Goal: Information Seeking & Learning: Learn about a topic

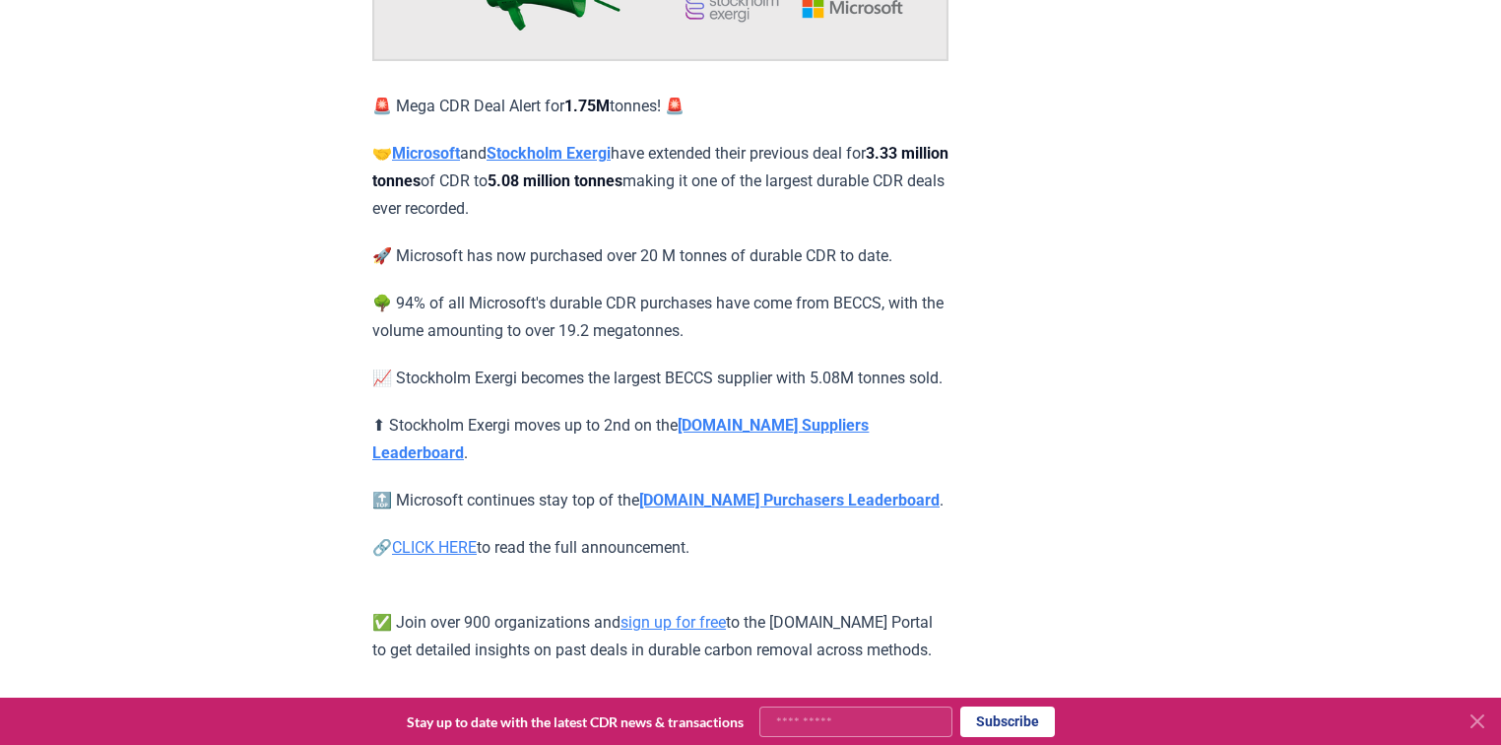
scroll to position [394, 0]
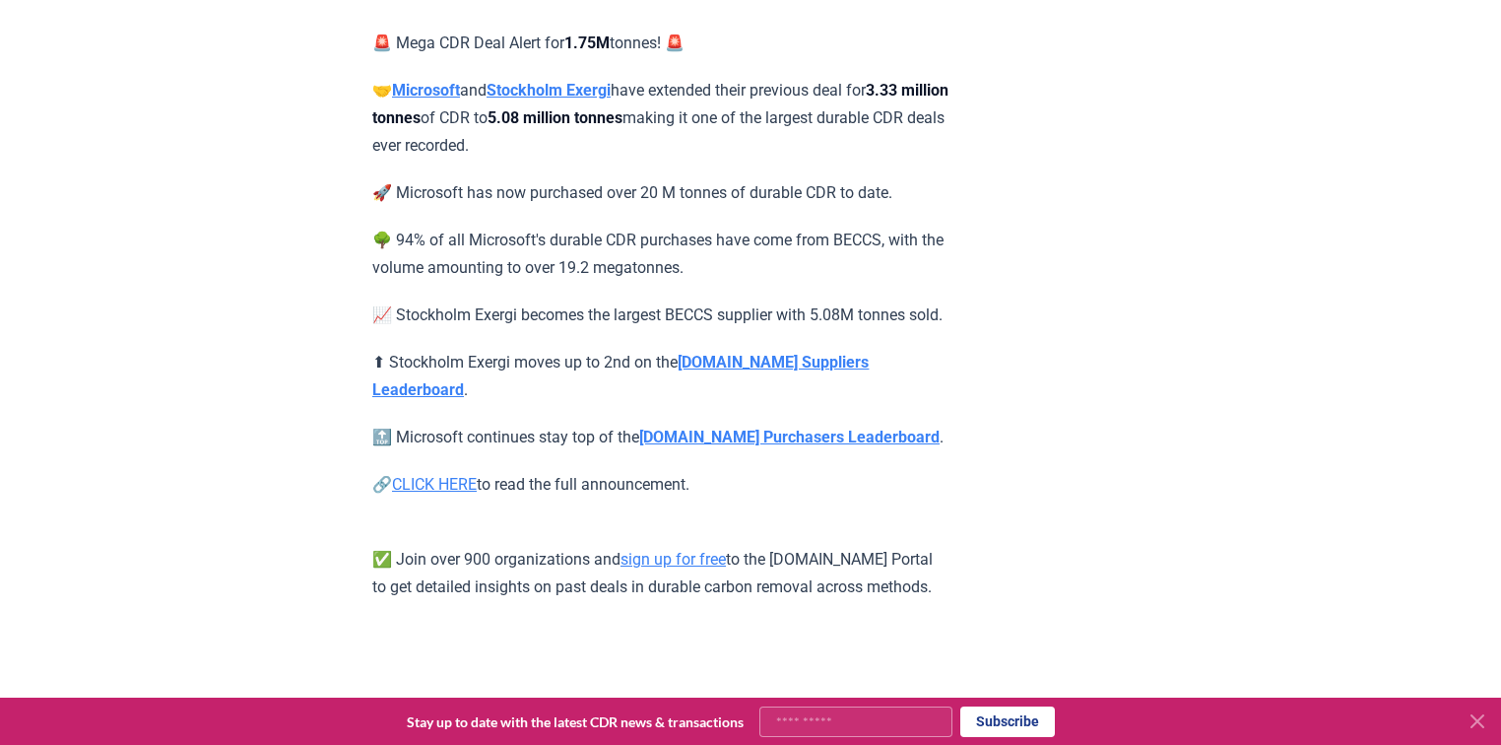
click at [737, 392] on strong "CDR.fyi Suppliers Leaderboard" at bounding box center [620, 376] width 497 height 46
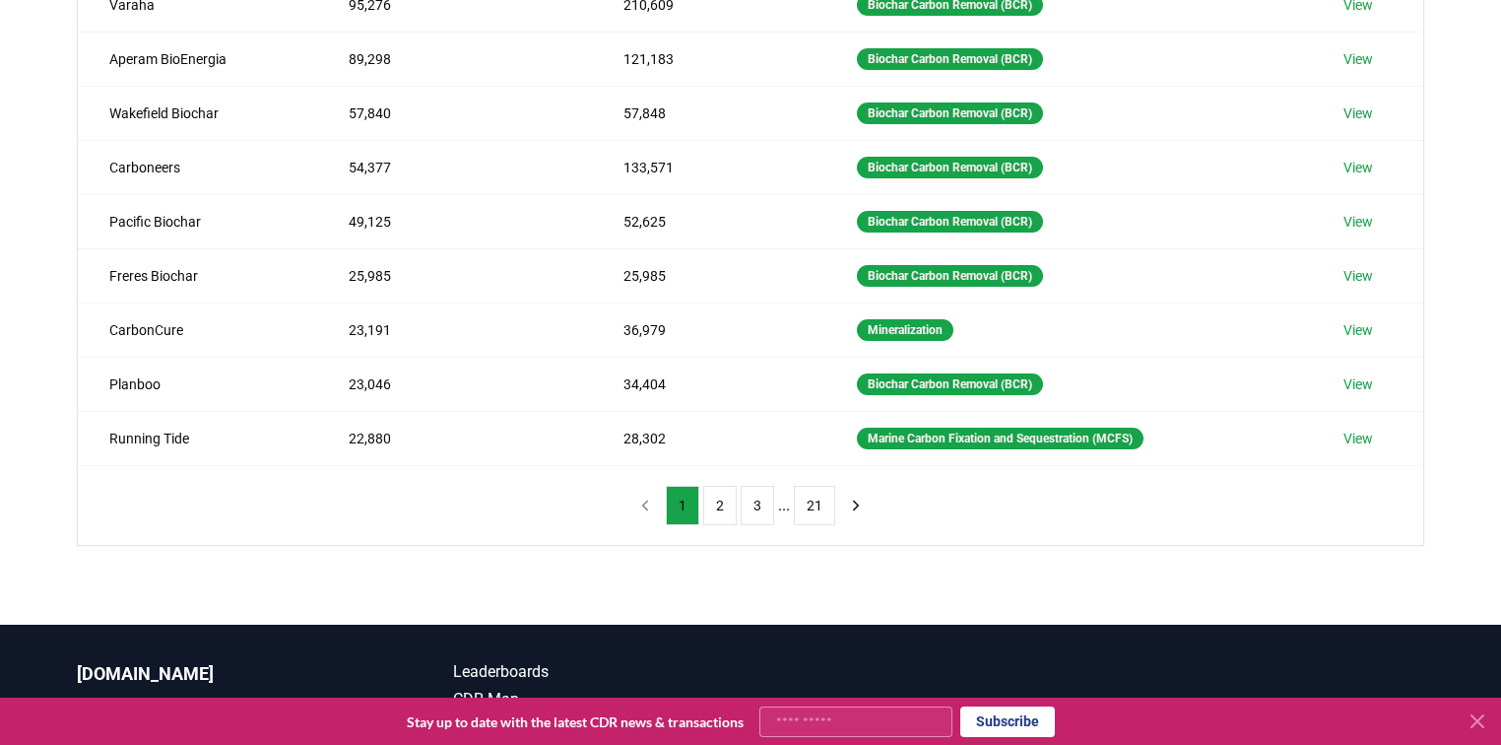
scroll to position [394, 0]
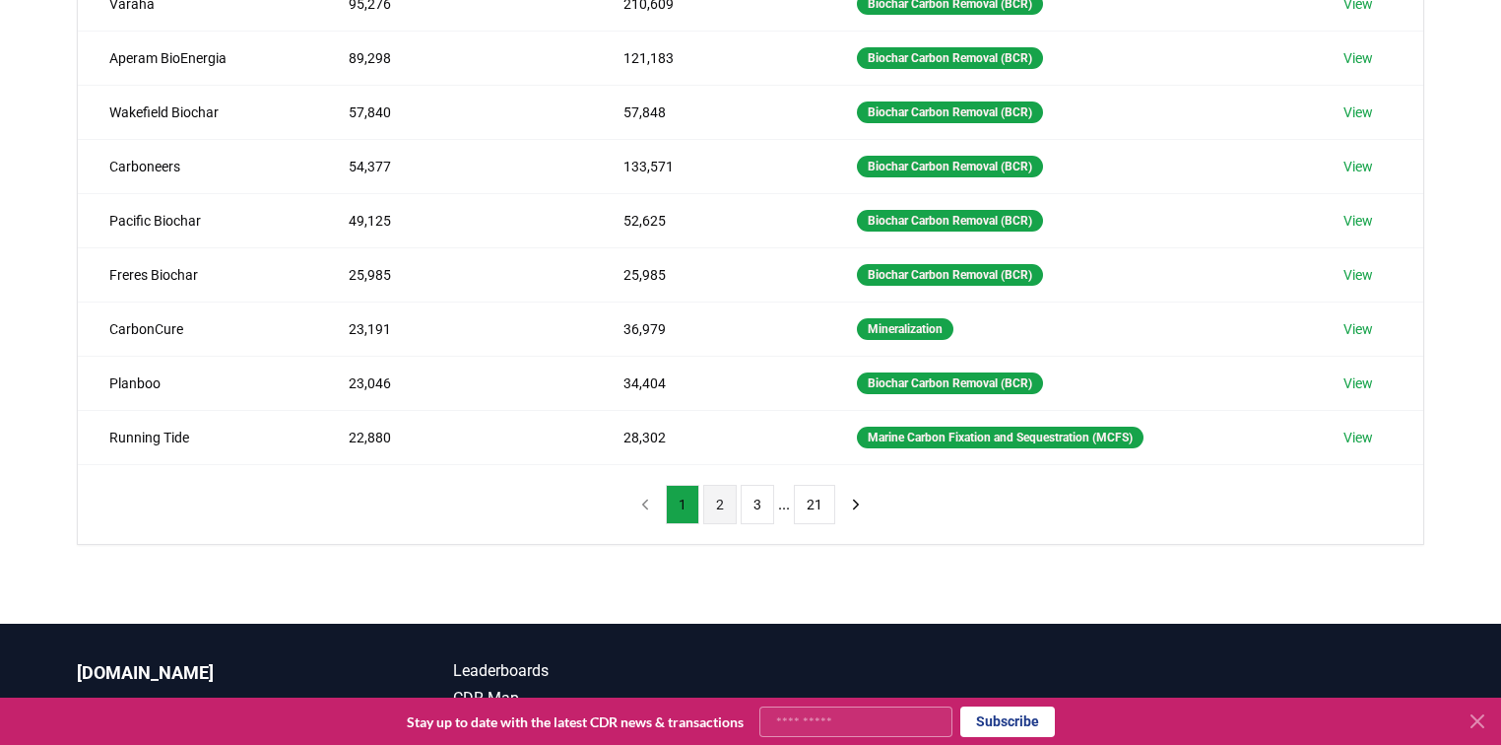
click at [719, 504] on button "2" at bounding box center [719, 504] width 33 height 39
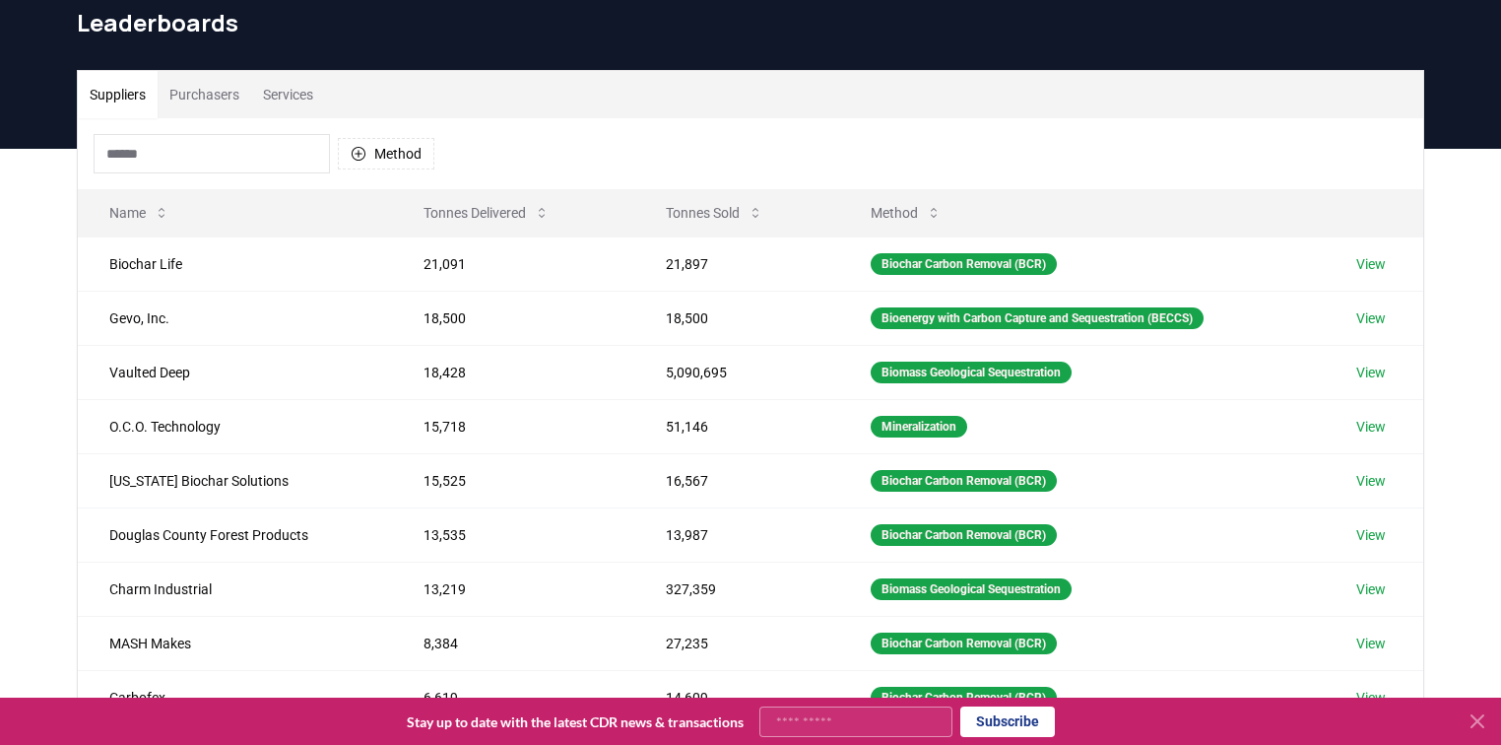
scroll to position [79, 0]
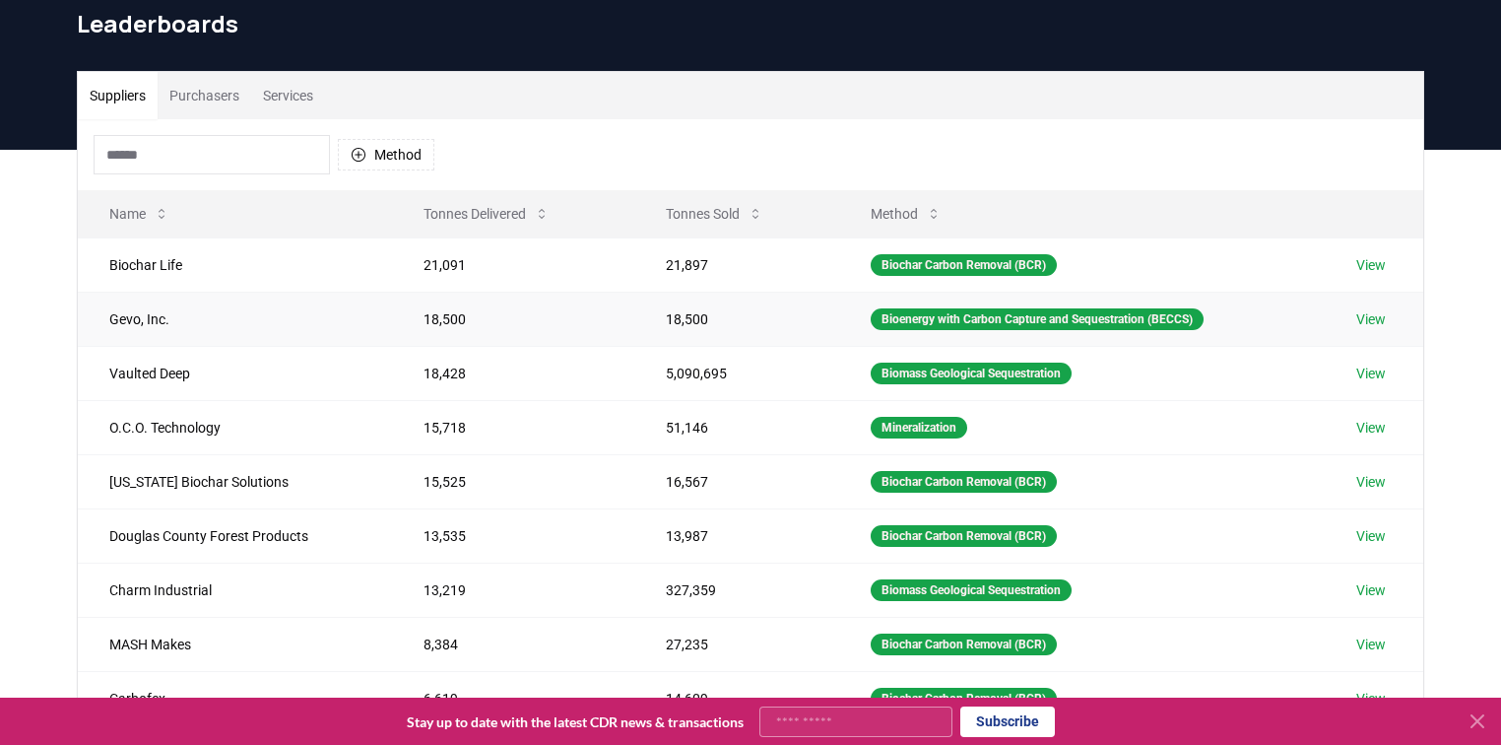
click at [1382, 321] on link "View" at bounding box center [1372, 319] width 30 height 20
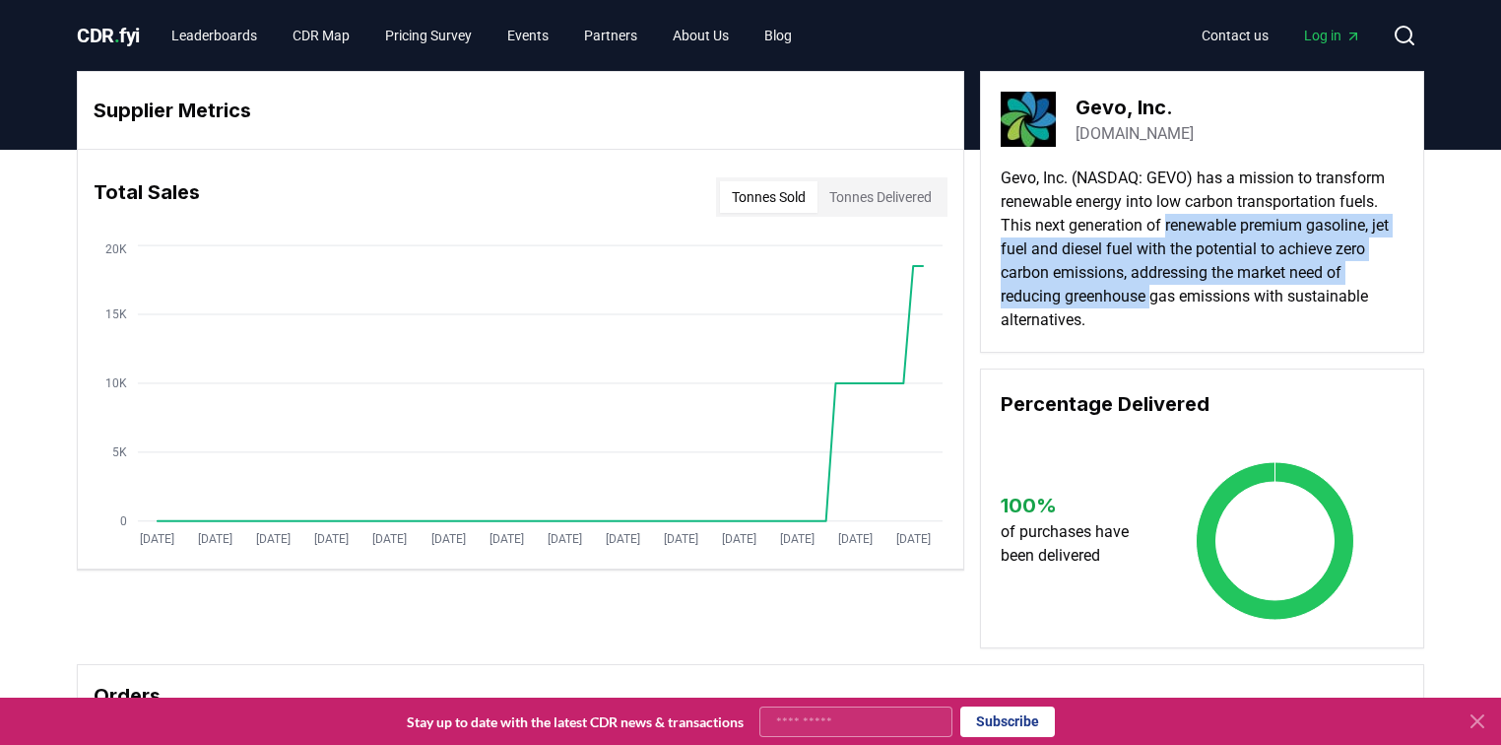
drag, startPoint x: 1168, startPoint y: 220, endPoint x: 1156, endPoint y: 292, distance: 73.0
click at [1156, 292] on p "Gevo, Inc. (NASDAQ: GEVO) has a mission to transform renewable energy into low …" at bounding box center [1202, 249] width 403 height 166
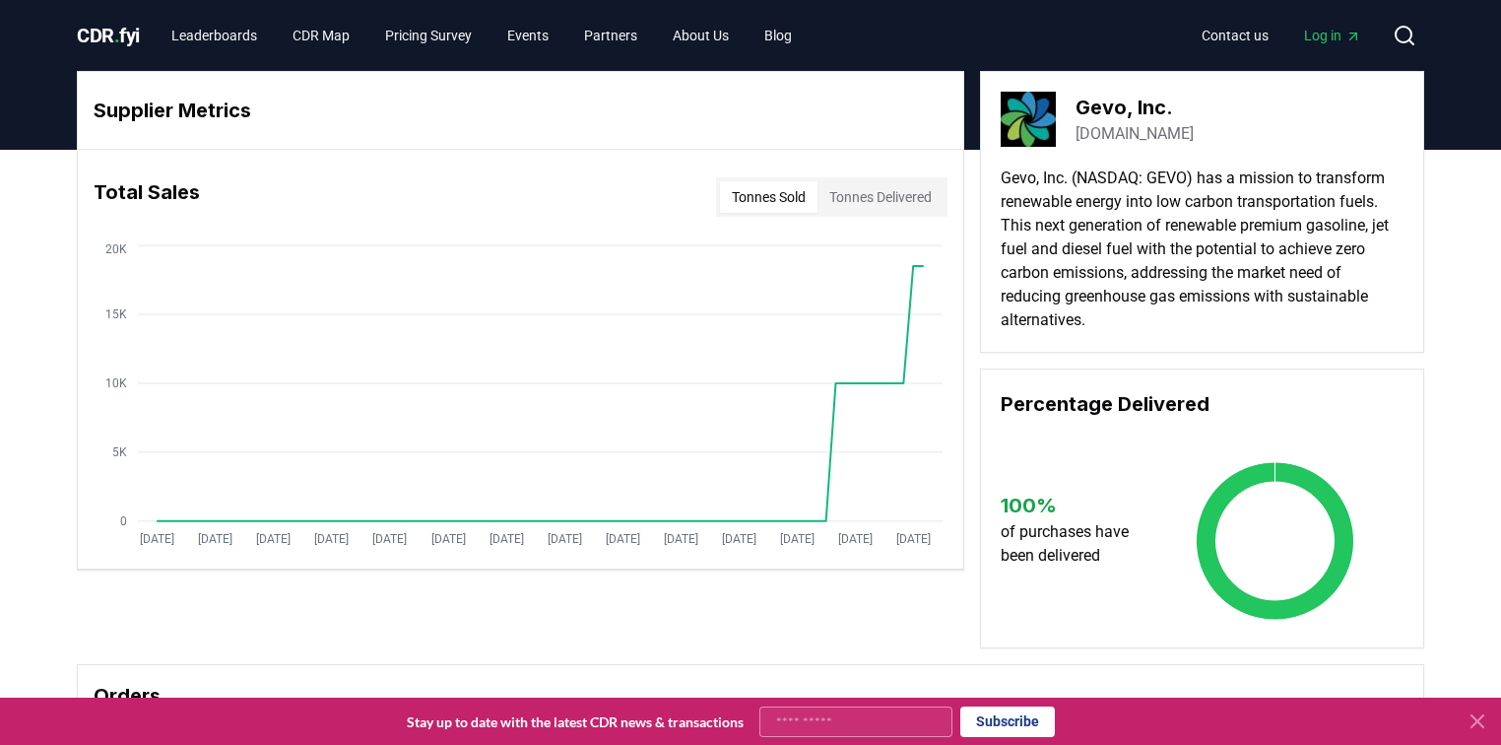
click at [1152, 323] on p "Gevo, Inc. (NASDAQ: GEVO) has a mission to transform renewable energy into low …" at bounding box center [1202, 249] width 403 height 166
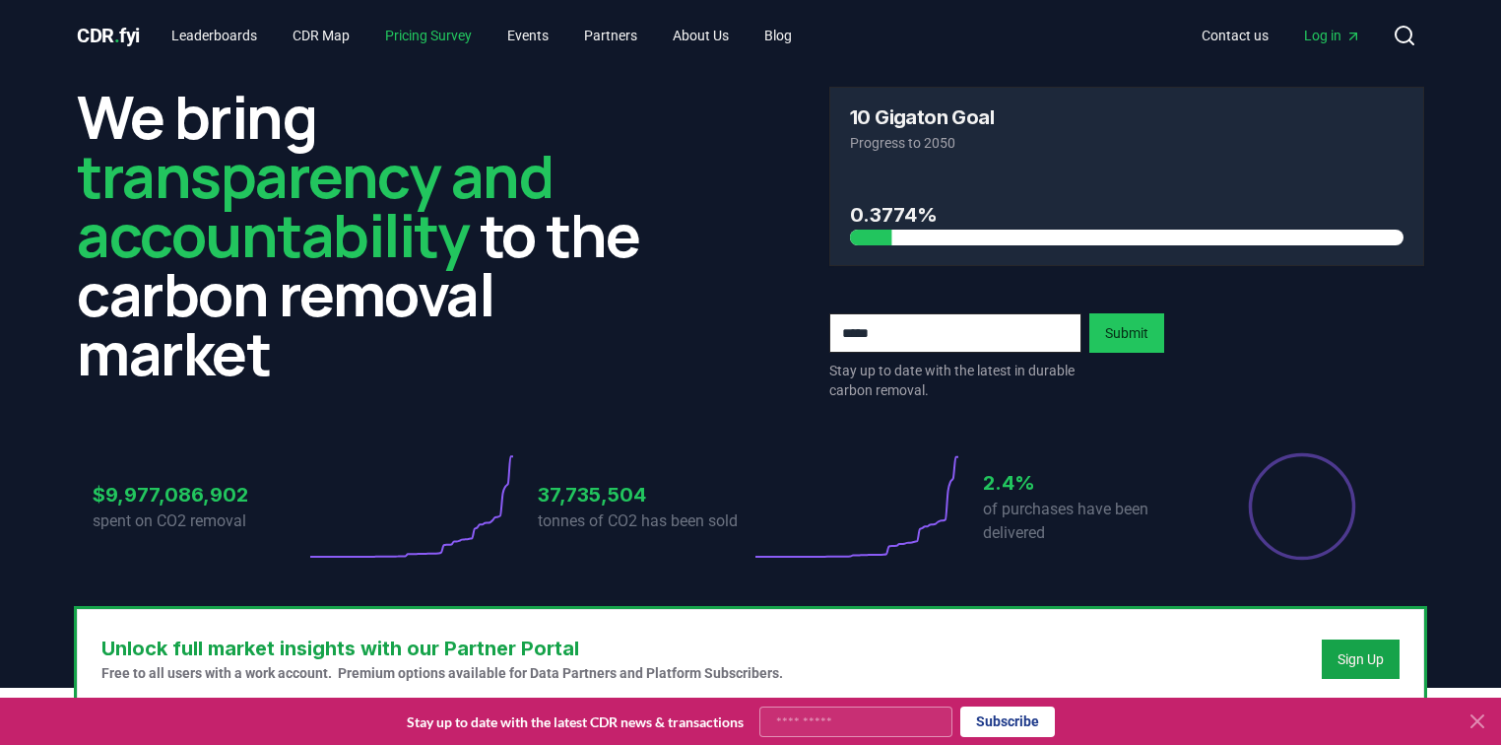
click at [440, 33] on link "Pricing Survey" at bounding box center [428, 35] width 118 height 35
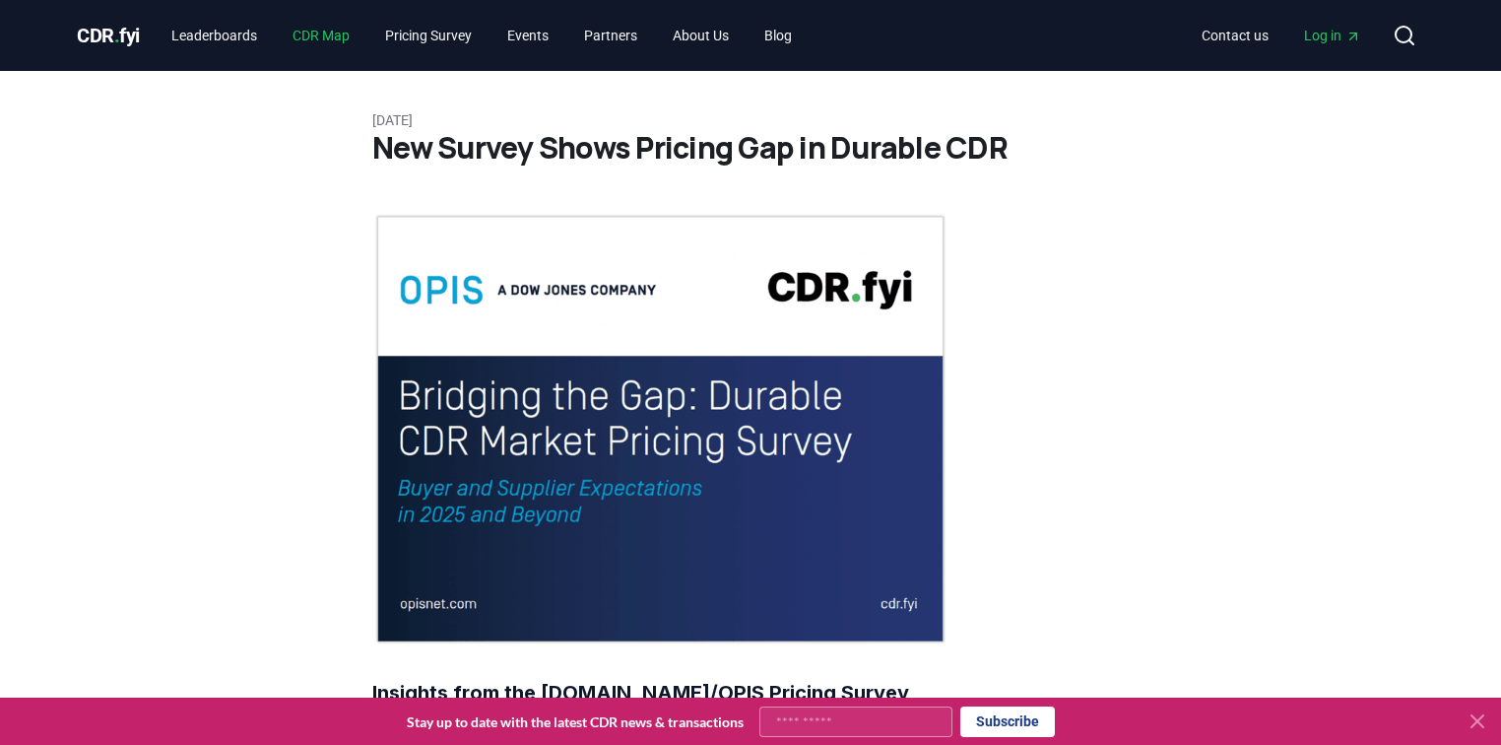
click at [321, 39] on link "CDR Map" at bounding box center [321, 35] width 89 height 35
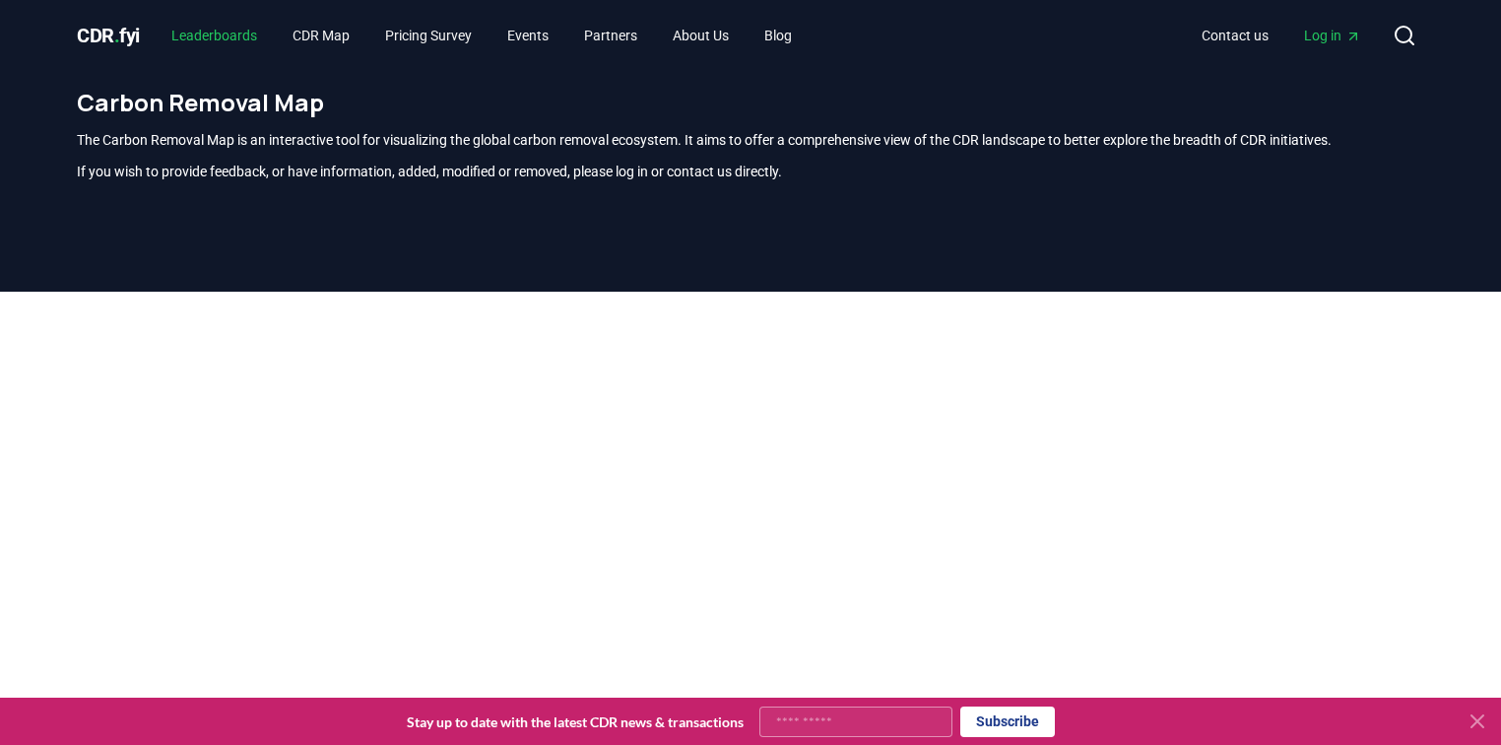
click at [230, 33] on link "Leaderboards" at bounding box center [214, 35] width 117 height 35
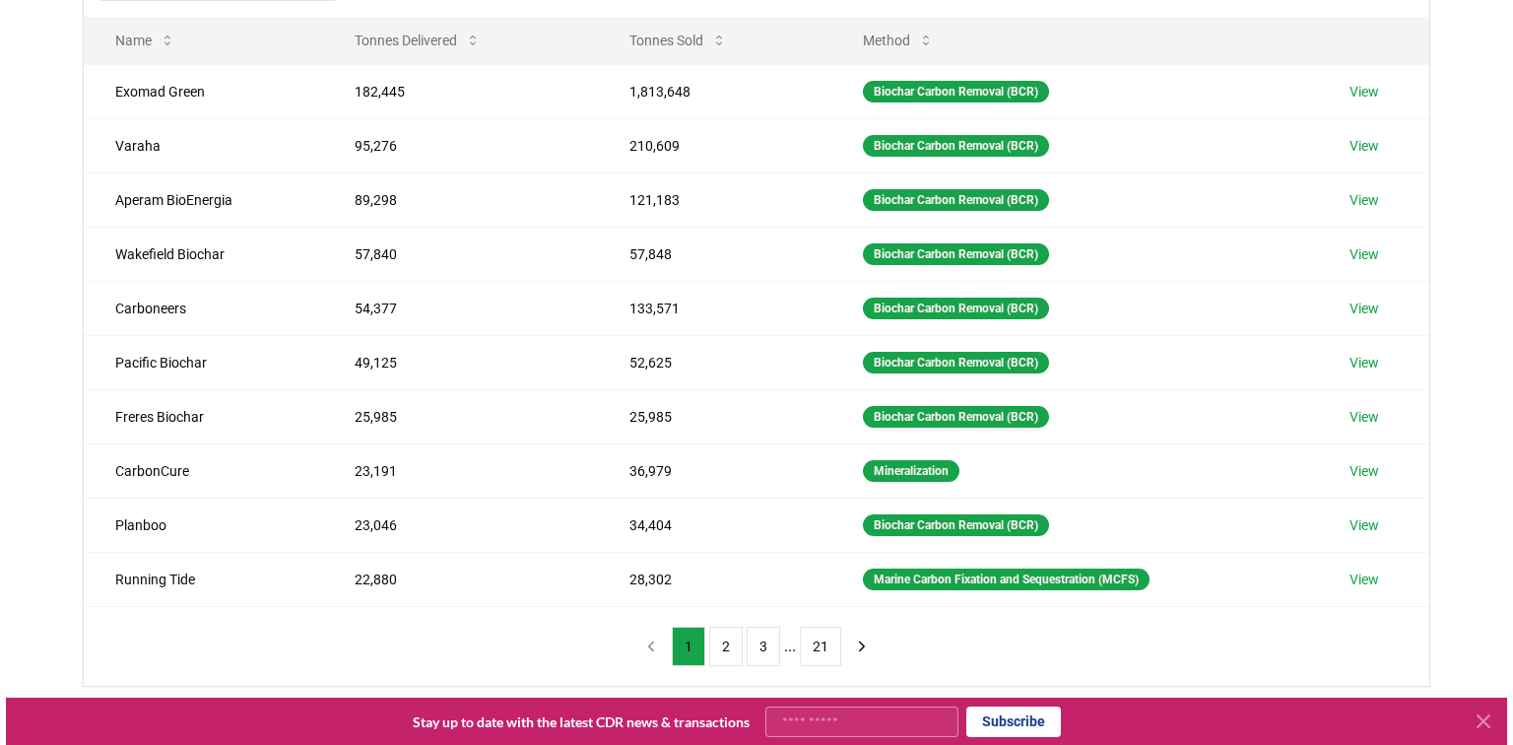
scroll to position [6, 0]
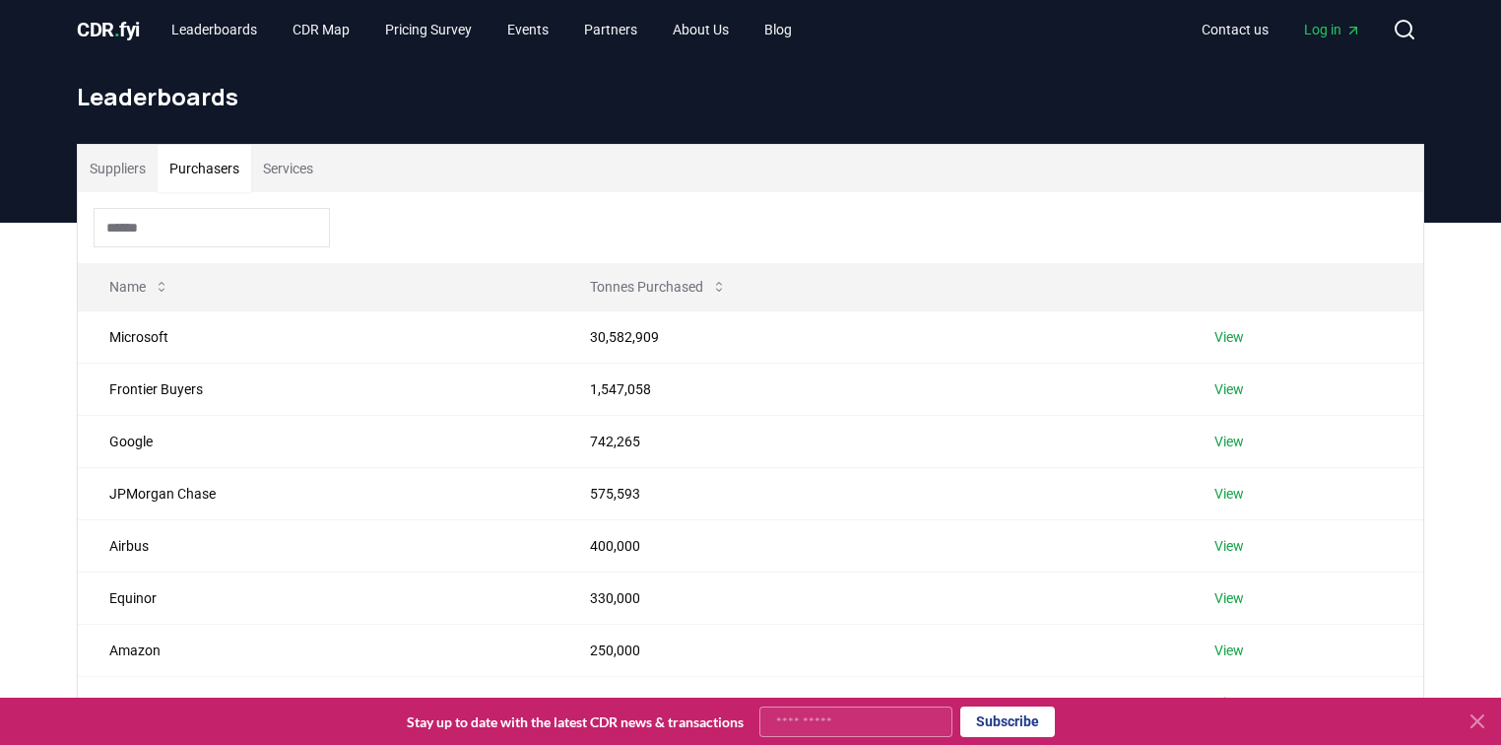
click at [240, 158] on button "Purchasers" at bounding box center [205, 168] width 94 height 47
click at [284, 166] on button "Services" at bounding box center [288, 168] width 74 height 47
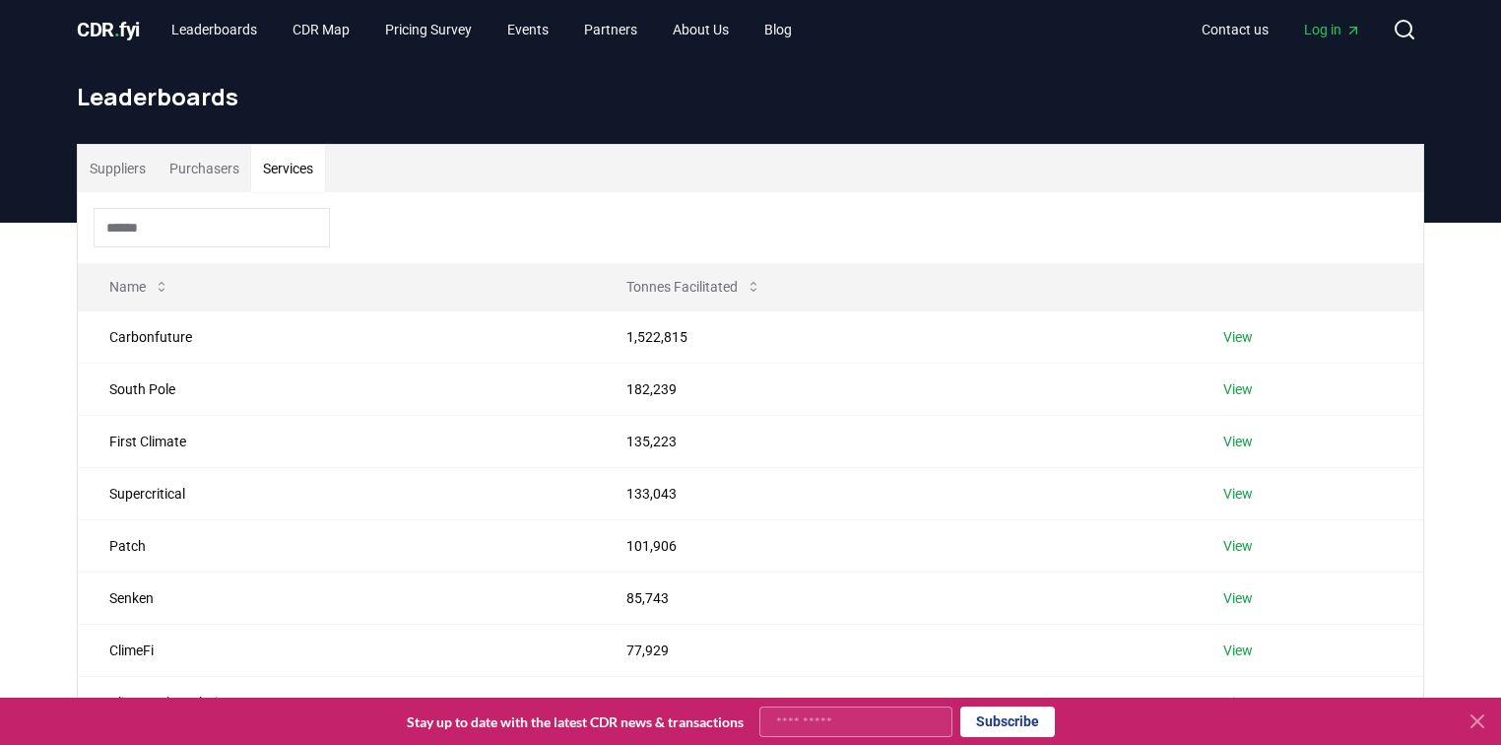
click at [1426, 35] on div "CDR . fyi Leaderboards CDR Map Pricing Survey Events Partners About Us Blog Con…" at bounding box center [750, 29] width 1379 height 71
click at [1408, 32] on icon at bounding box center [1405, 30] width 24 height 24
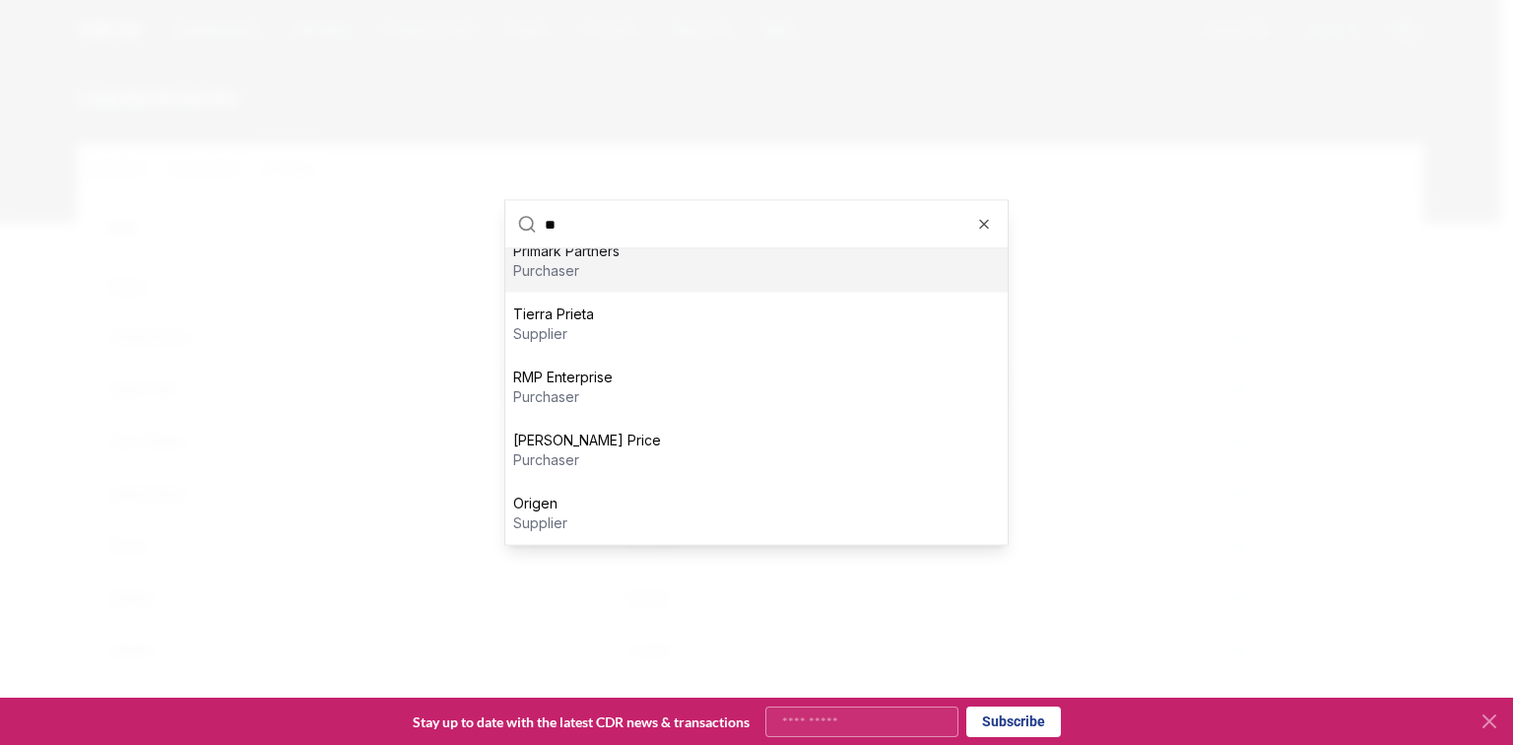
type input "*"
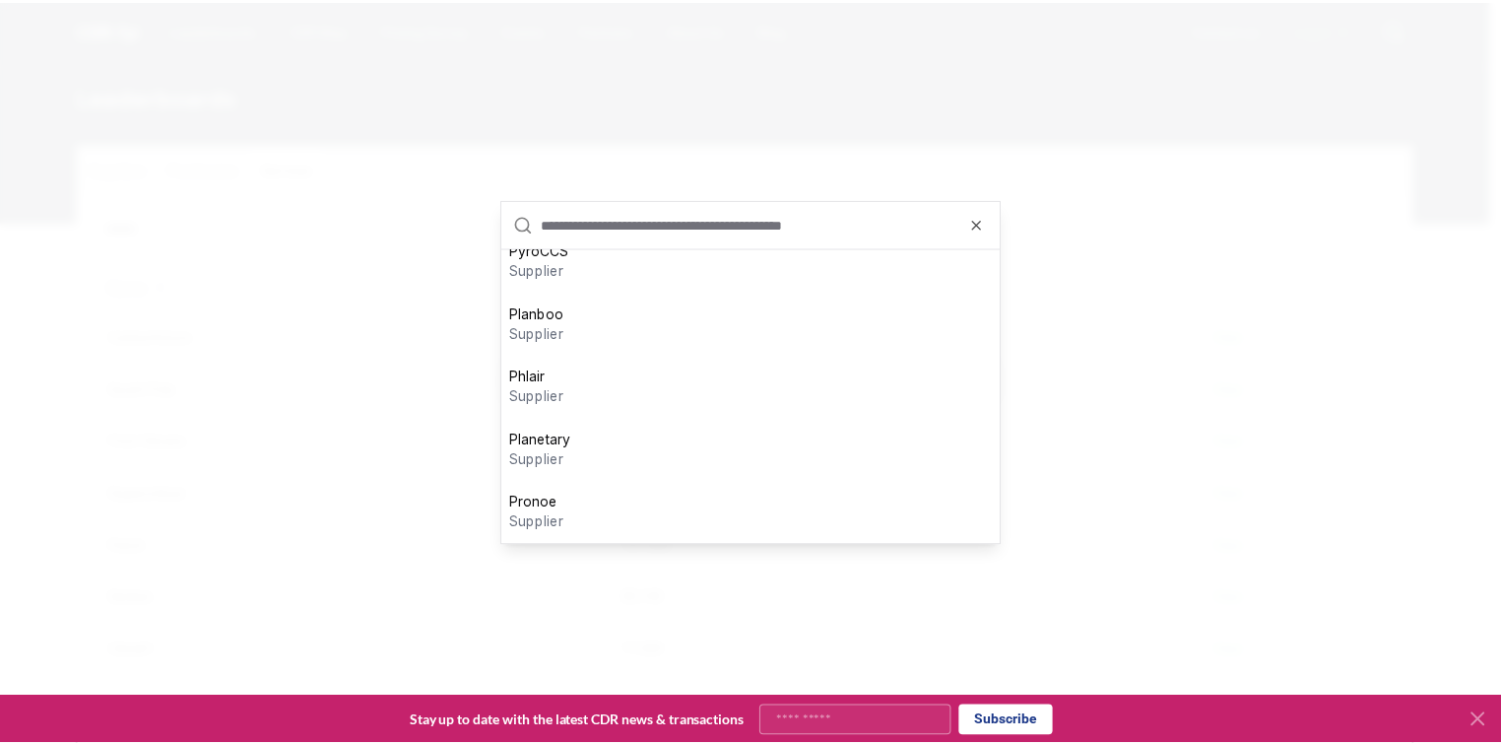
scroll to position [0, 0]
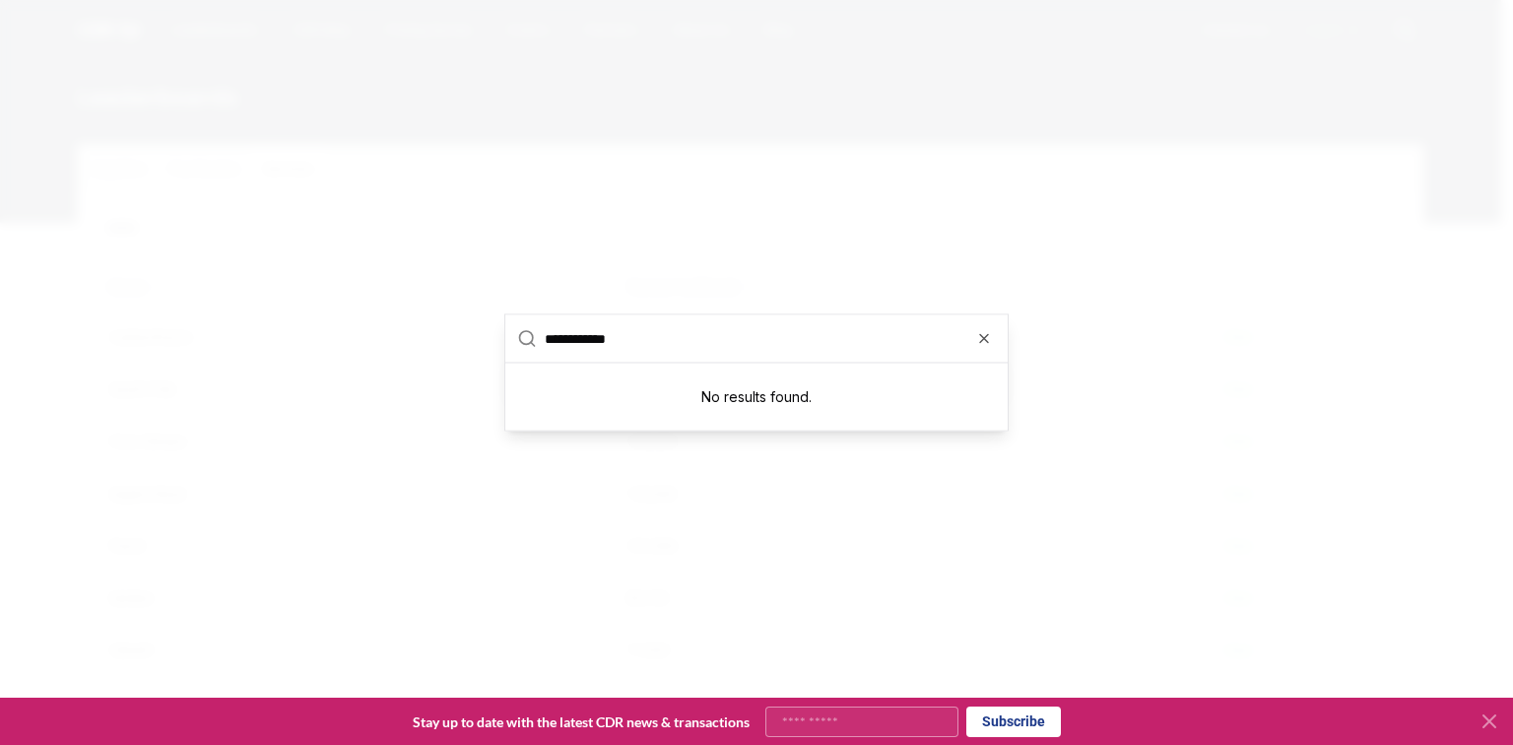
type input "**********"
drag, startPoint x: 977, startPoint y: 271, endPoint x: 969, endPoint y: 260, distance: 13.4
click at [970, 262] on div at bounding box center [756, 372] width 1513 height 745
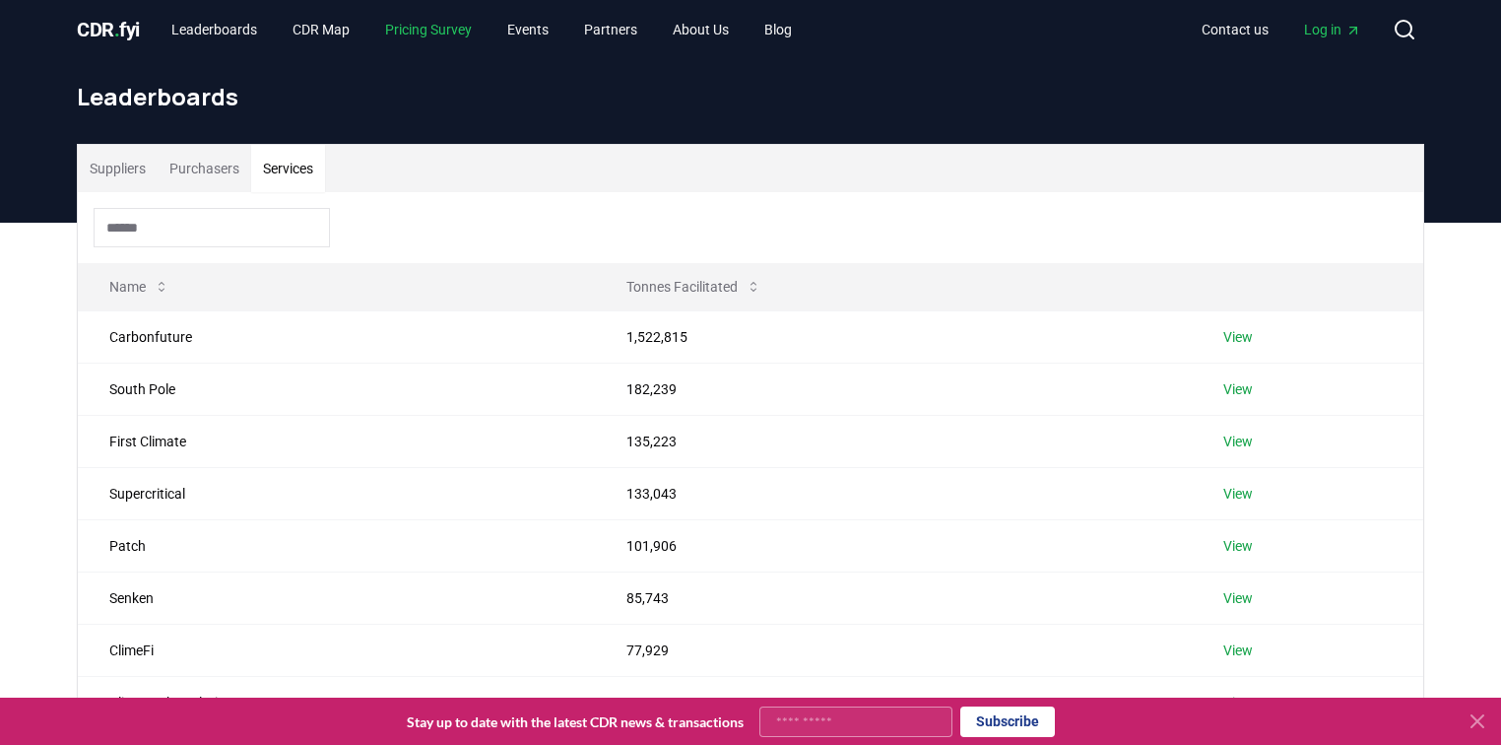
click at [437, 24] on link "Pricing Survey" at bounding box center [428, 29] width 118 height 35
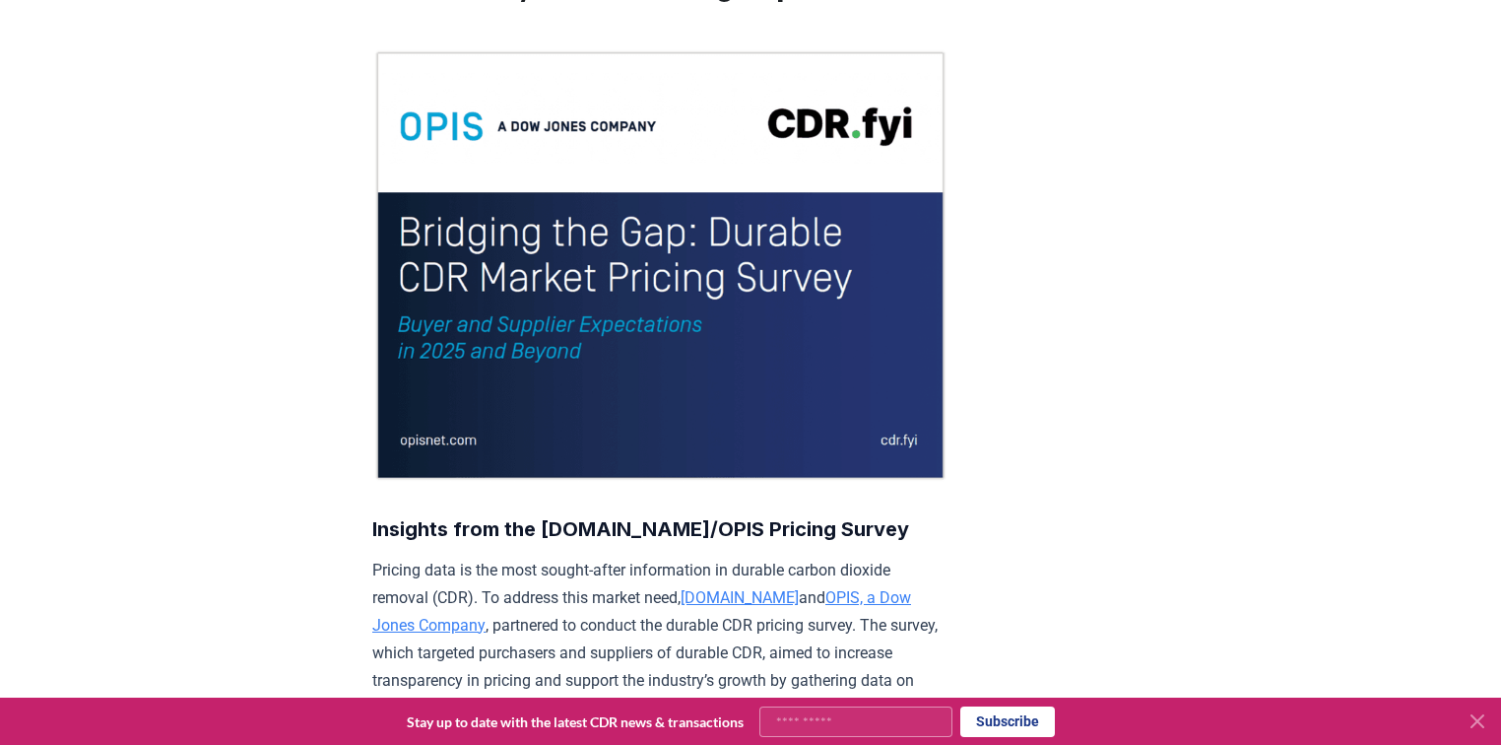
scroll to position [242, 0]
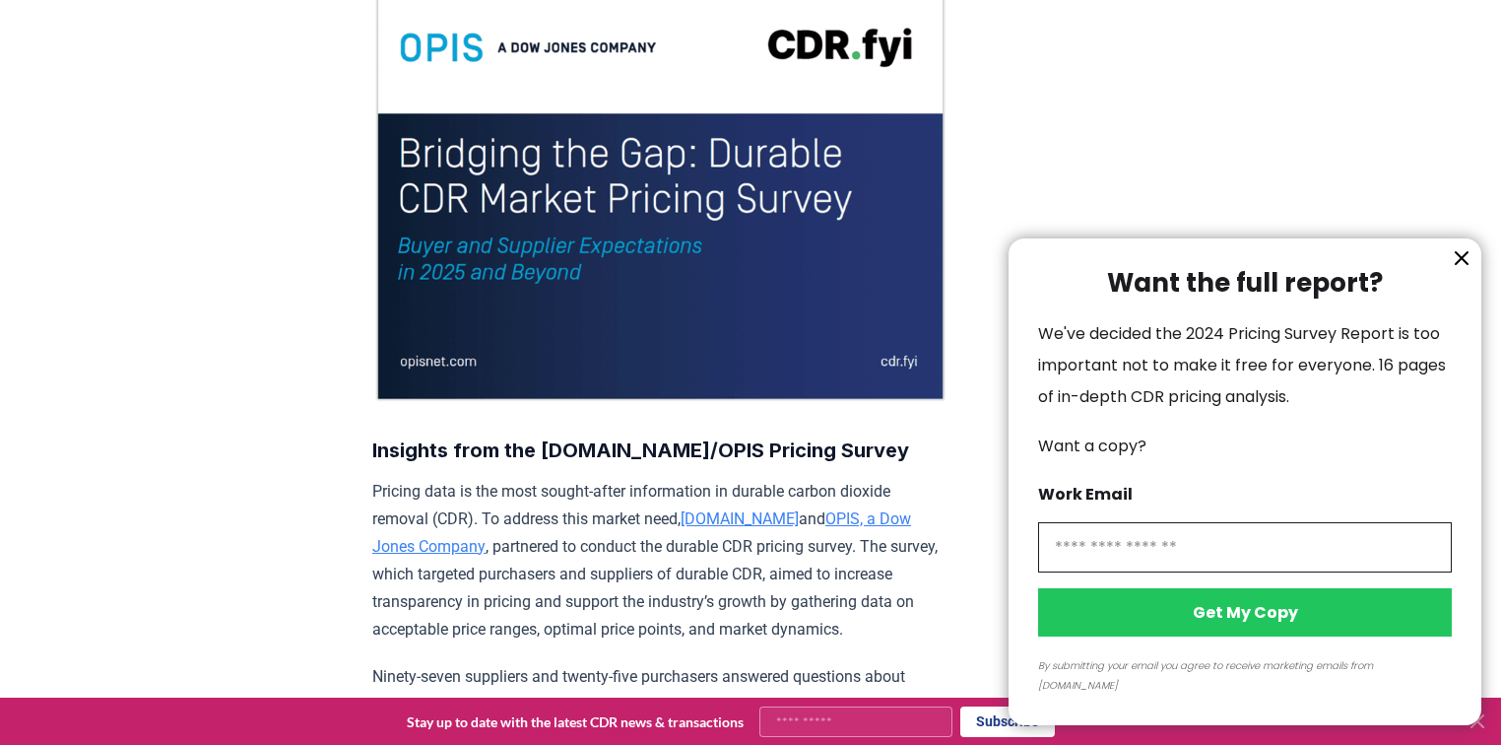
drag, startPoint x: 371, startPoint y: 475, endPoint x: 550, endPoint y: 512, distance: 182.2
click at [1465, 270] on icon "information" at bounding box center [1462, 258] width 24 height 24
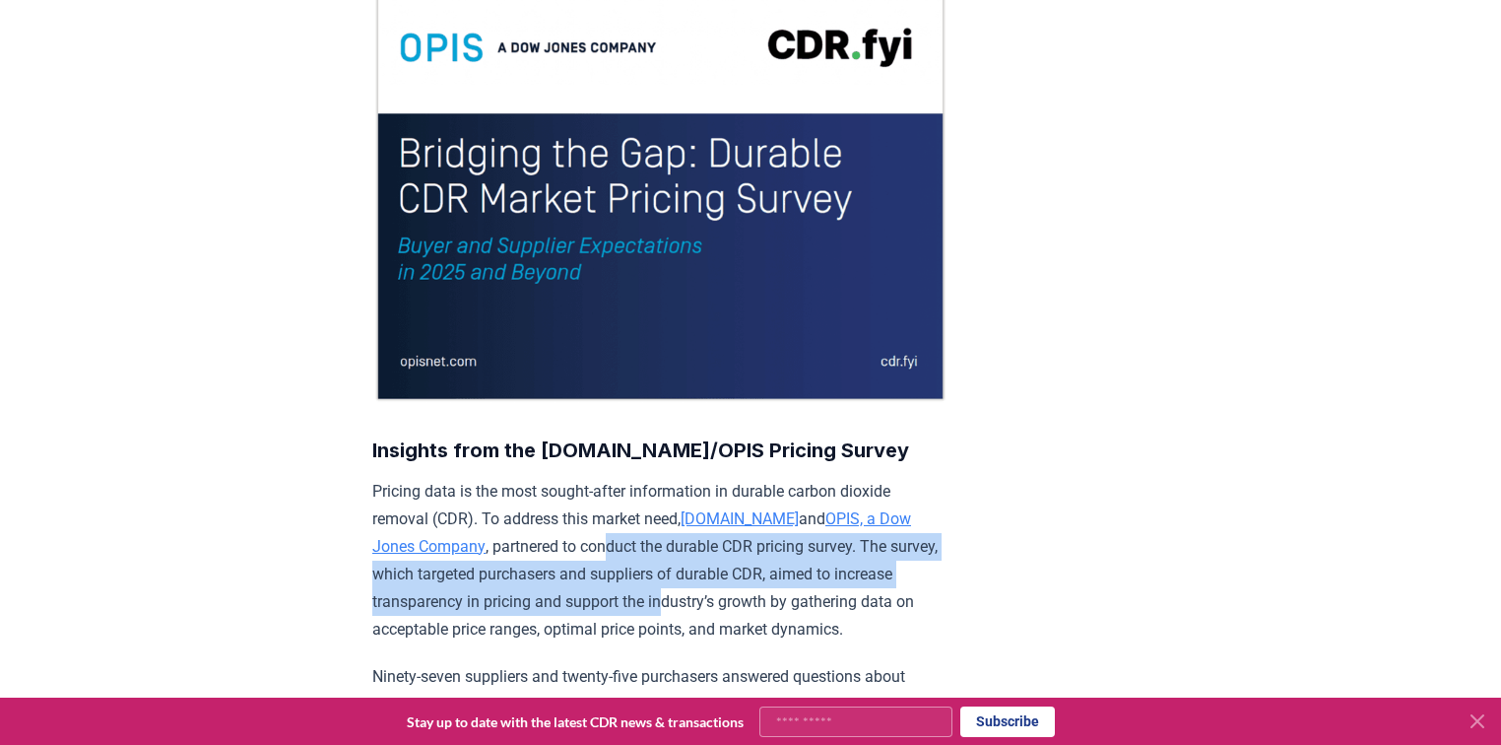
drag, startPoint x: 574, startPoint y: 554, endPoint x: 676, endPoint y: 587, distance: 106.9
click at [676, 587] on p "Pricing data is the most sought-after information in durable carbon dioxide rem…" at bounding box center [660, 561] width 576 height 166
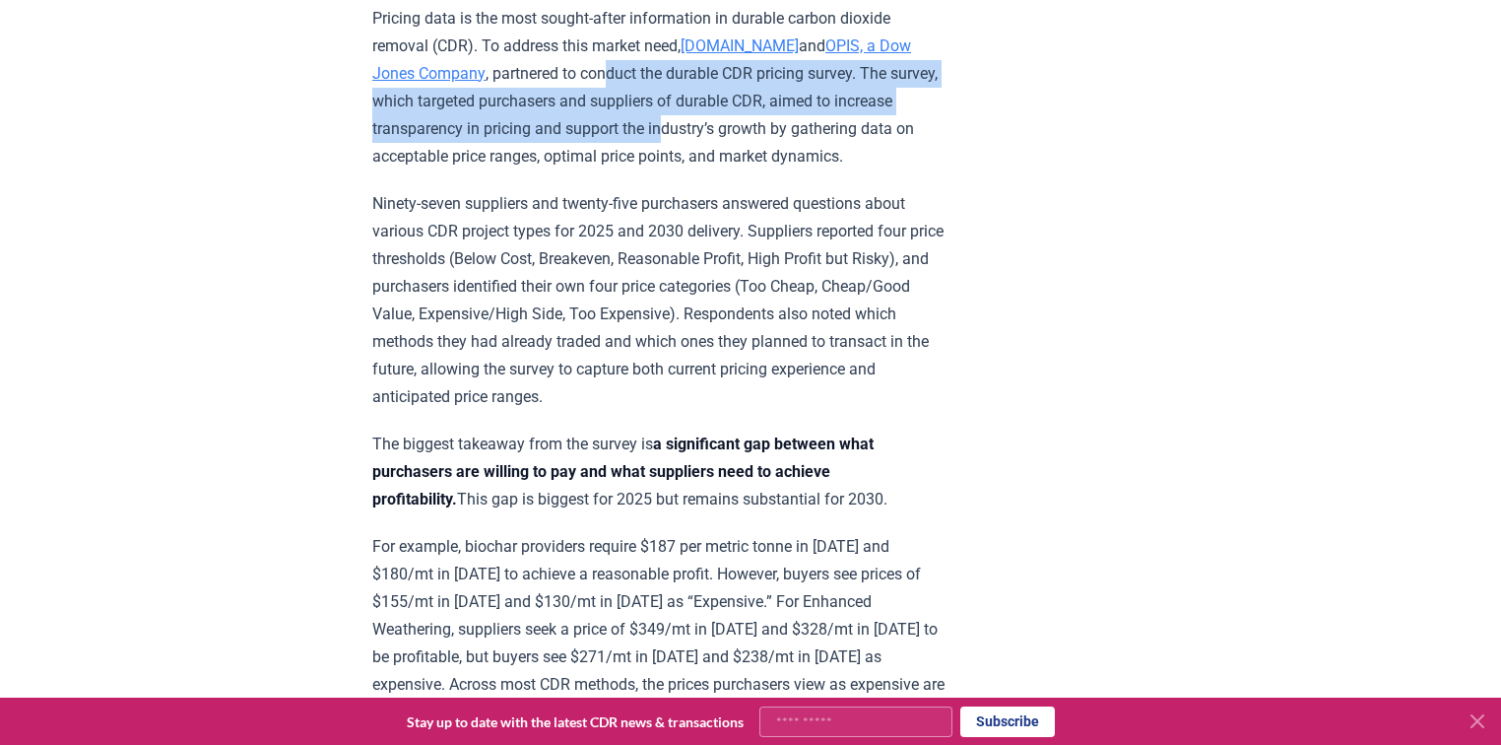
scroll to position [794, 0]
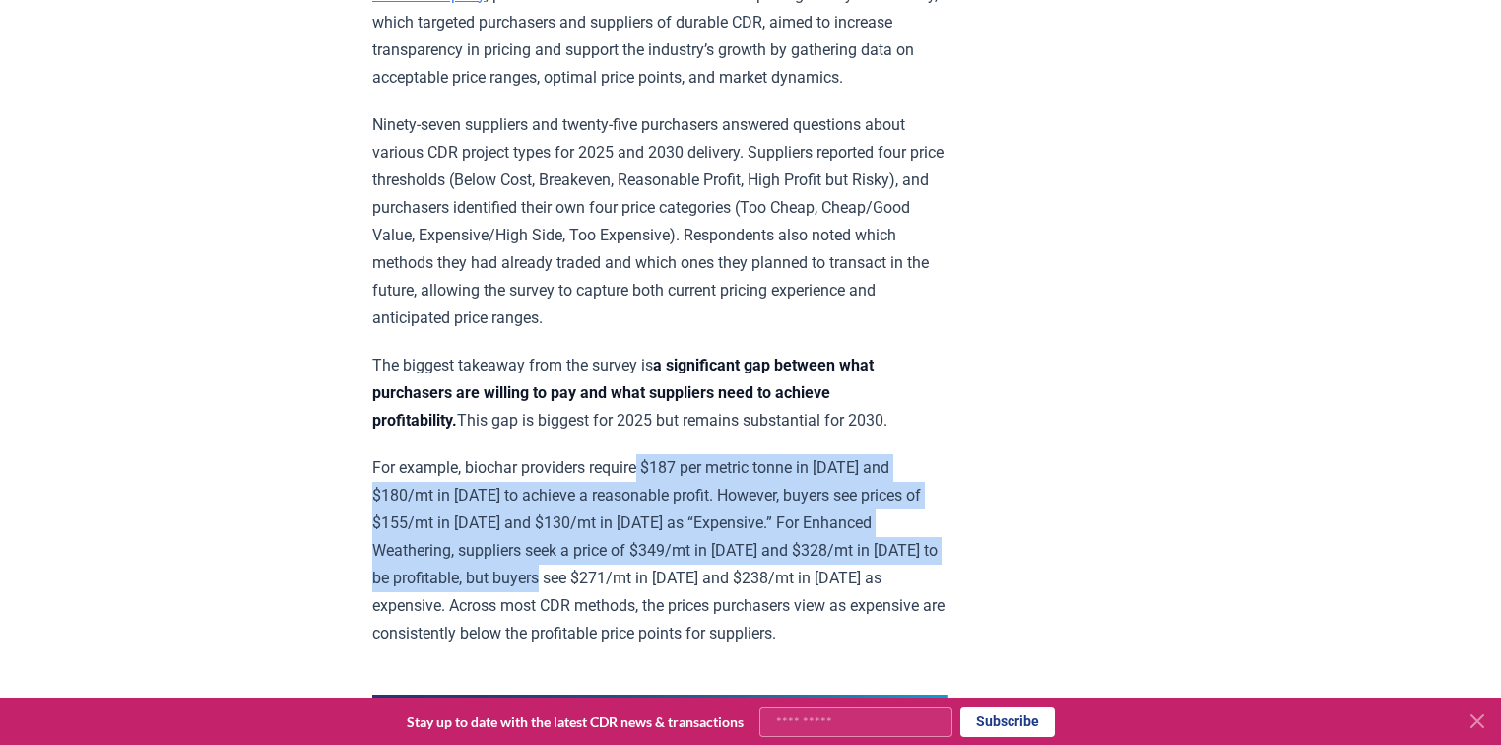
drag, startPoint x: 650, startPoint y: 453, endPoint x: 642, endPoint y: 583, distance: 130.3
click at [642, 574] on p "For example, biochar providers require $187 per metric tonne in 2025 and $180/m…" at bounding box center [660, 550] width 576 height 193
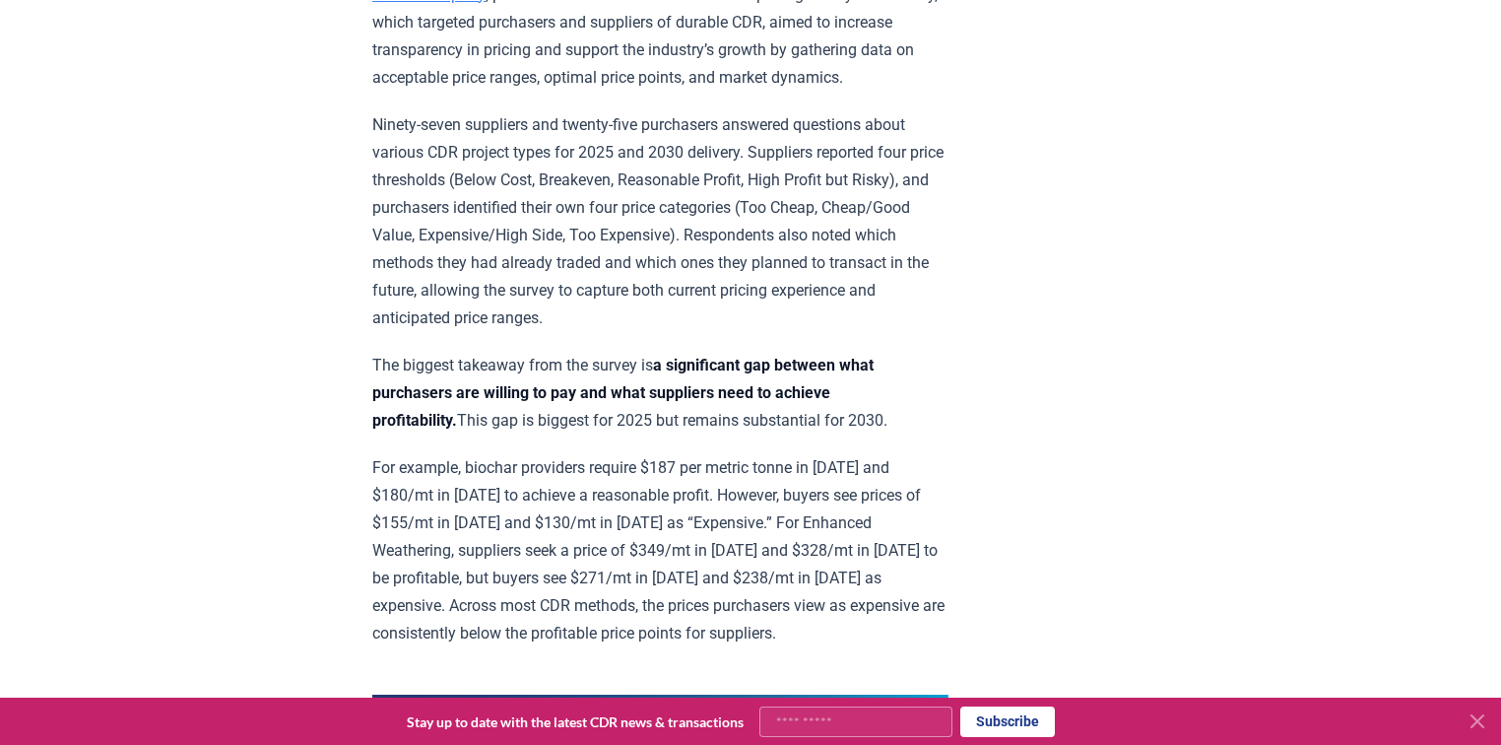
click at [643, 591] on p "For example, biochar providers require $187 per metric tonne in 2025 and $180/m…" at bounding box center [660, 550] width 576 height 193
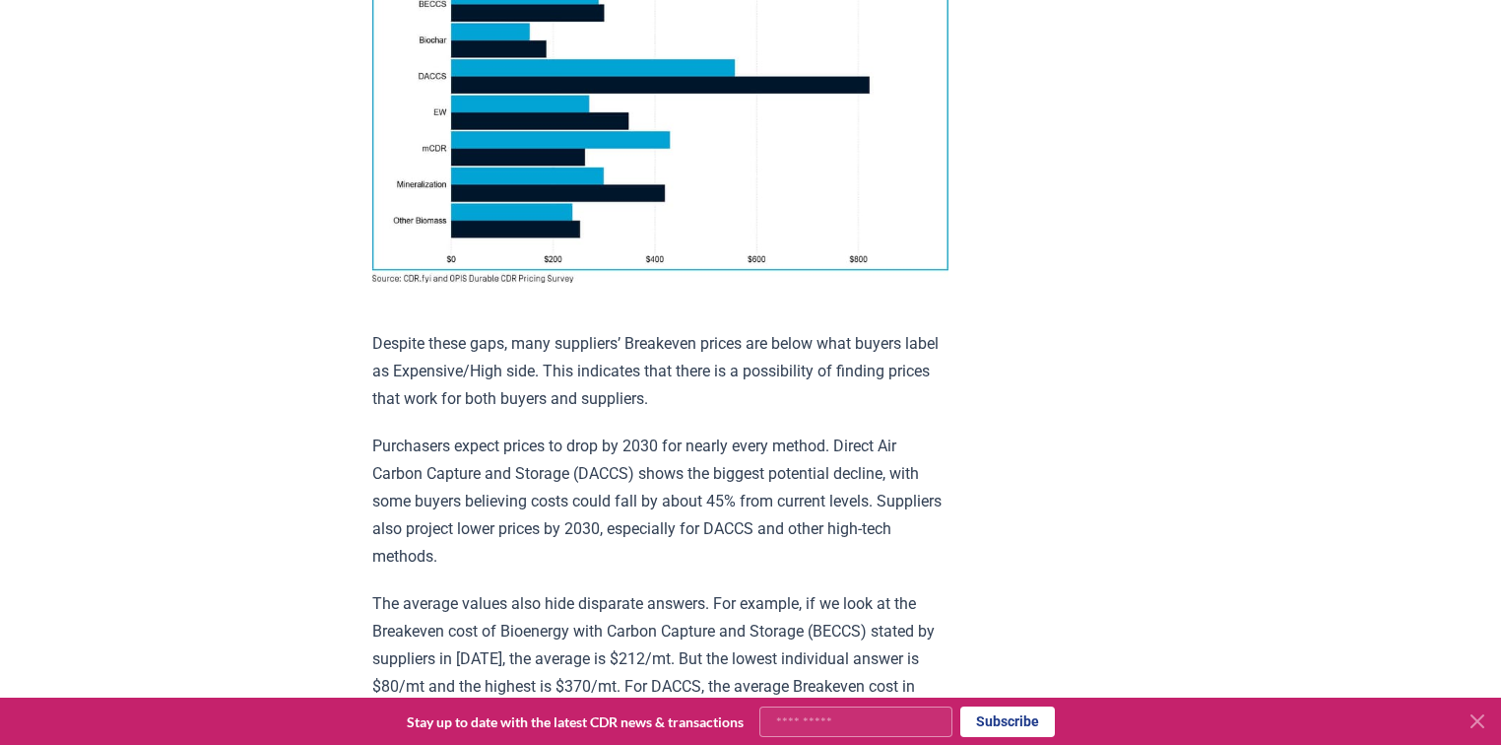
scroll to position [1582, 0]
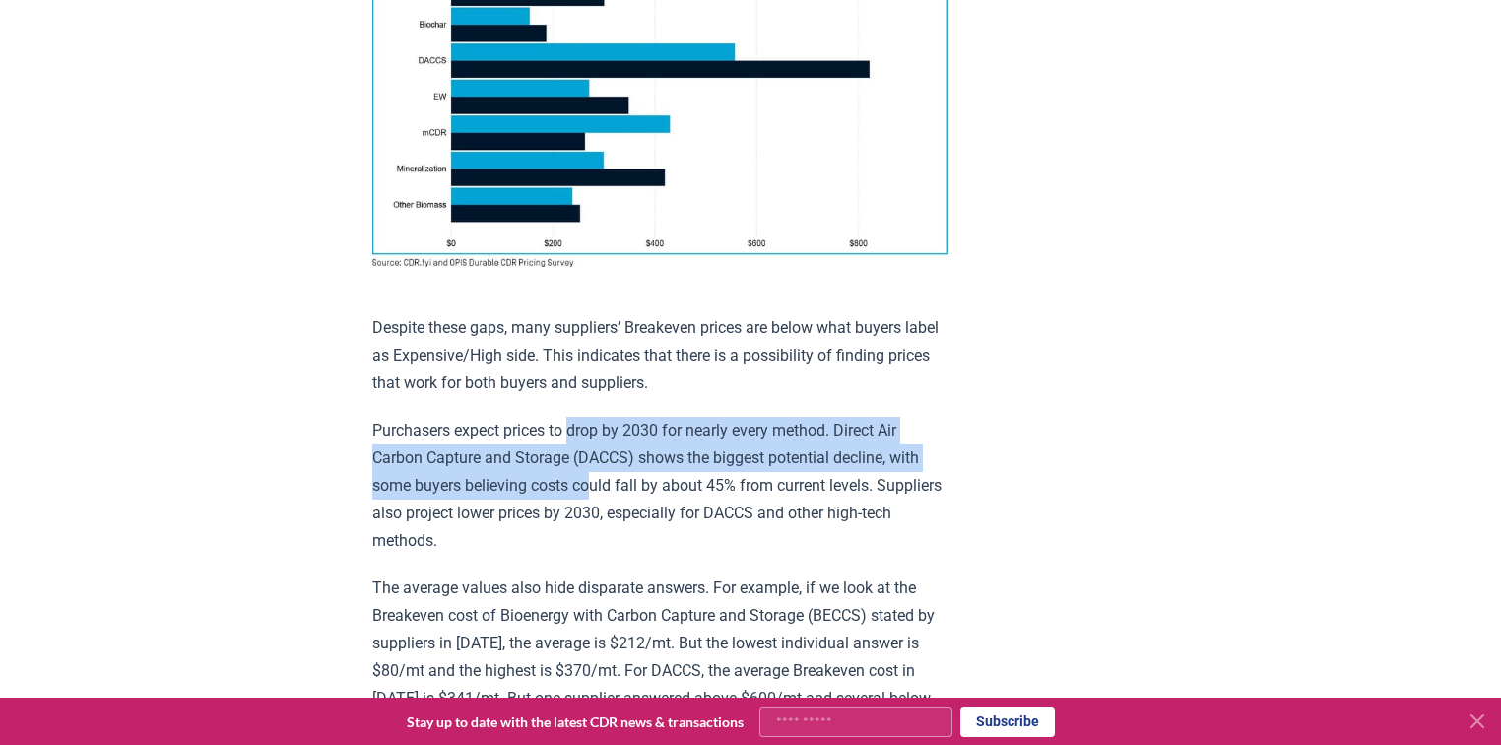
drag, startPoint x: 569, startPoint y: 414, endPoint x: 595, endPoint y: 487, distance: 77.3
click at [595, 487] on p "Purchasers expect prices to drop by 2030 for nearly every method. Direct Air Ca…" at bounding box center [660, 486] width 576 height 138
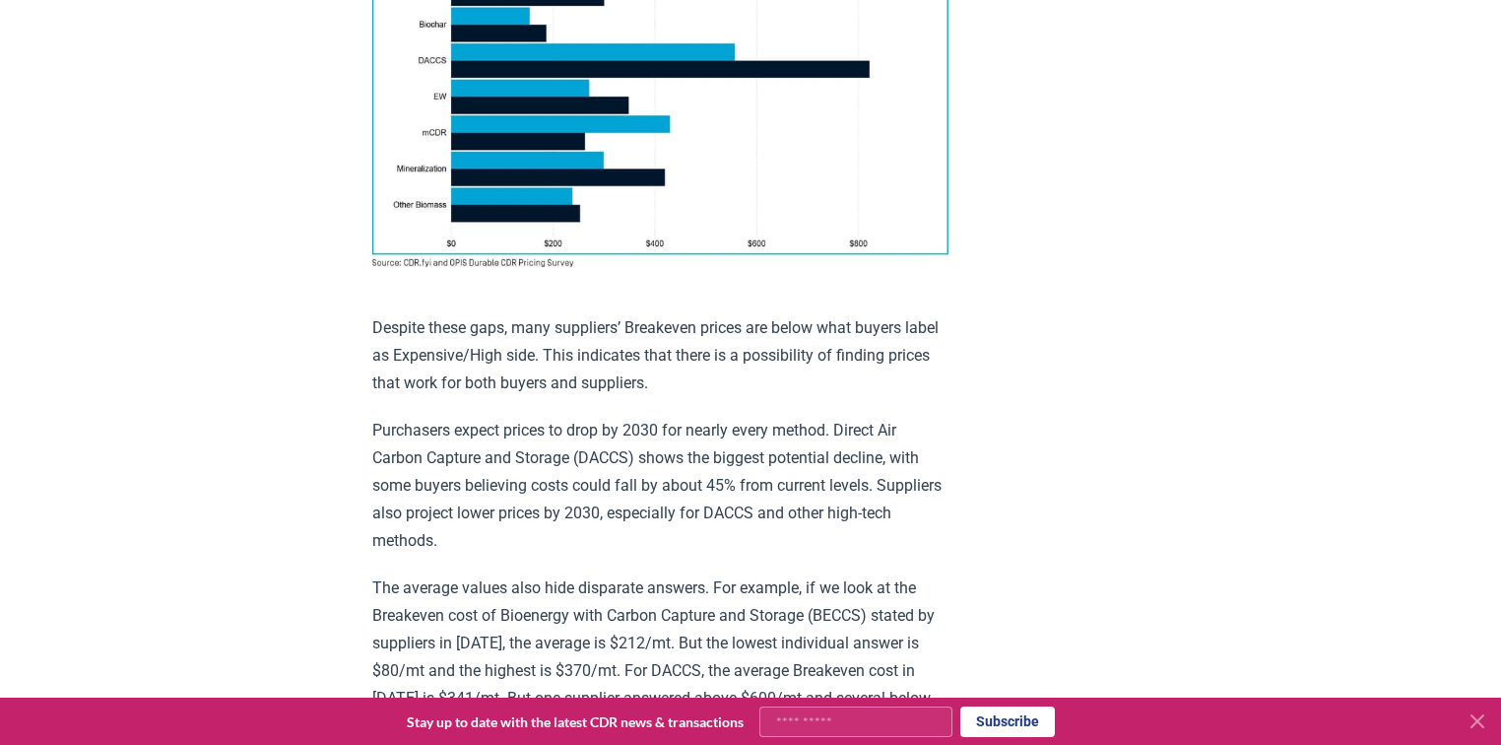
click at [760, 512] on p "Purchasers expect prices to drop by 2030 for nearly every method. Direct Air Ca…" at bounding box center [660, 486] width 576 height 138
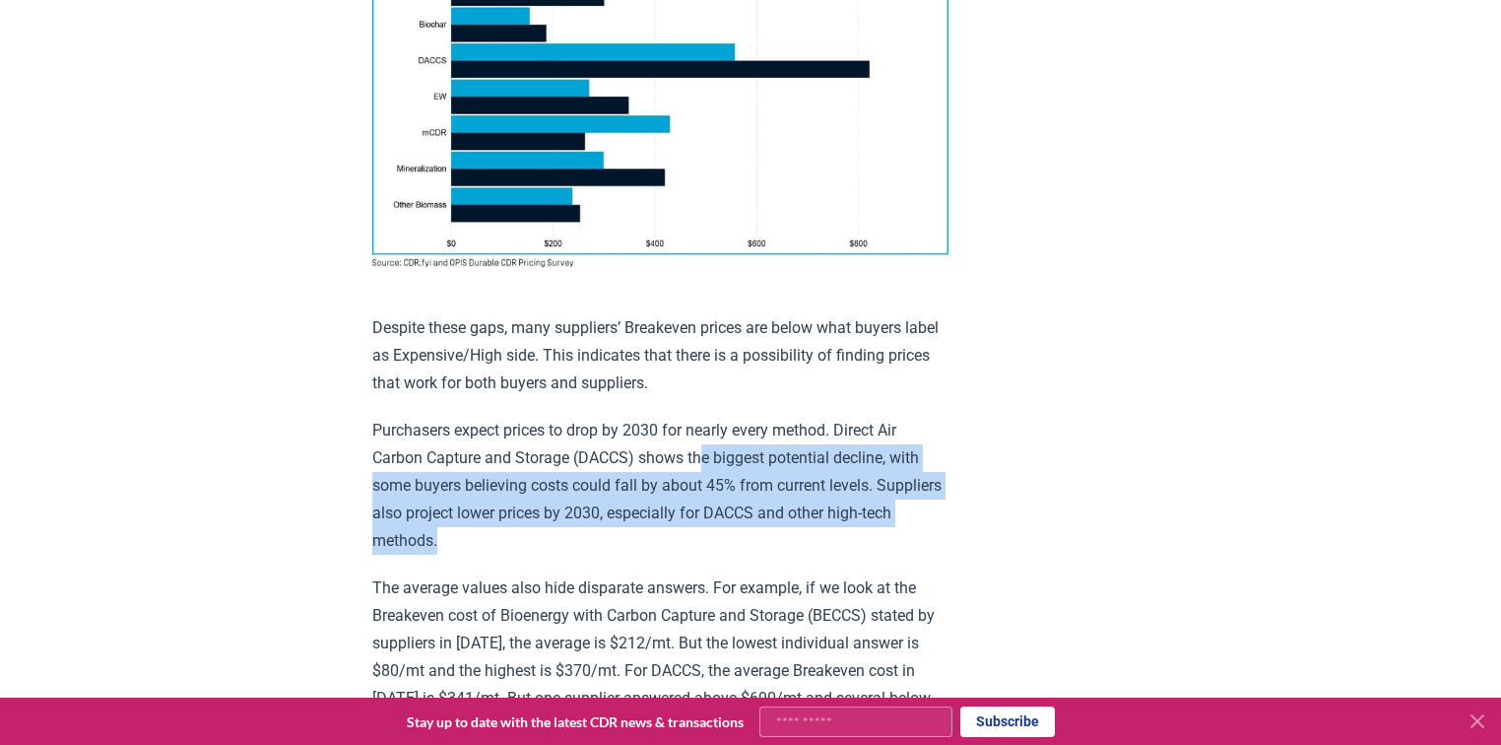
drag, startPoint x: 711, startPoint y: 446, endPoint x: 695, endPoint y: 522, distance: 77.7
click at [695, 521] on p "Purchasers expect prices to drop by 2030 for nearly every method. Direct Air Ca…" at bounding box center [660, 486] width 576 height 138
click at [703, 524] on p "Purchasers expect prices to drop by 2030 for nearly every method. Direct Air Ca…" at bounding box center [660, 486] width 576 height 138
click at [648, 509] on p "Purchasers expect prices to drop by 2030 for nearly every method. Direct Air Ca…" at bounding box center [660, 486] width 576 height 138
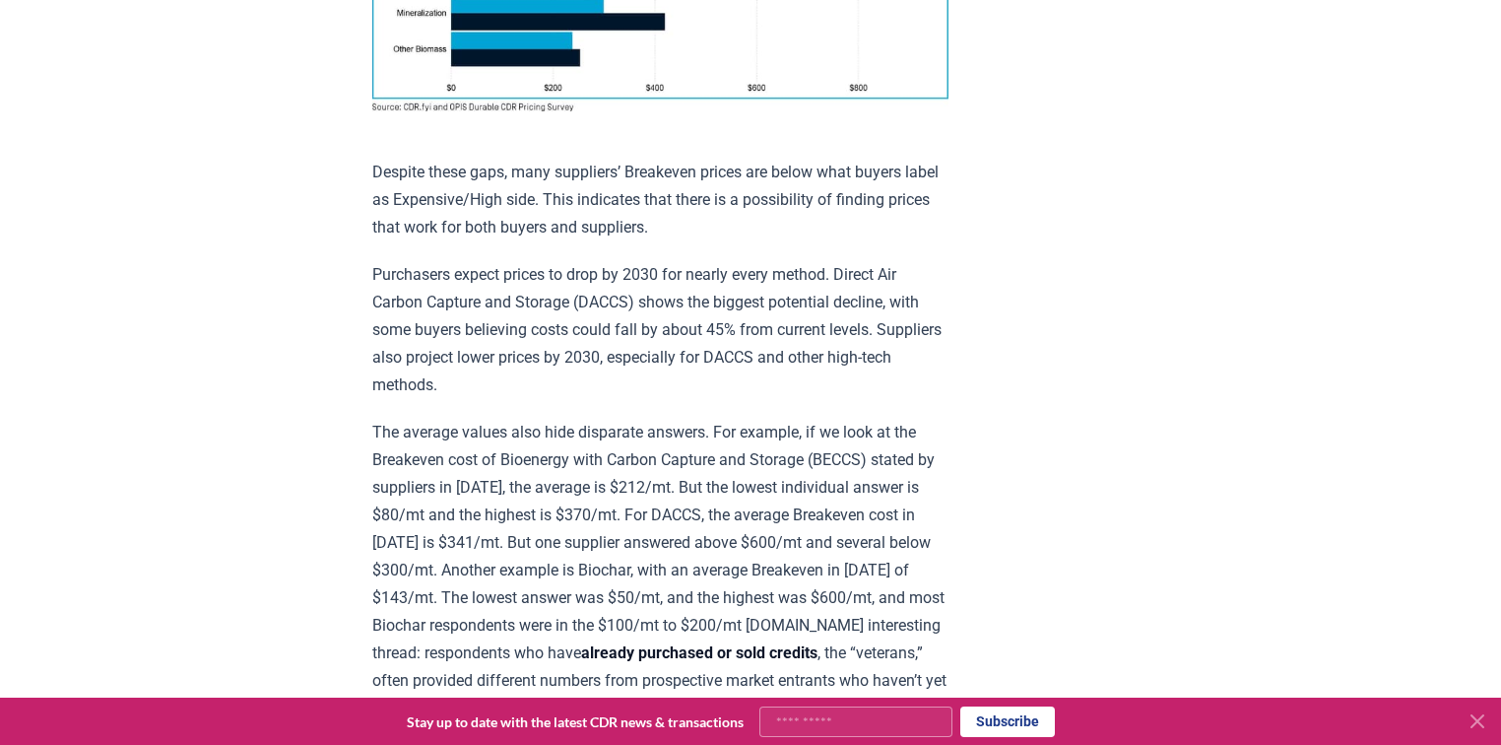
scroll to position [1740, 0]
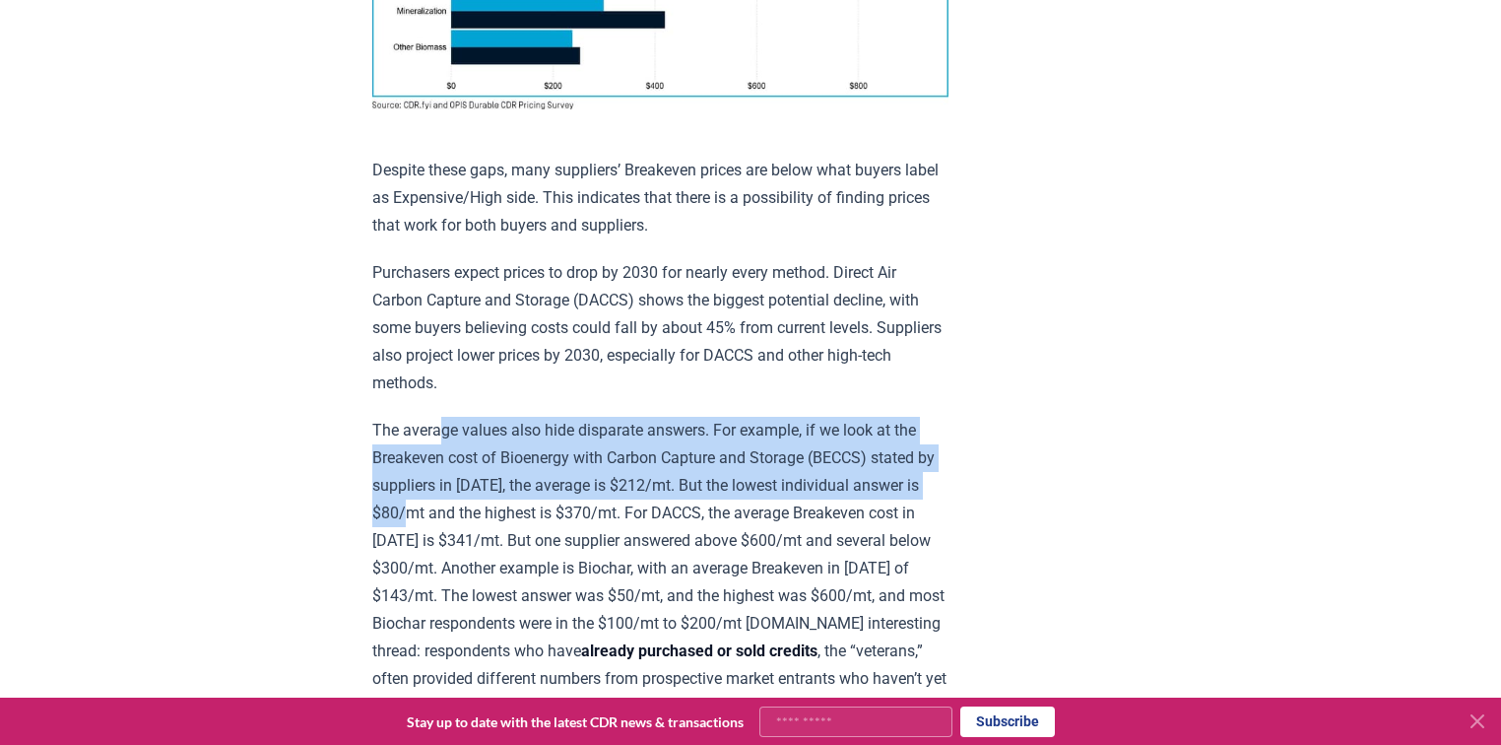
drag, startPoint x: 437, startPoint y: 426, endPoint x: 437, endPoint y: 499, distance: 73.9
click at [437, 499] on p "The average values also hide disparate answers. For example, if we look at the …" at bounding box center [660, 637] width 576 height 441
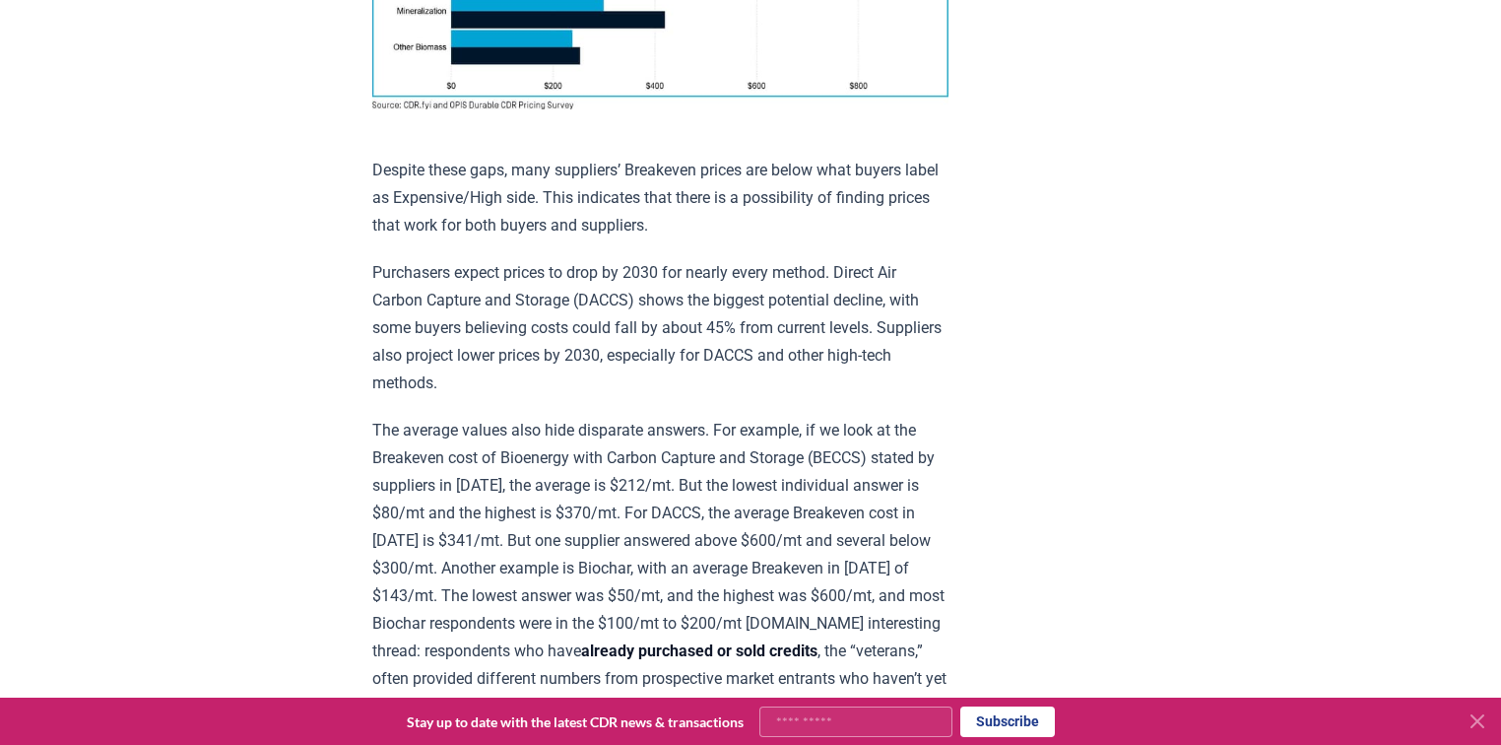
click at [526, 532] on p "The average values also hide disparate answers. For example, if we look at the …" at bounding box center [660, 637] width 576 height 441
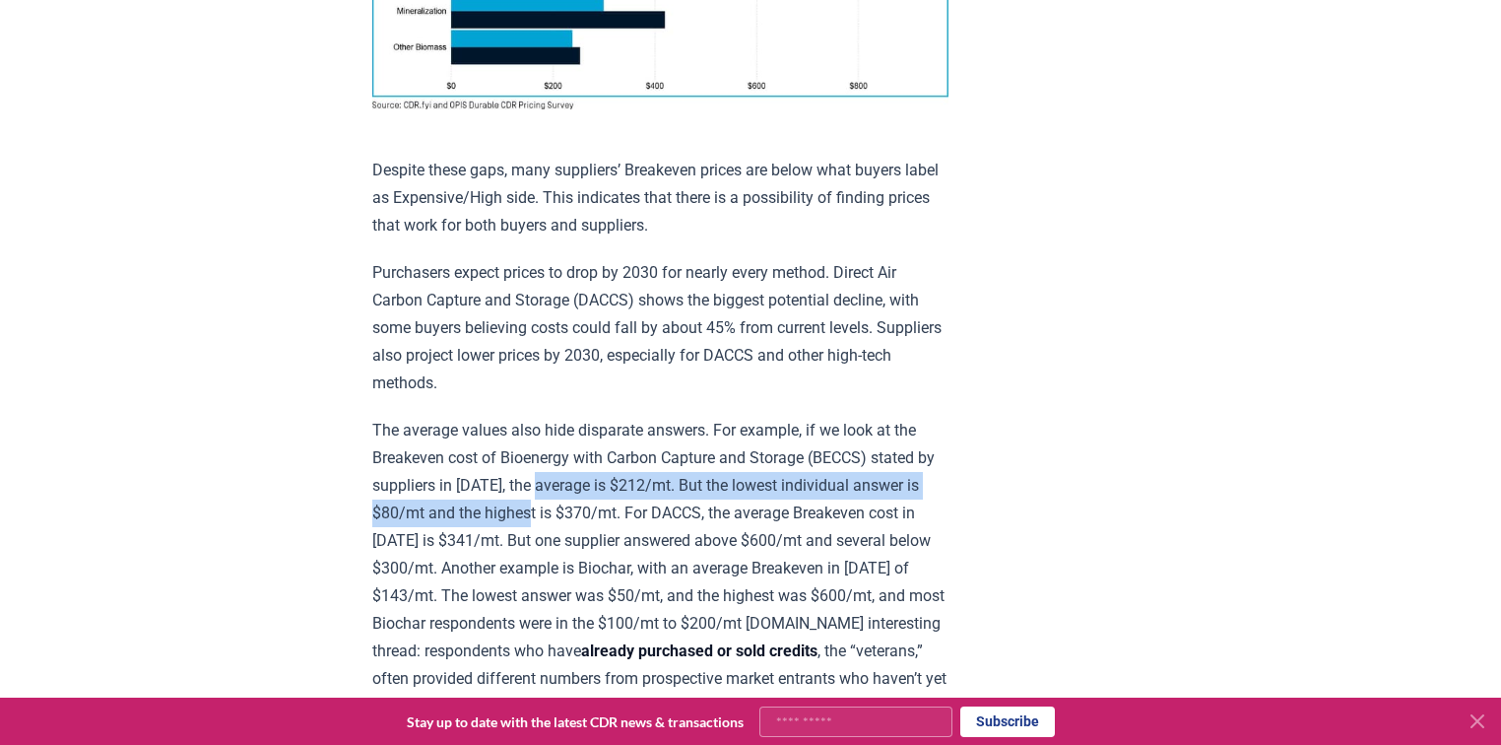
drag, startPoint x: 563, startPoint y: 465, endPoint x: 562, endPoint y: 512, distance: 47.3
click at [562, 512] on p "The average values also hide disparate answers. For example, if we look at the …" at bounding box center [660, 637] width 576 height 441
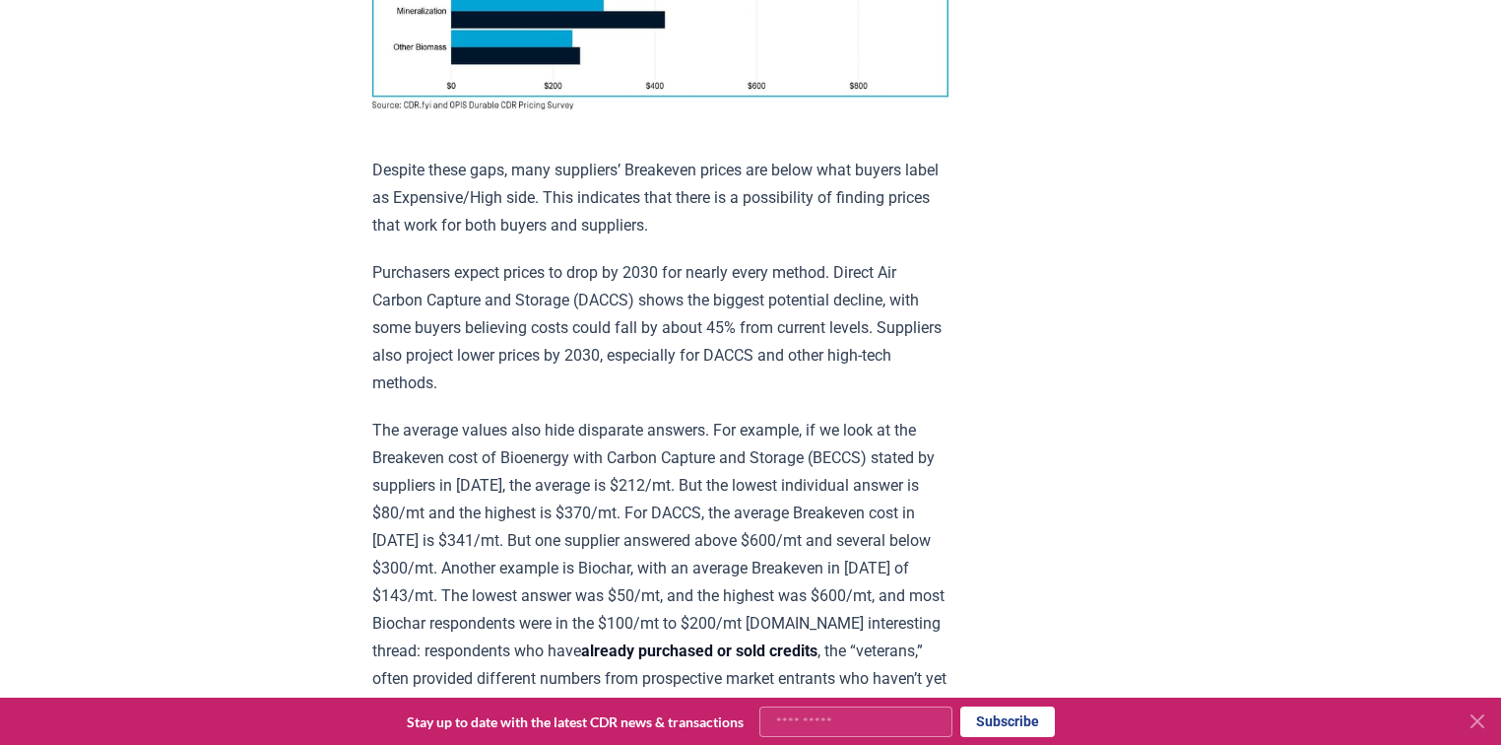
click at [754, 513] on p "The average values also hide disparate answers. For example, if we look at the …" at bounding box center [660, 637] width 576 height 441
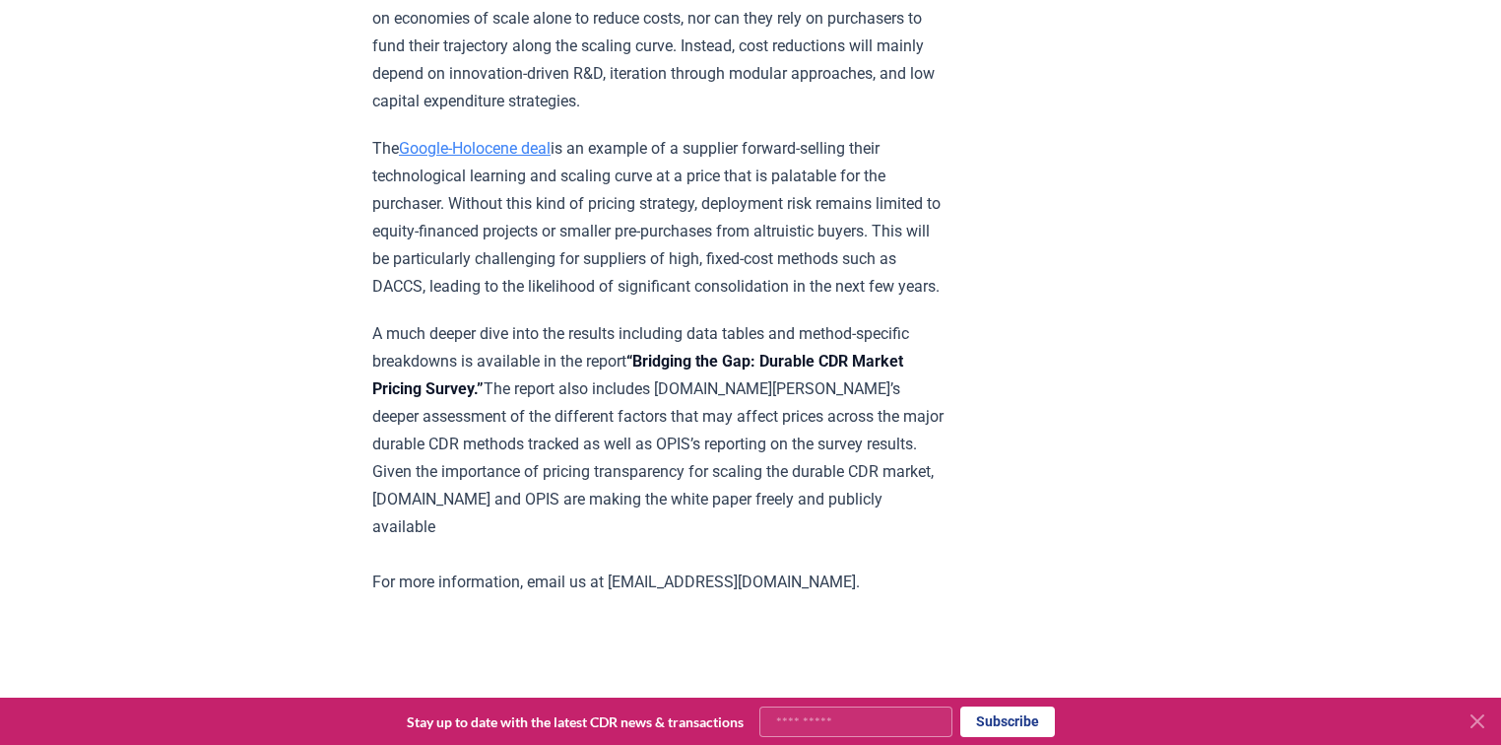
scroll to position [3395, 0]
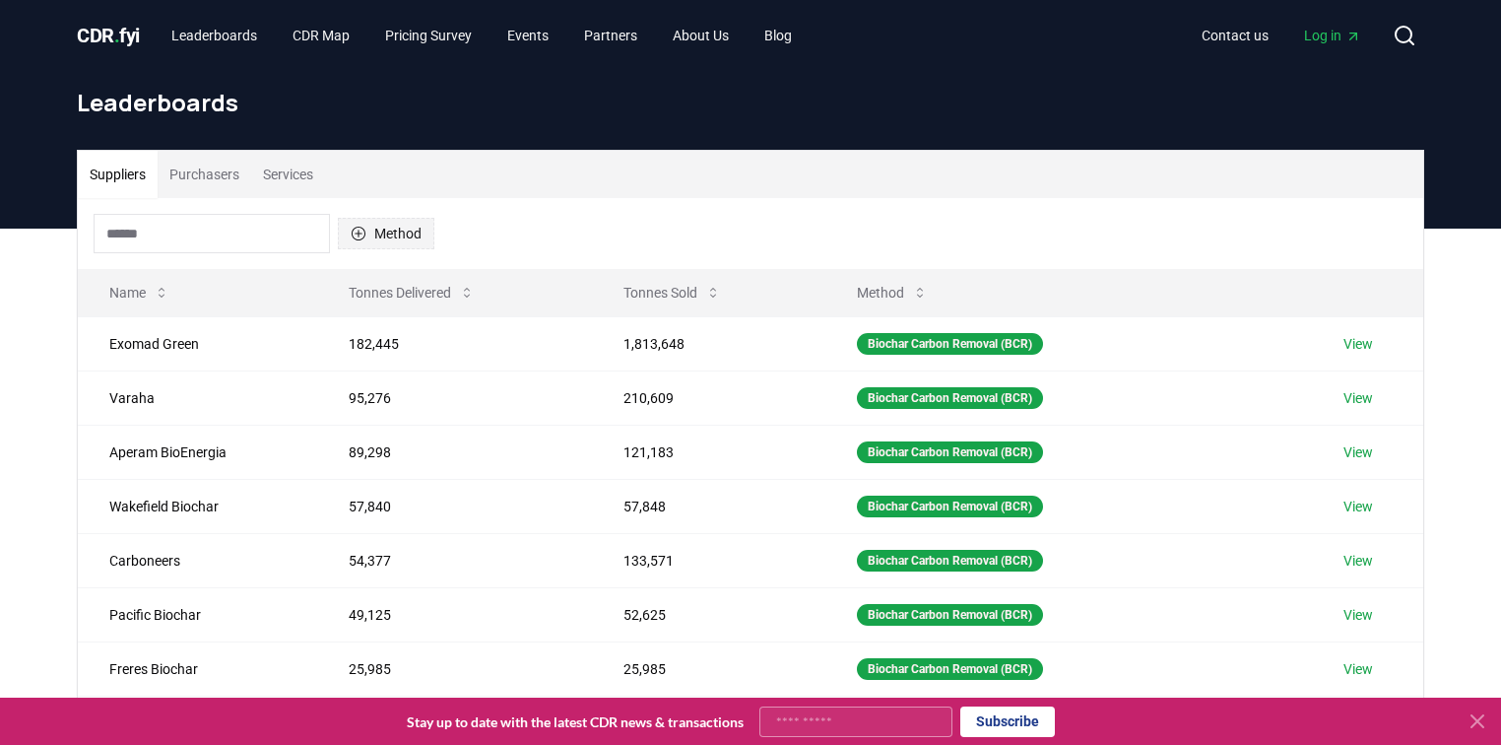
click at [418, 232] on button "Method" at bounding box center [386, 234] width 97 height 32
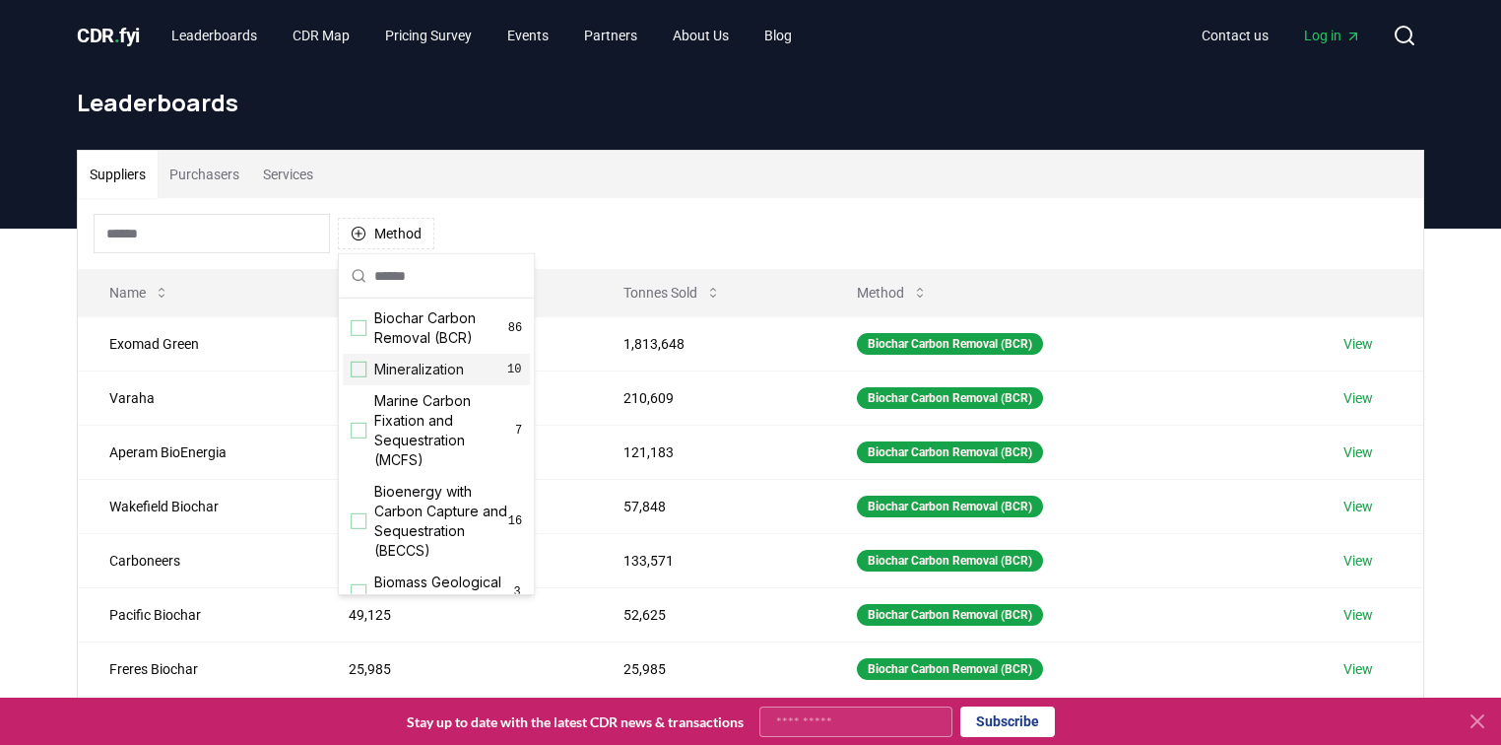
scroll to position [79, 0]
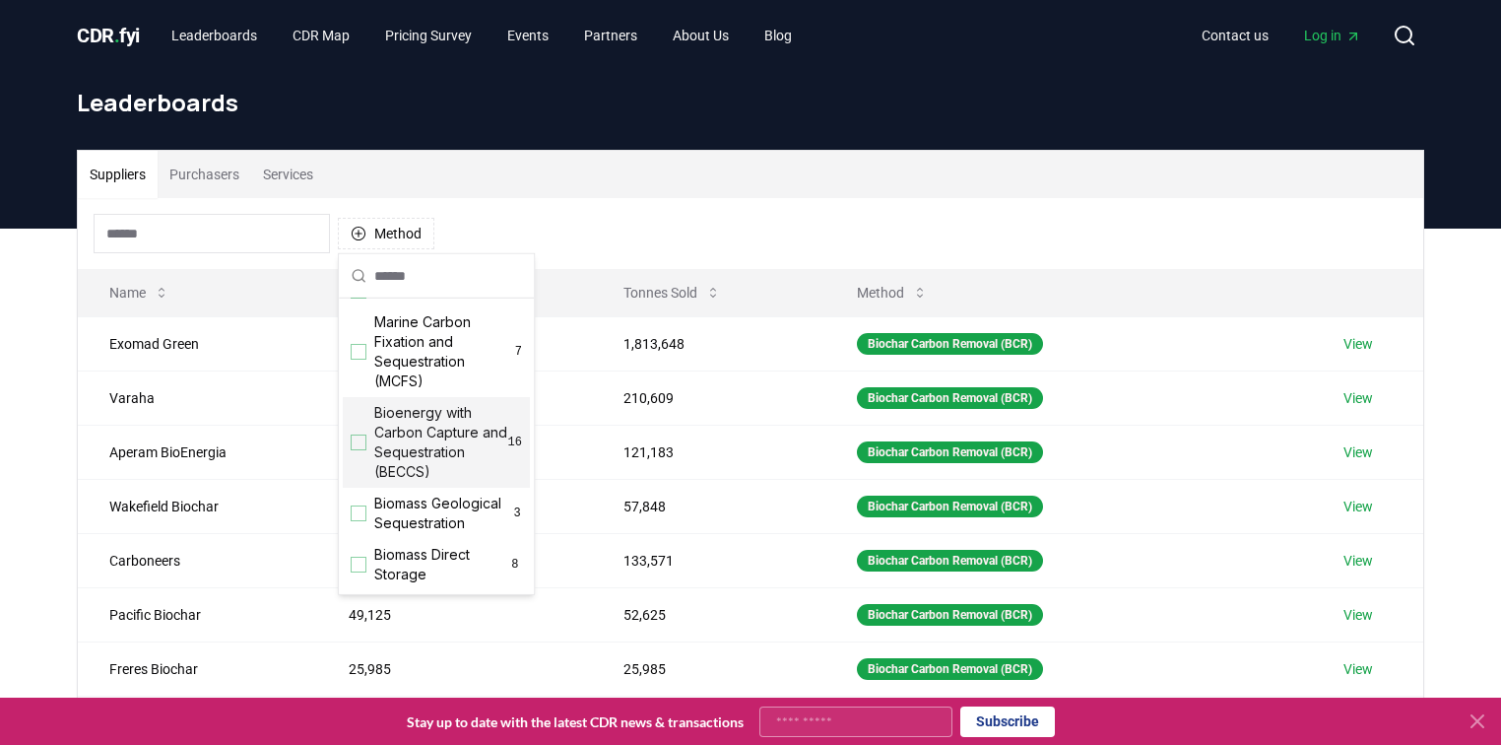
click at [362, 437] on div "Suggestions" at bounding box center [359, 442] width 16 height 16
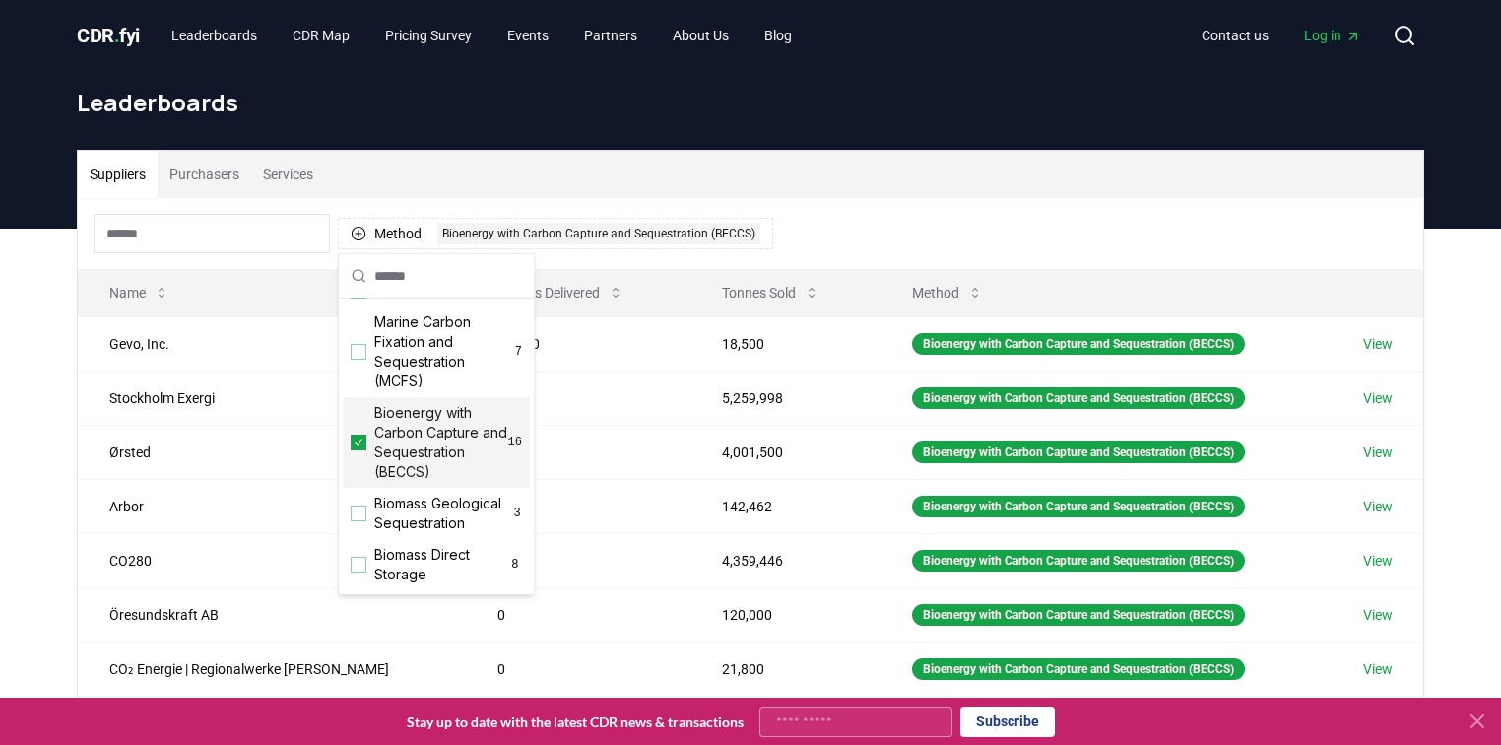
click at [965, 231] on div "Method 1 Bioenergy with Carbon Capture and Sequestration (BECCS)" at bounding box center [751, 233] width 1346 height 71
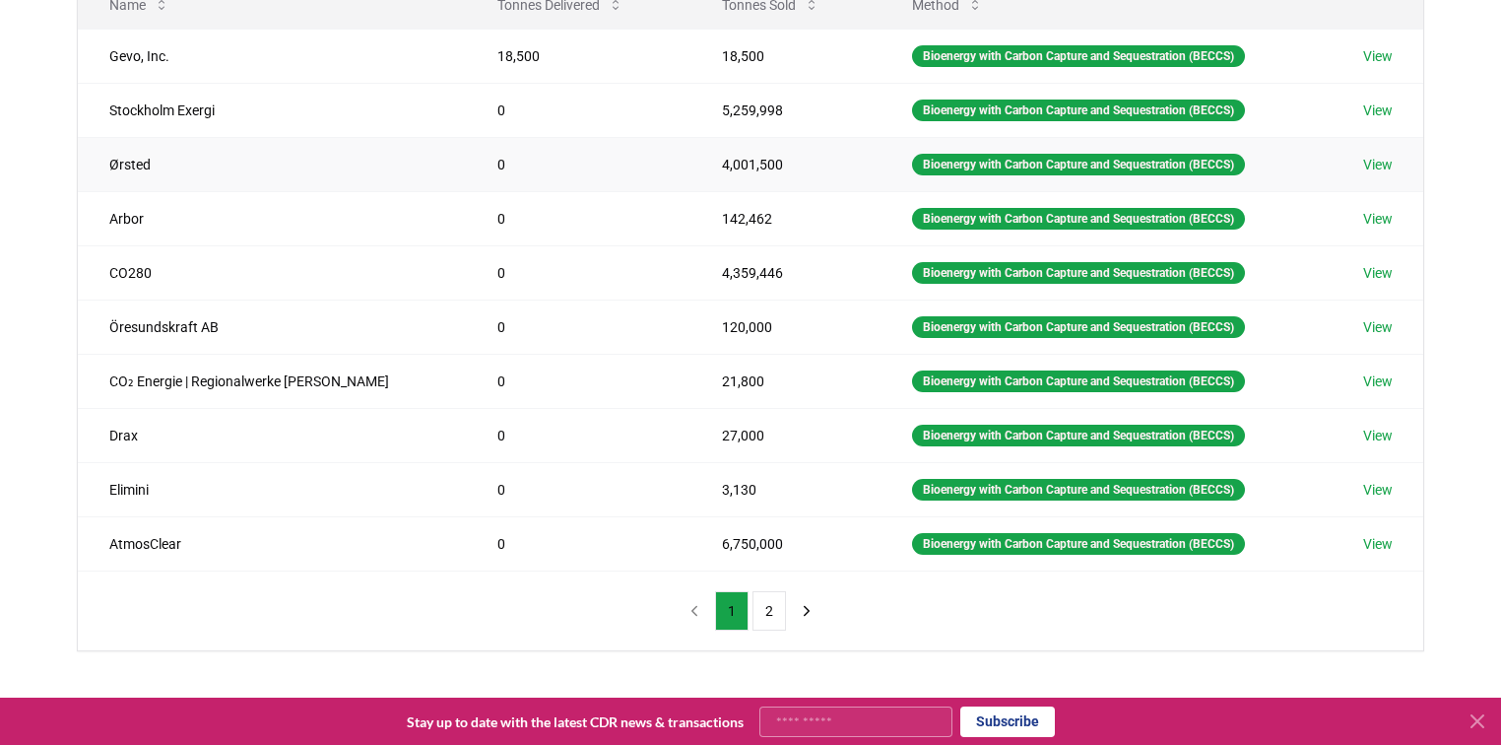
scroll to position [315, 0]
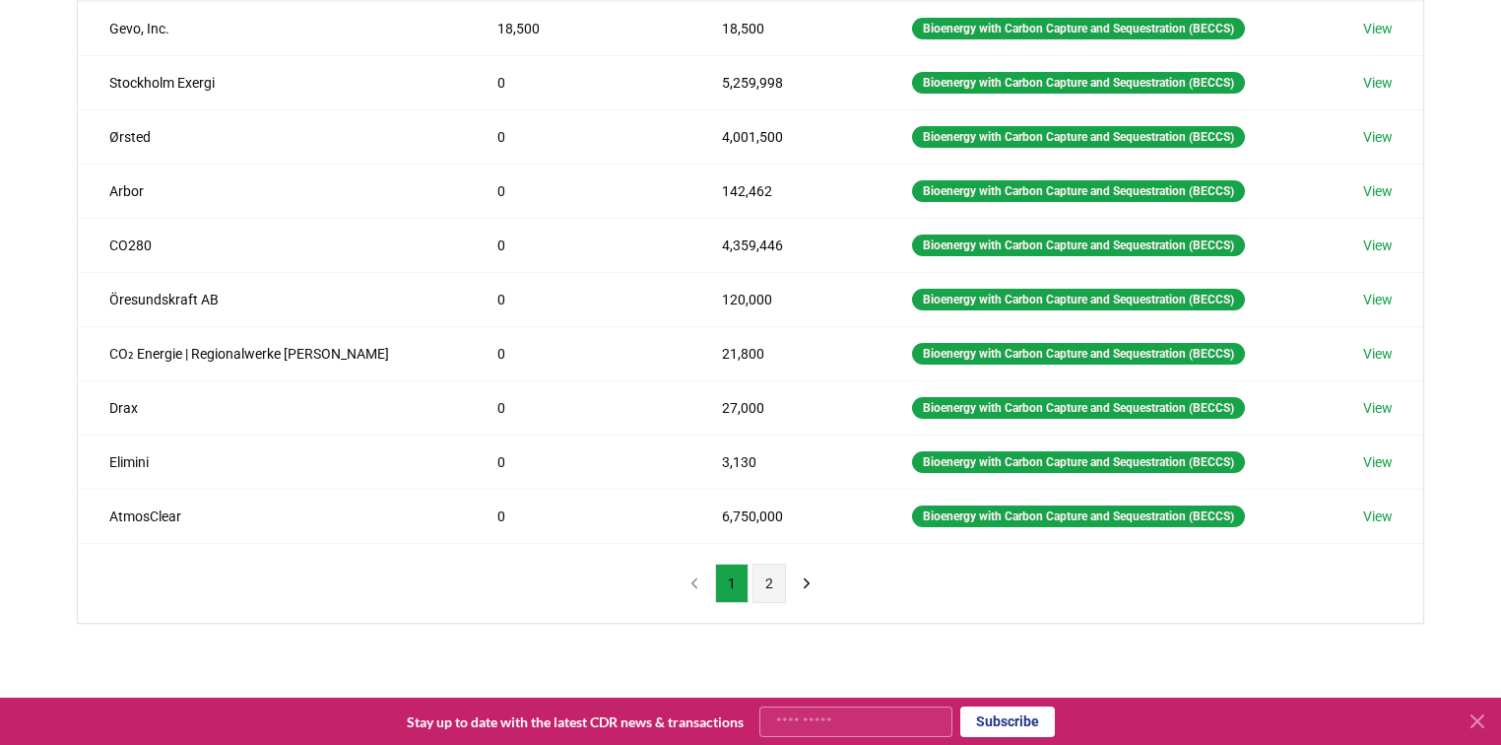
click at [761, 579] on button "2" at bounding box center [769, 582] width 33 height 39
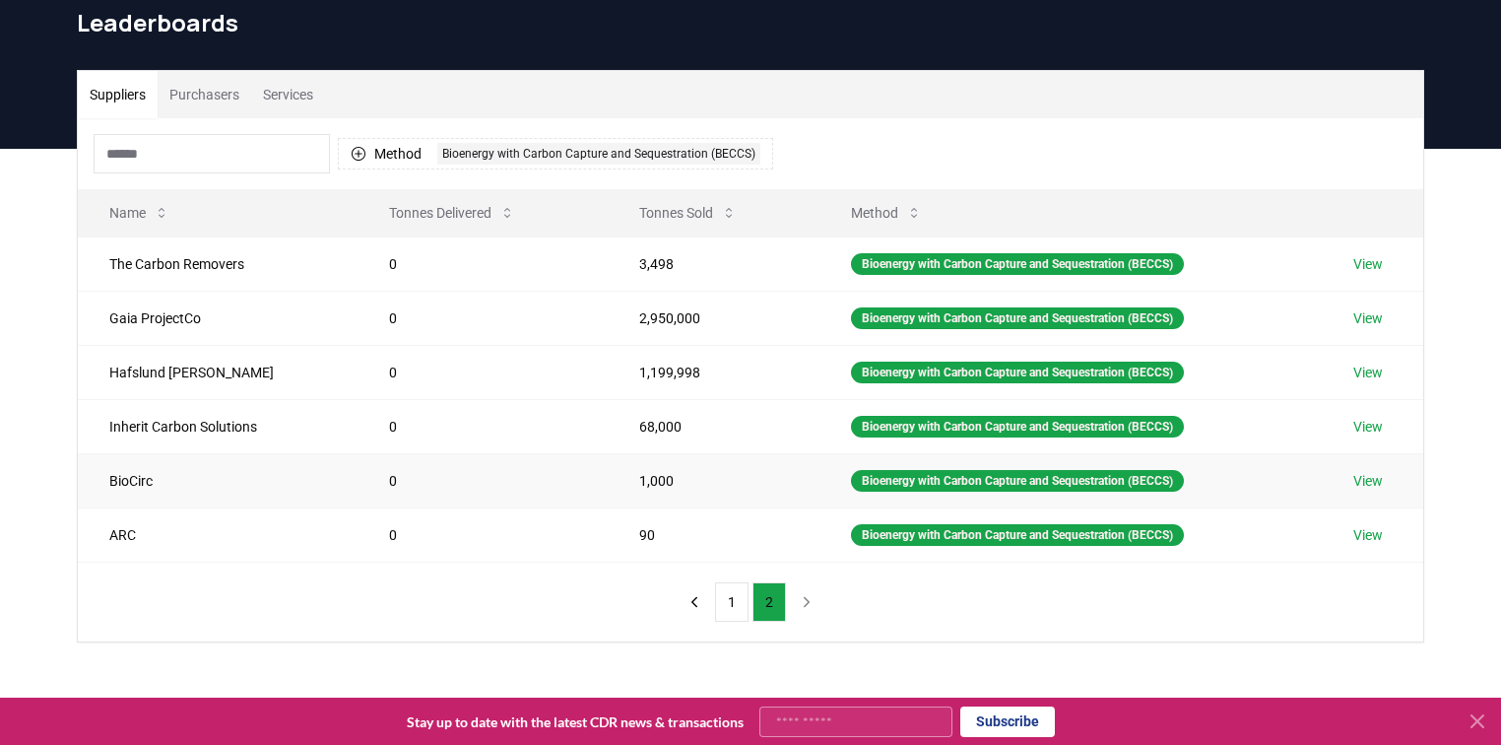
scroll to position [79, 0]
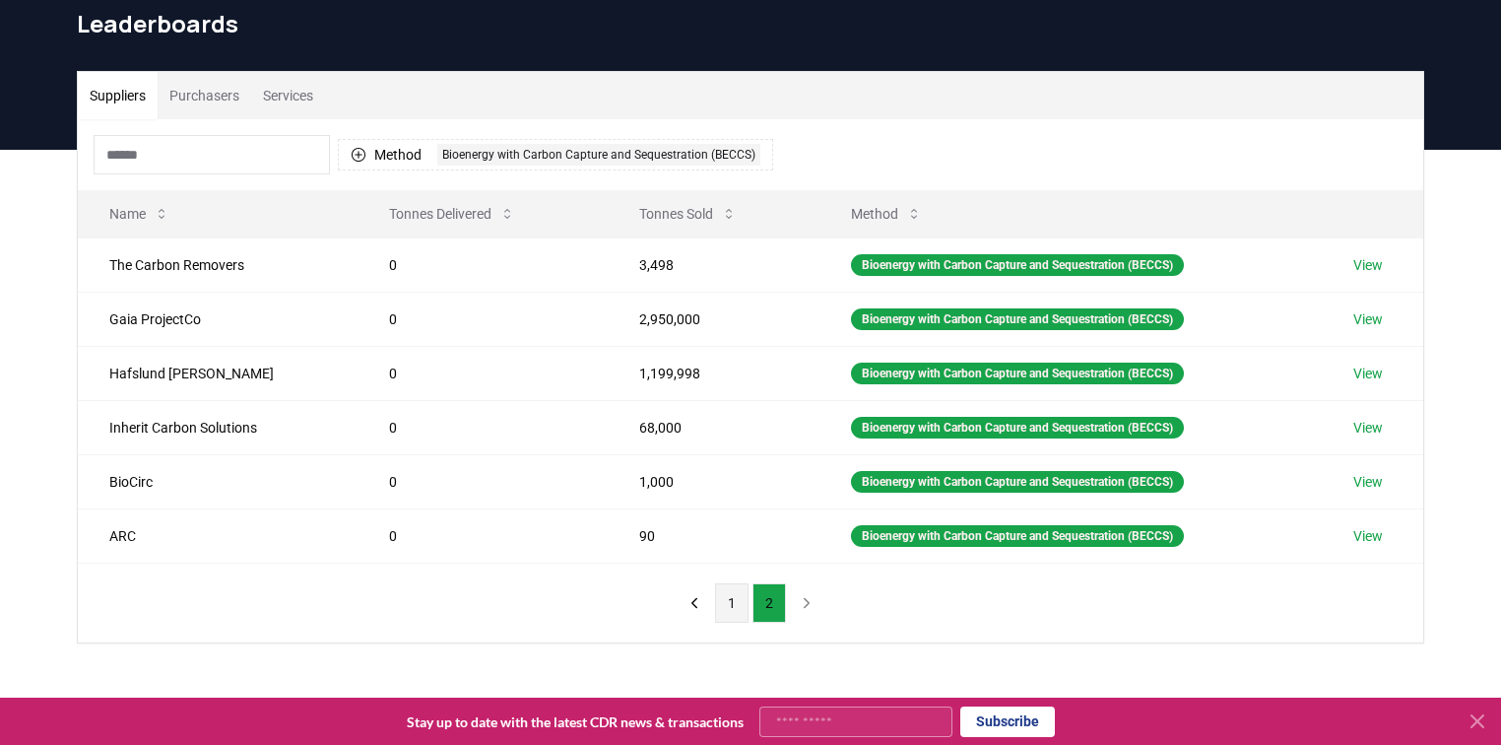
click at [722, 600] on button "1" at bounding box center [731, 602] width 33 height 39
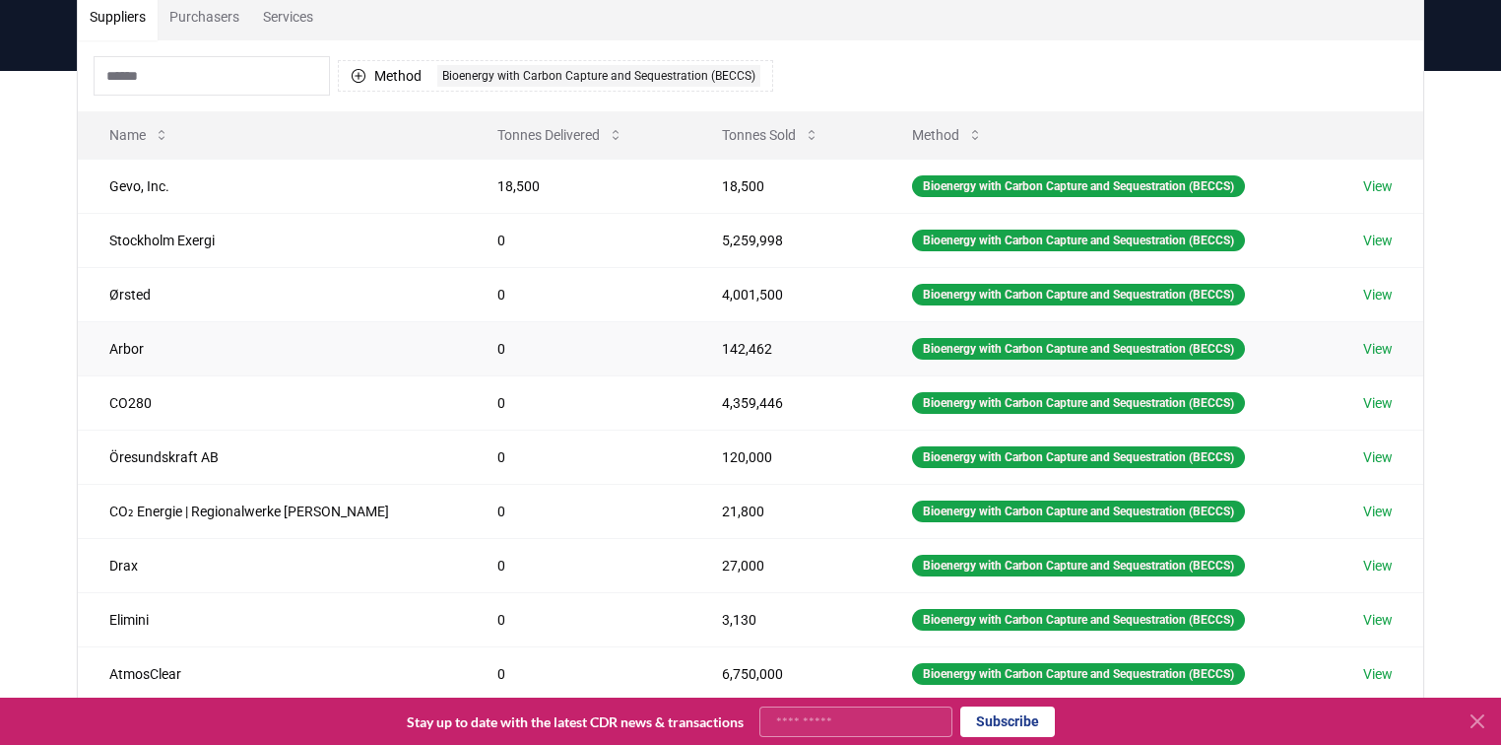
scroll to position [236, 0]
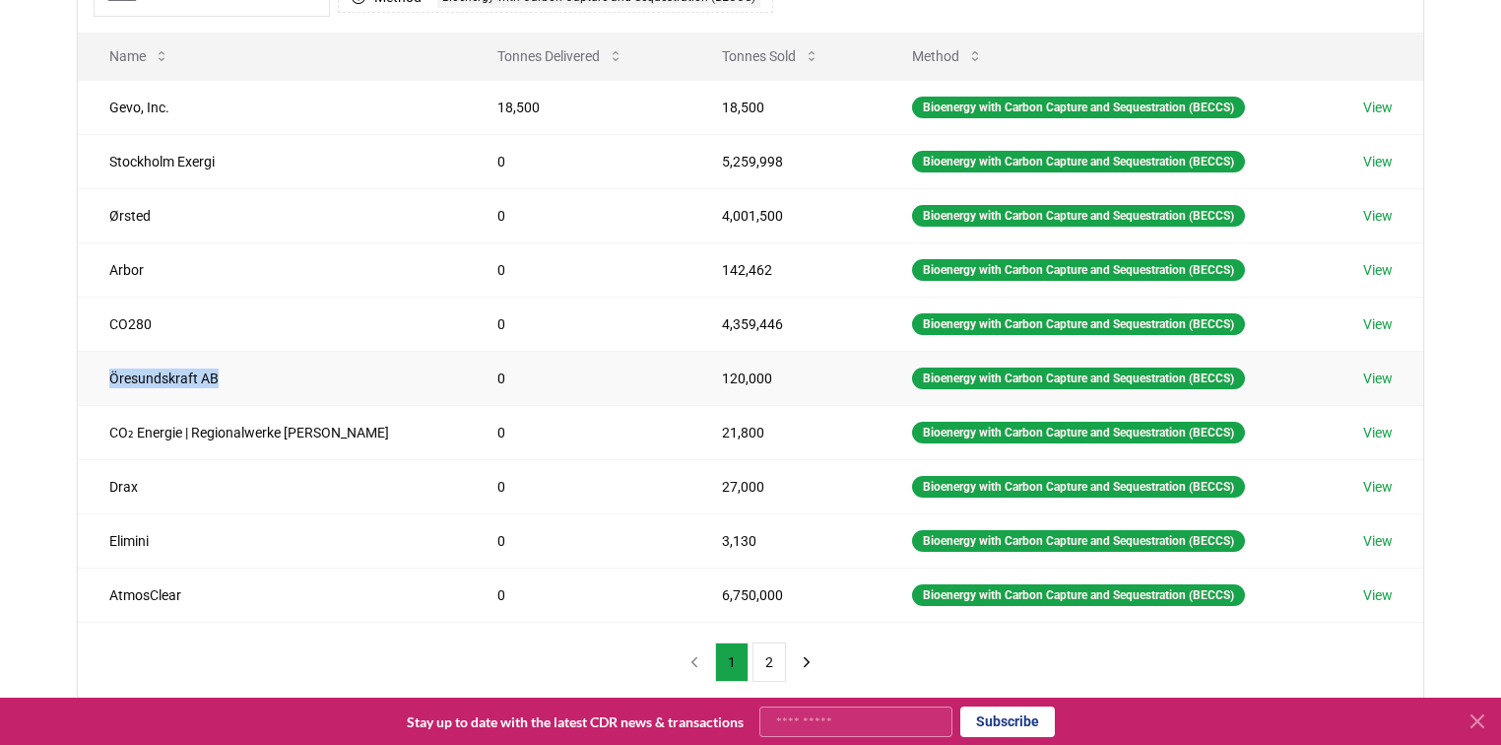
drag, startPoint x: 218, startPoint y: 375, endPoint x: 89, endPoint y: 378, distance: 129.1
click at [89, 378] on td "Öresundskraft AB" at bounding box center [272, 378] width 388 height 54
copy td "Öresundskraft AB"
drag, startPoint x: 114, startPoint y: 430, endPoint x: 350, endPoint y: 433, distance: 235.5
click at [350, 433] on td "CO₂ Energie | Regionalwerke [PERSON_NAME]" at bounding box center [272, 432] width 388 height 54
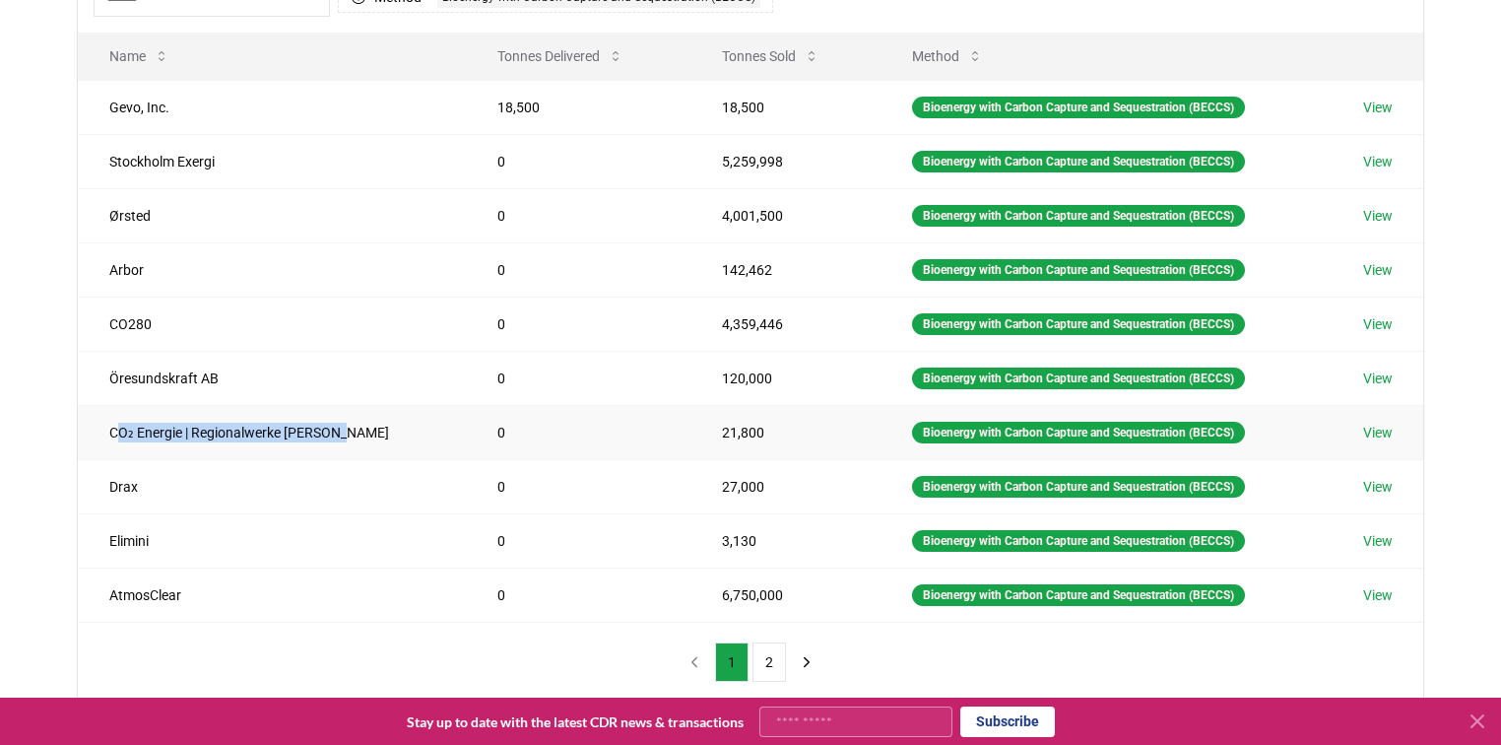
click at [351, 433] on td "CO₂ Energie | Regionalwerke [PERSON_NAME]" at bounding box center [272, 432] width 388 height 54
drag, startPoint x: 349, startPoint y: 431, endPoint x: 104, endPoint y: 433, distance: 244.3
click at [104, 433] on td "CO₂ Energie | Regionalwerke AG Baden" at bounding box center [272, 432] width 388 height 54
copy td "CO₂ Energie | Regionalwerke AG Baden"
drag, startPoint x: 193, startPoint y: 592, endPoint x: 87, endPoint y: 596, distance: 106.5
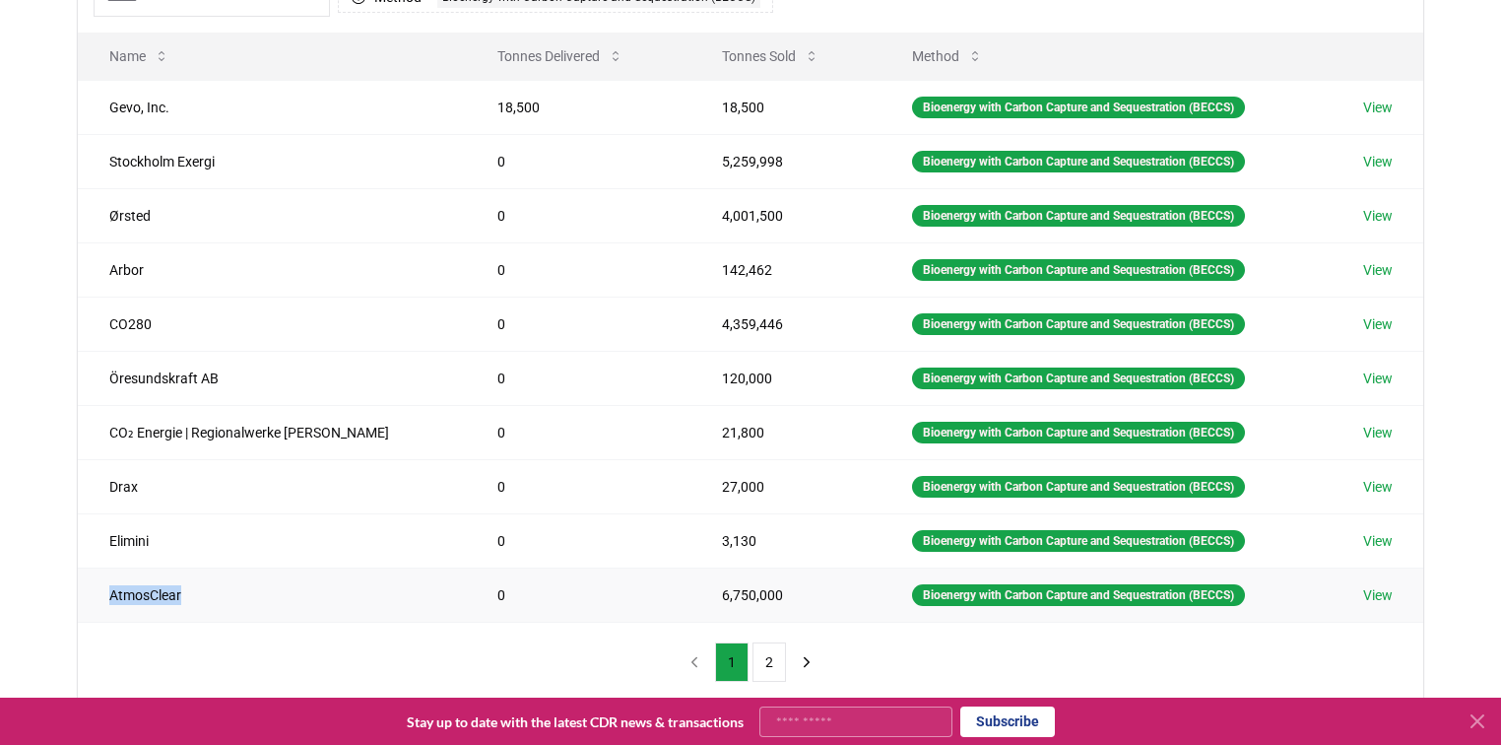
click at [87, 596] on td "AtmosClear" at bounding box center [272, 594] width 388 height 54
click at [774, 659] on button "2" at bounding box center [769, 661] width 33 height 39
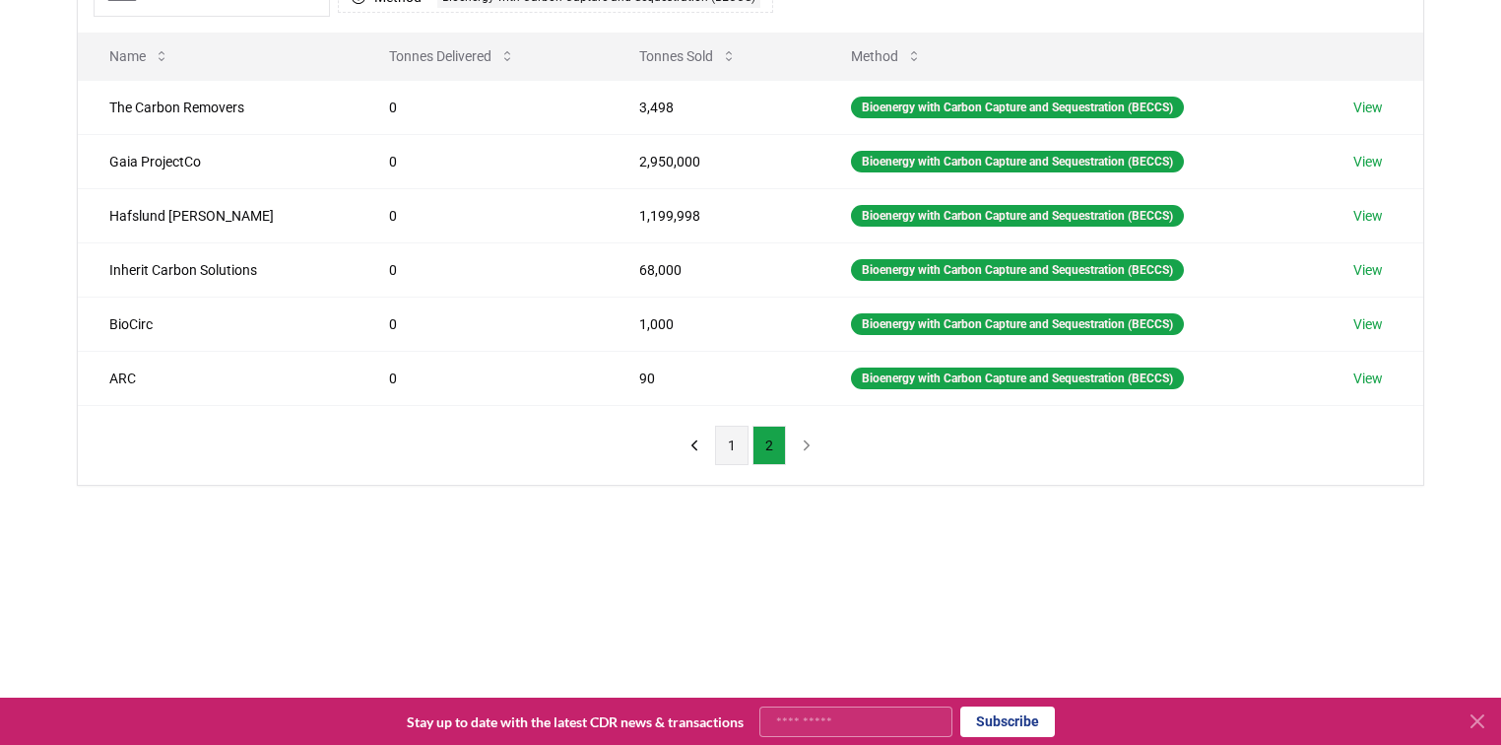
click at [732, 446] on button "1" at bounding box center [731, 445] width 33 height 39
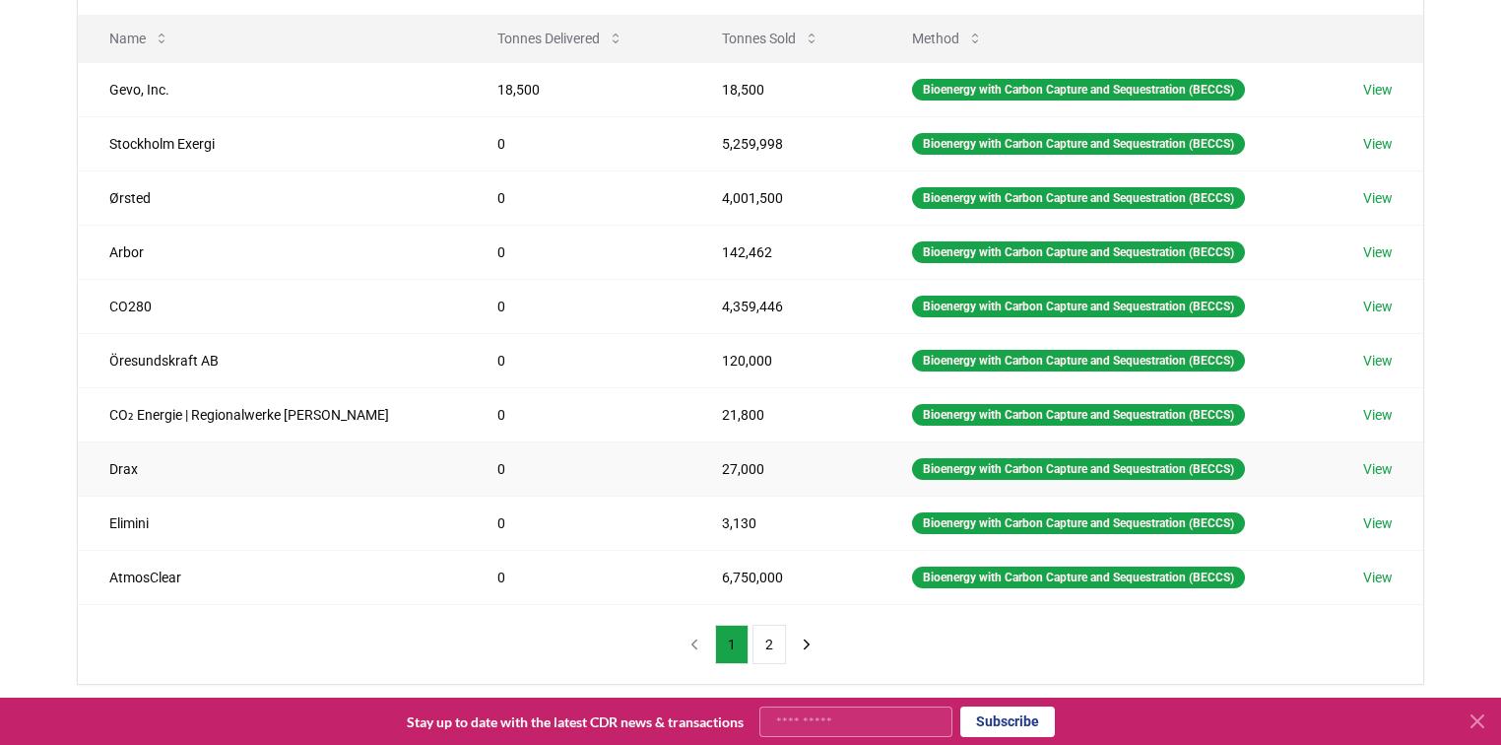
scroll to position [158, 0]
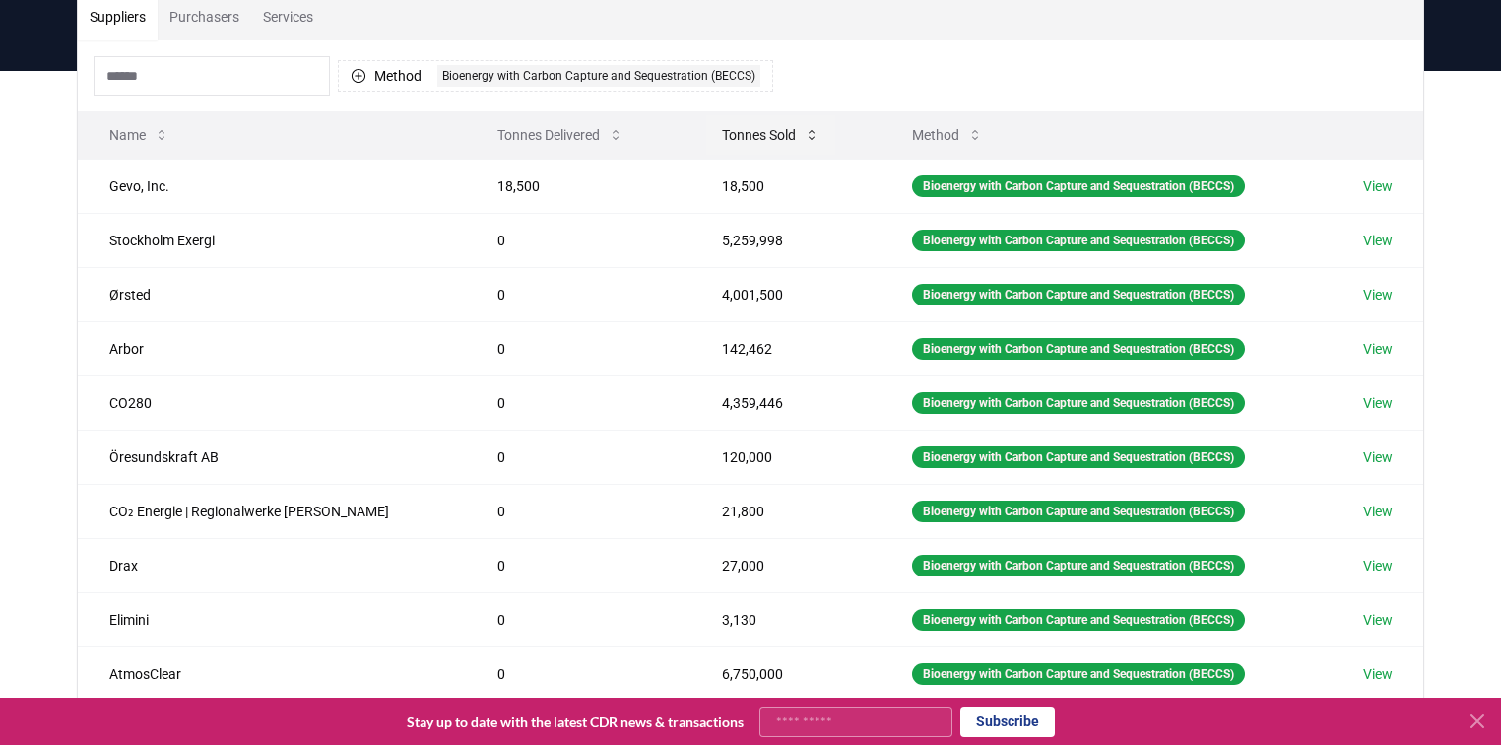
click at [759, 129] on button "Tonnes Sold" at bounding box center [770, 134] width 129 height 39
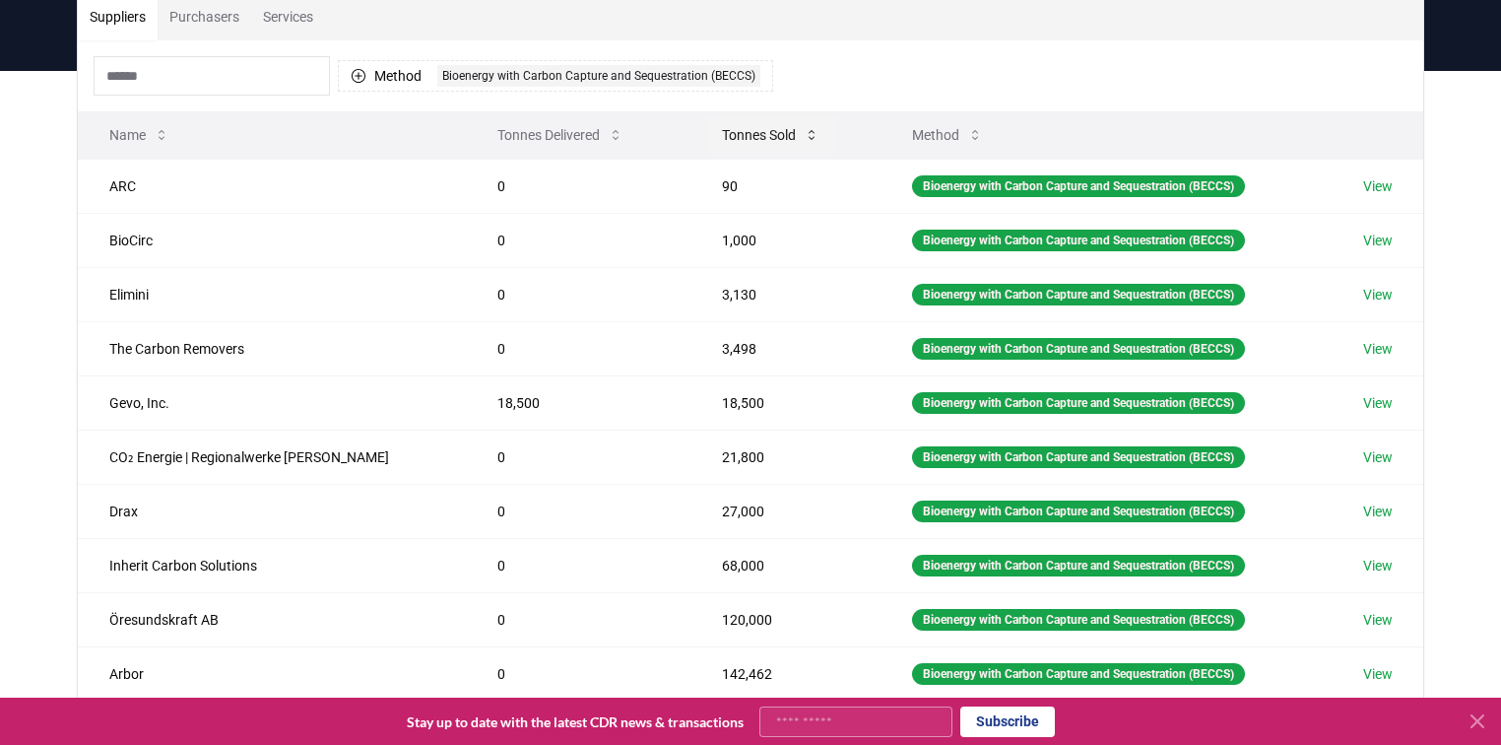
click at [804, 129] on icon at bounding box center [812, 135] width 16 height 16
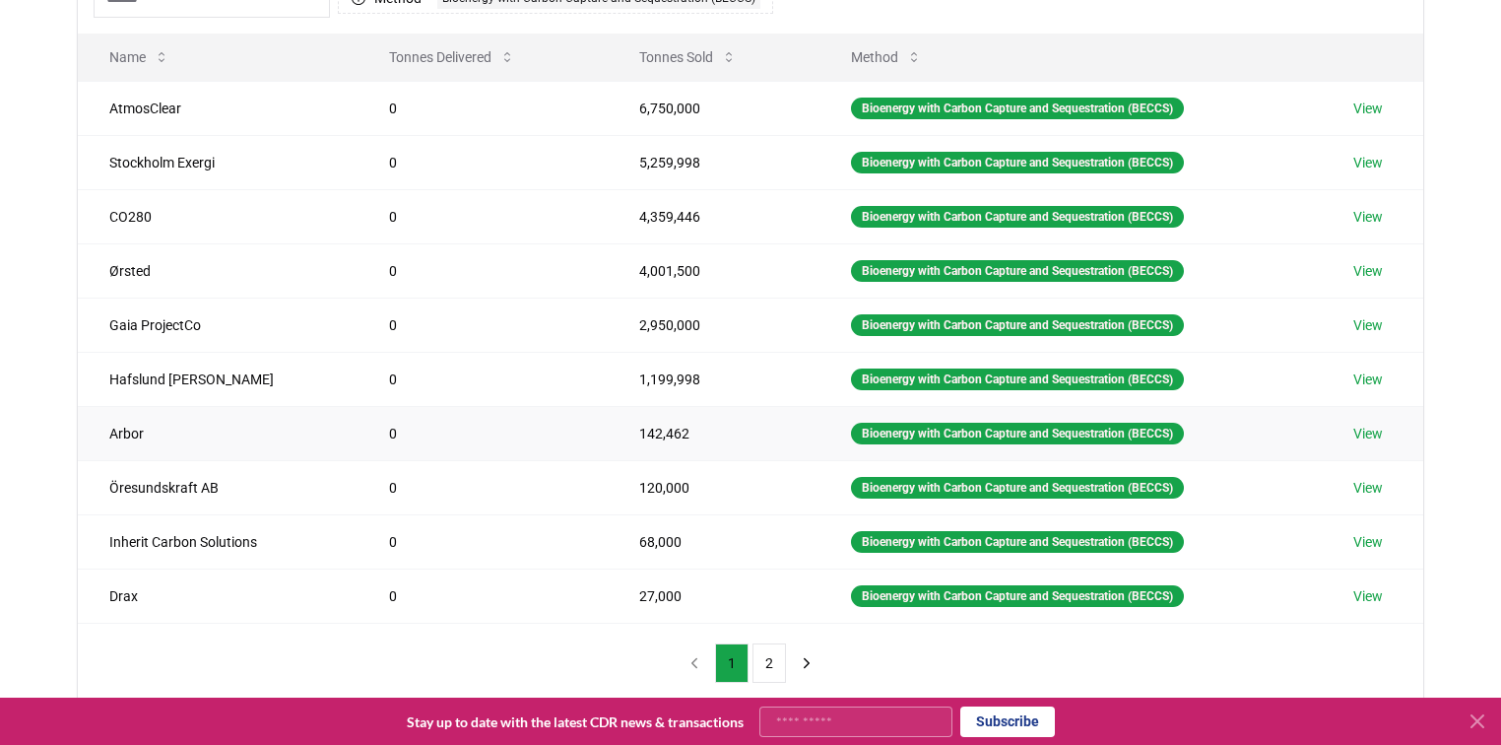
scroll to position [236, 0]
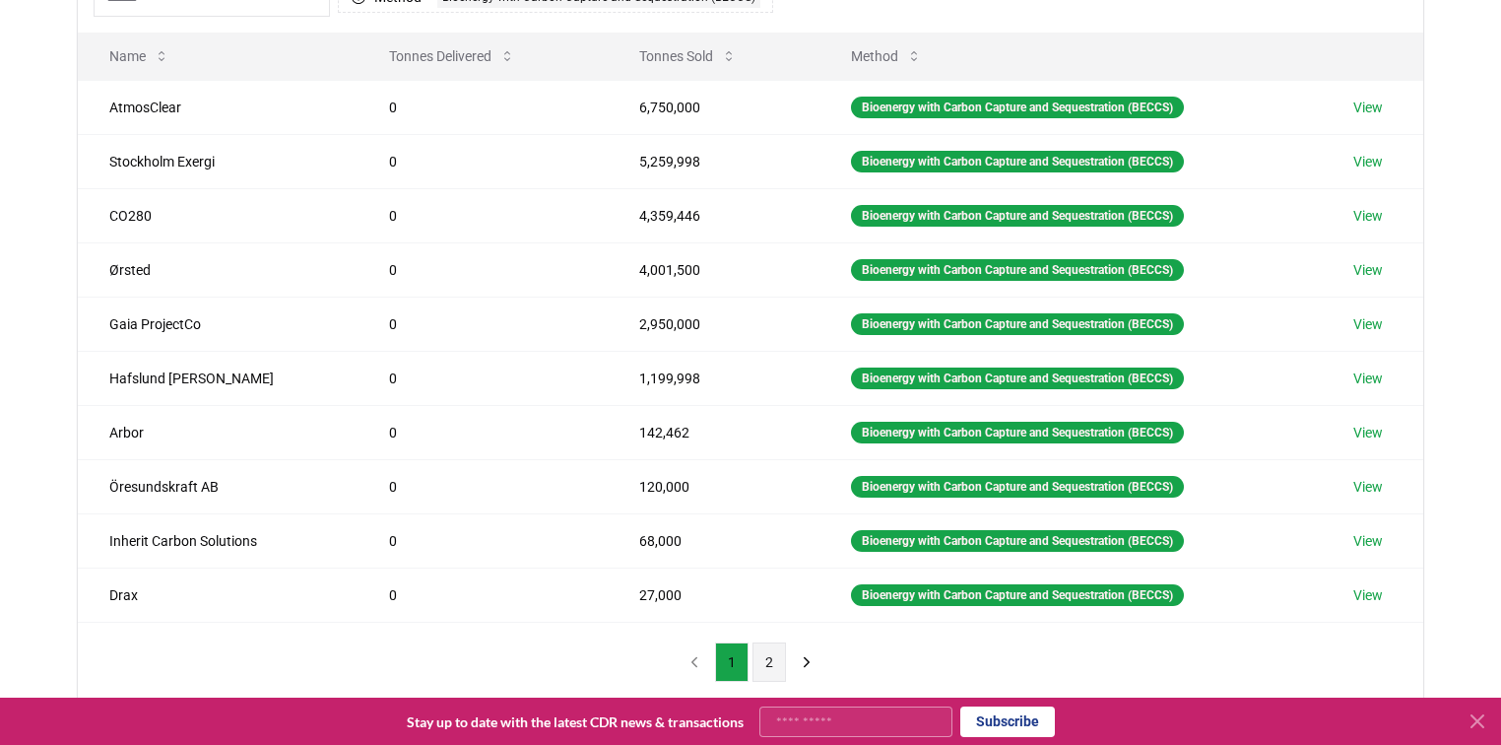
click at [777, 668] on button "2" at bounding box center [769, 661] width 33 height 39
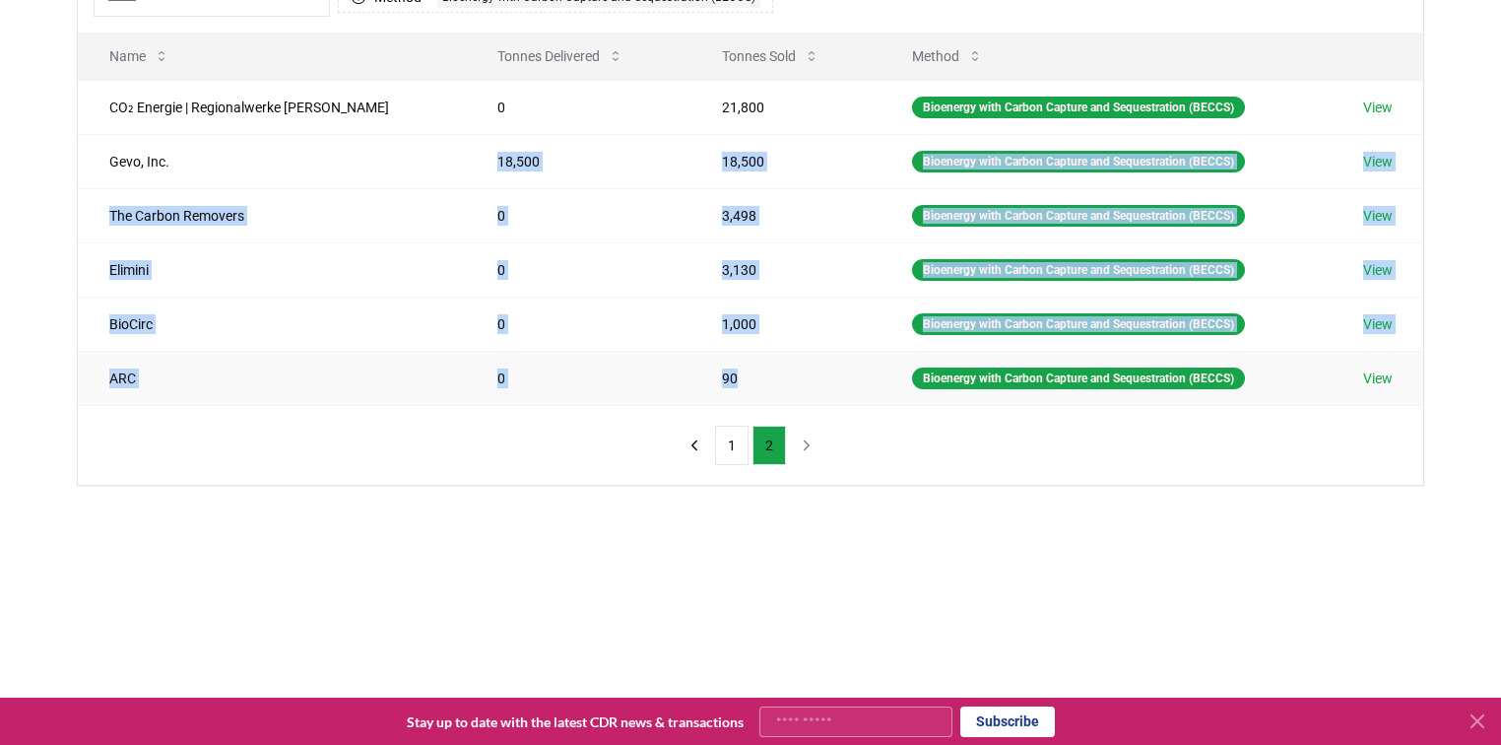
drag, startPoint x: 443, startPoint y: 149, endPoint x: 711, endPoint y: 365, distance: 344.0
click at [711, 365] on tbody "CO₂ Energie | Regionalwerke AG Baden 0 21,800 Bioenergy with Carbon Capture and…" at bounding box center [751, 242] width 1346 height 325
click at [715, 380] on td "90" at bounding box center [786, 378] width 191 height 54
click at [466, 173] on td "18,500" at bounding box center [578, 161] width 225 height 54
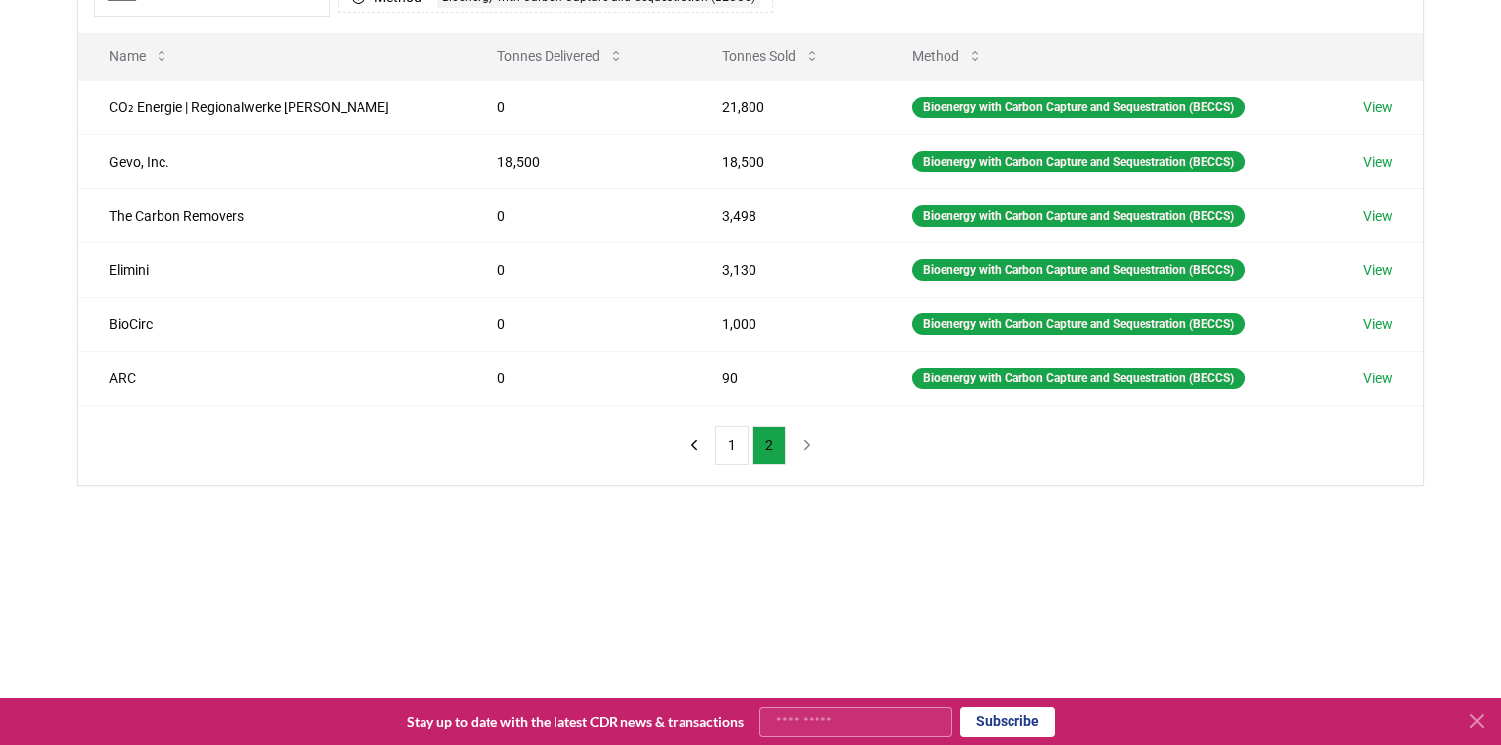
scroll to position [79, 0]
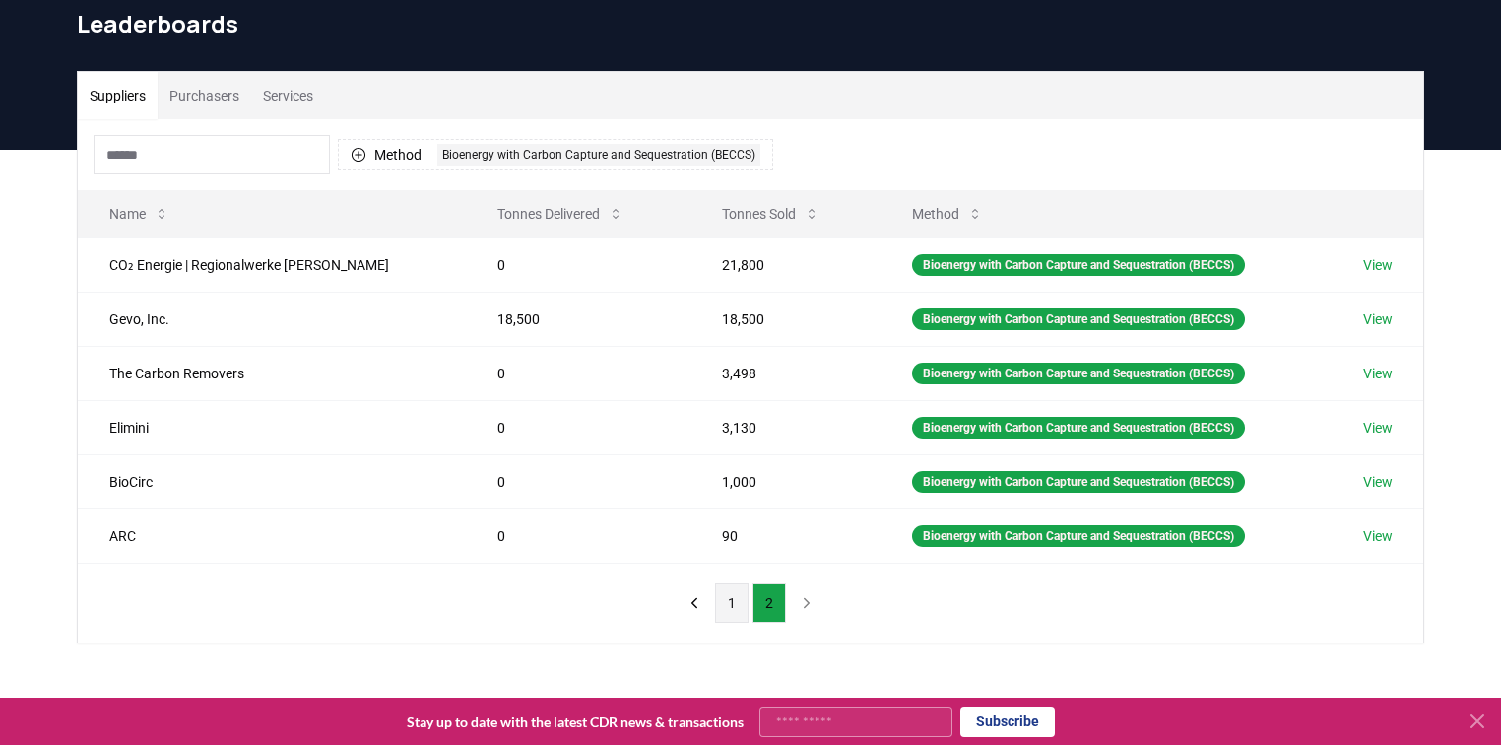
click at [726, 607] on button "1" at bounding box center [731, 602] width 33 height 39
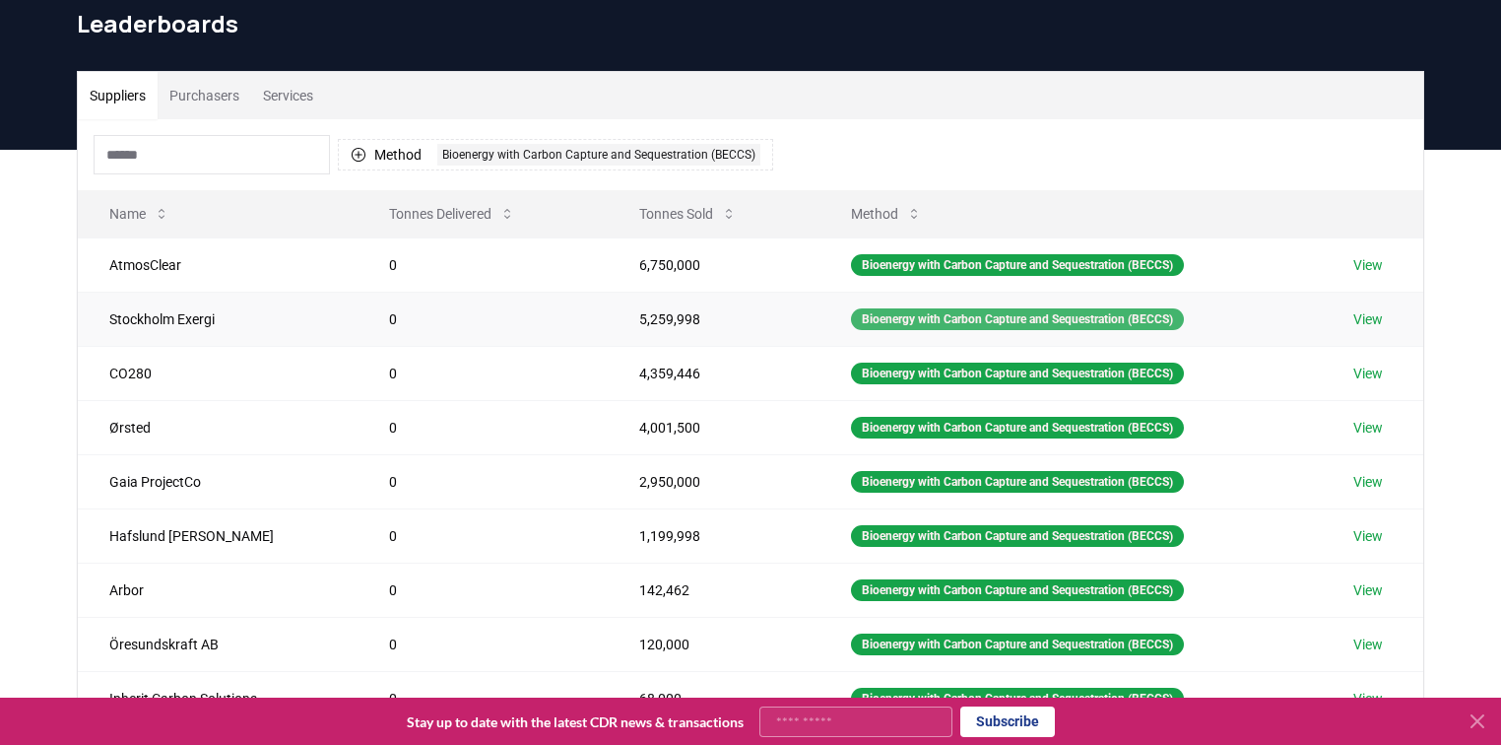
click at [876, 321] on div "Bioenergy with Carbon Capture and Sequestration (BECCS)" at bounding box center [1017, 319] width 333 height 22
click at [764, 317] on td "5,259,998" at bounding box center [714, 319] width 212 height 54
click at [1377, 324] on link "View" at bounding box center [1369, 319] width 30 height 20
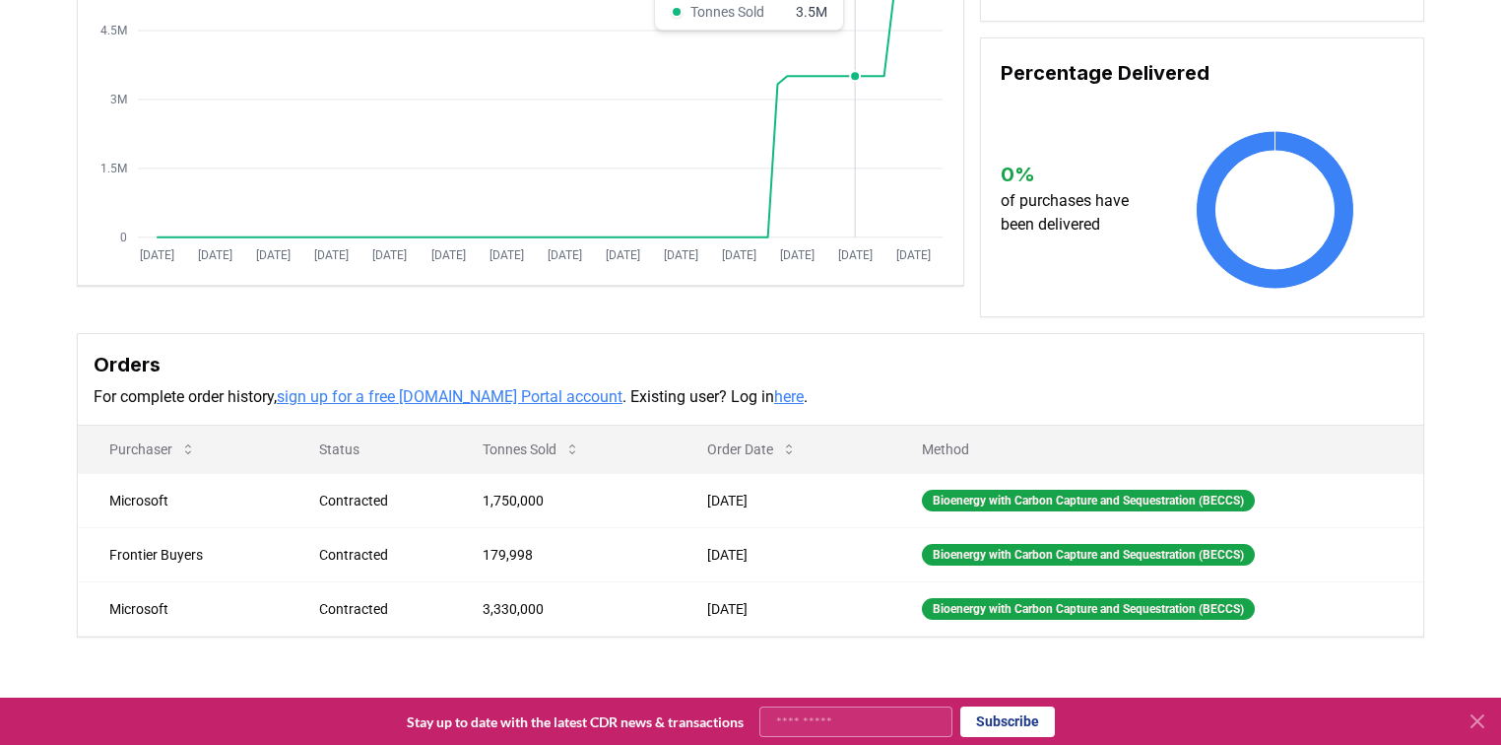
scroll to position [315, 0]
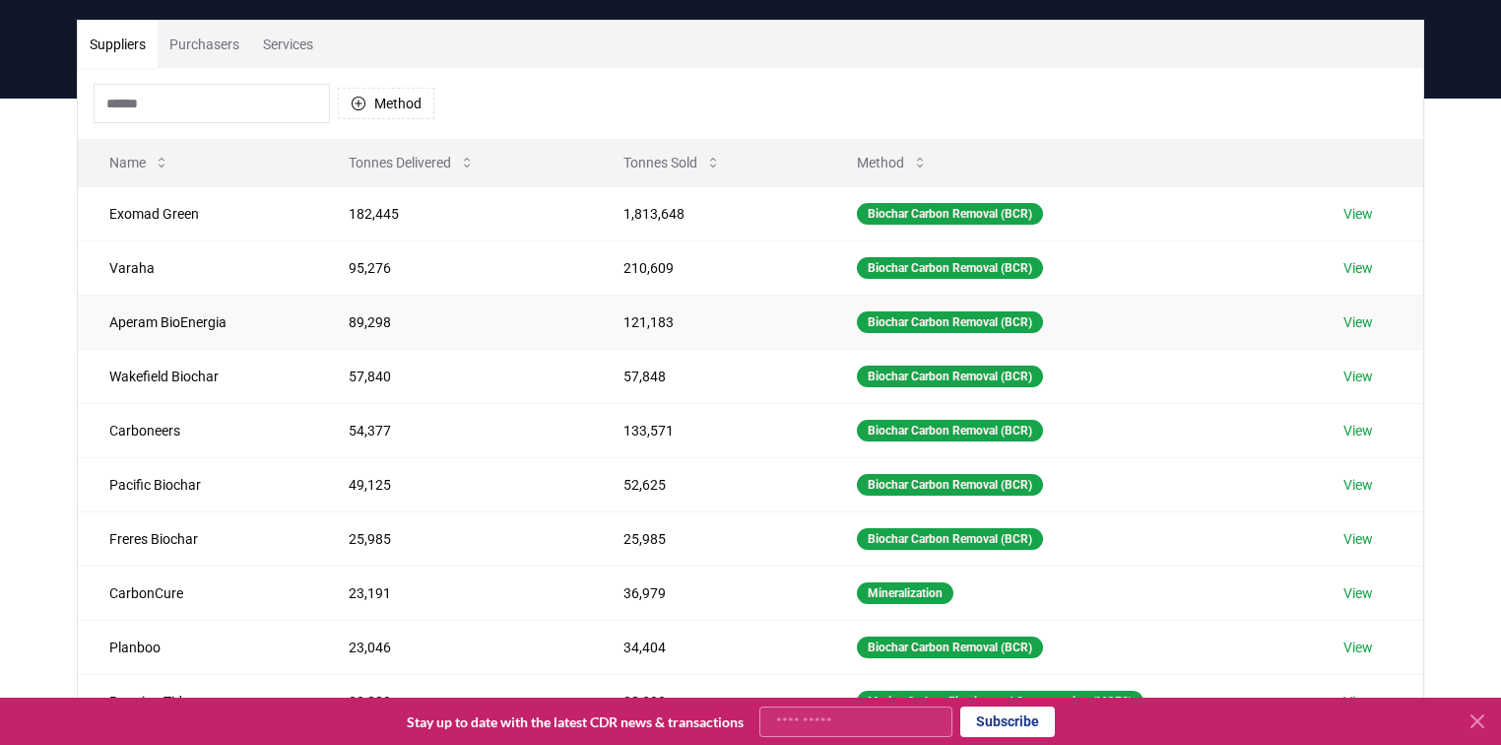
scroll to position [158, 0]
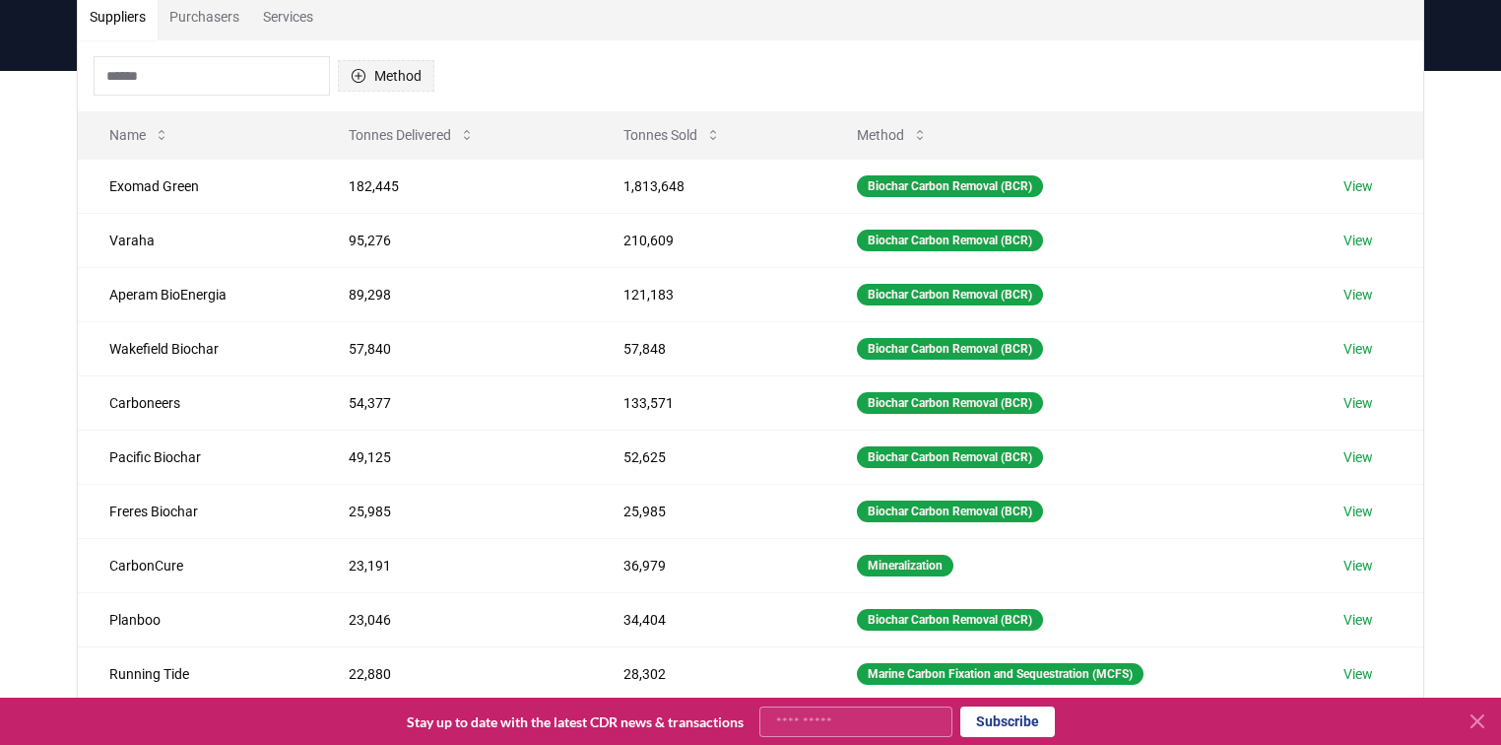
click at [385, 81] on button "Method" at bounding box center [386, 76] width 97 height 32
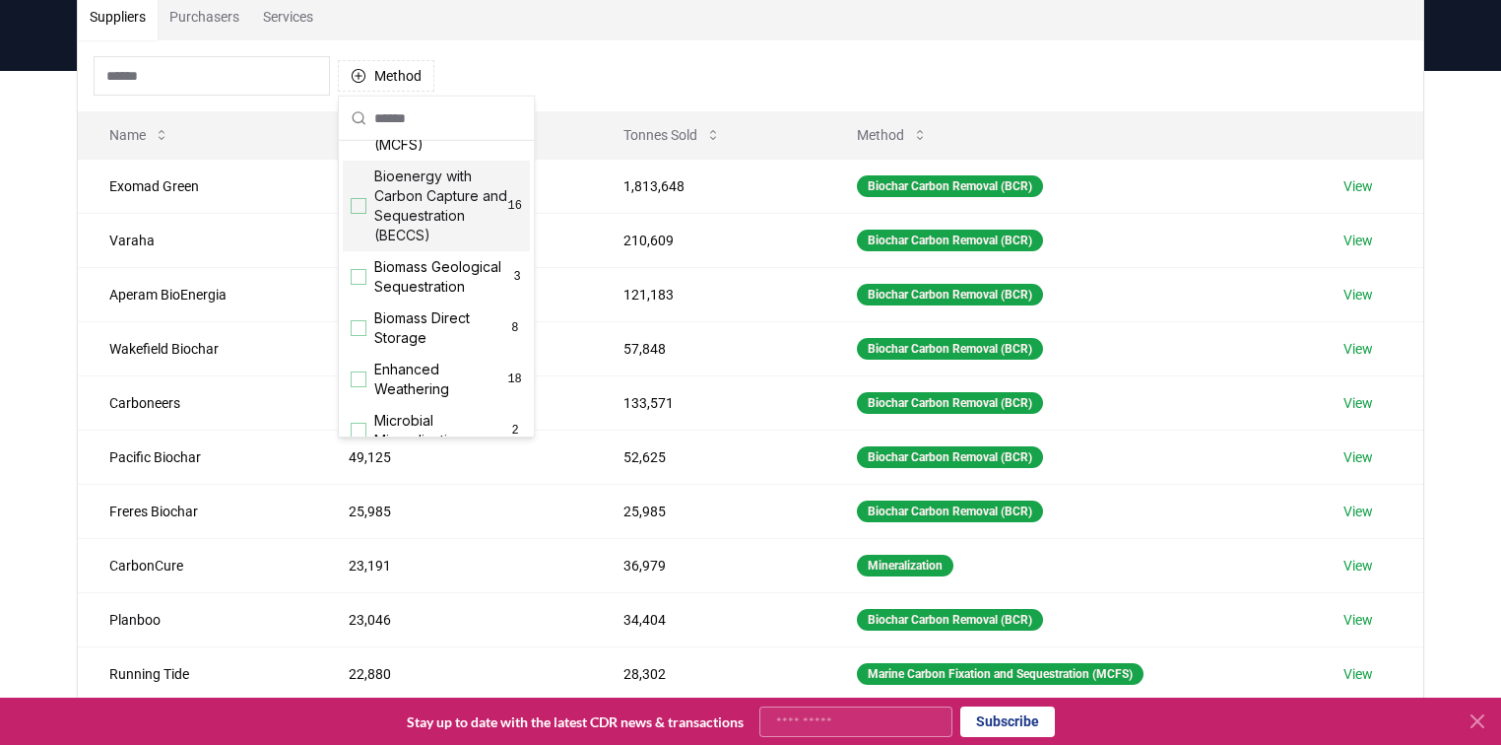
click at [410, 217] on span "Bioenergy with Carbon Capture and Sequestration (BECCS)" at bounding box center [441, 205] width 134 height 79
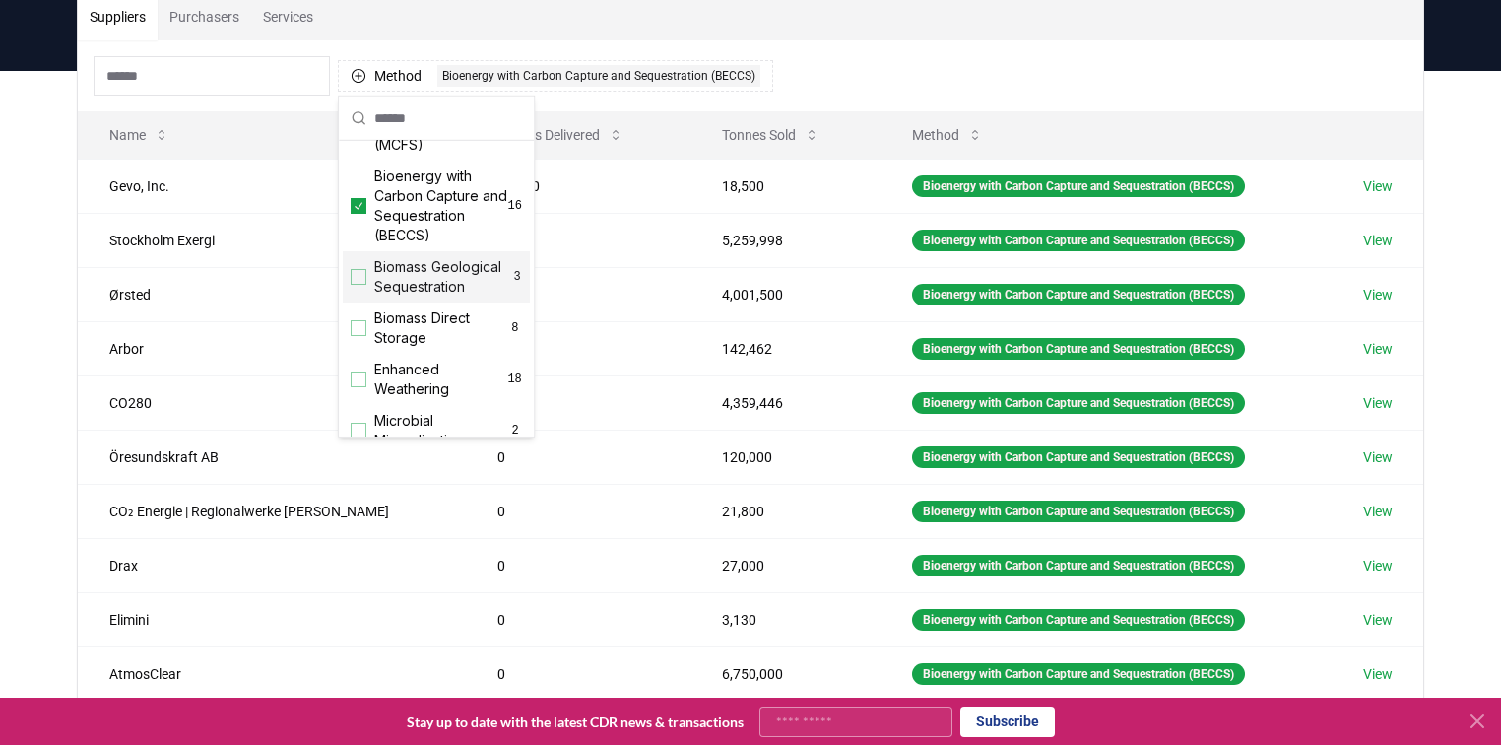
click at [1081, 64] on div "Method 1 Bioenergy with Carbon Capture and Sequestration (BECCS)" at bounding box center [751, 75] width 1346 height 71
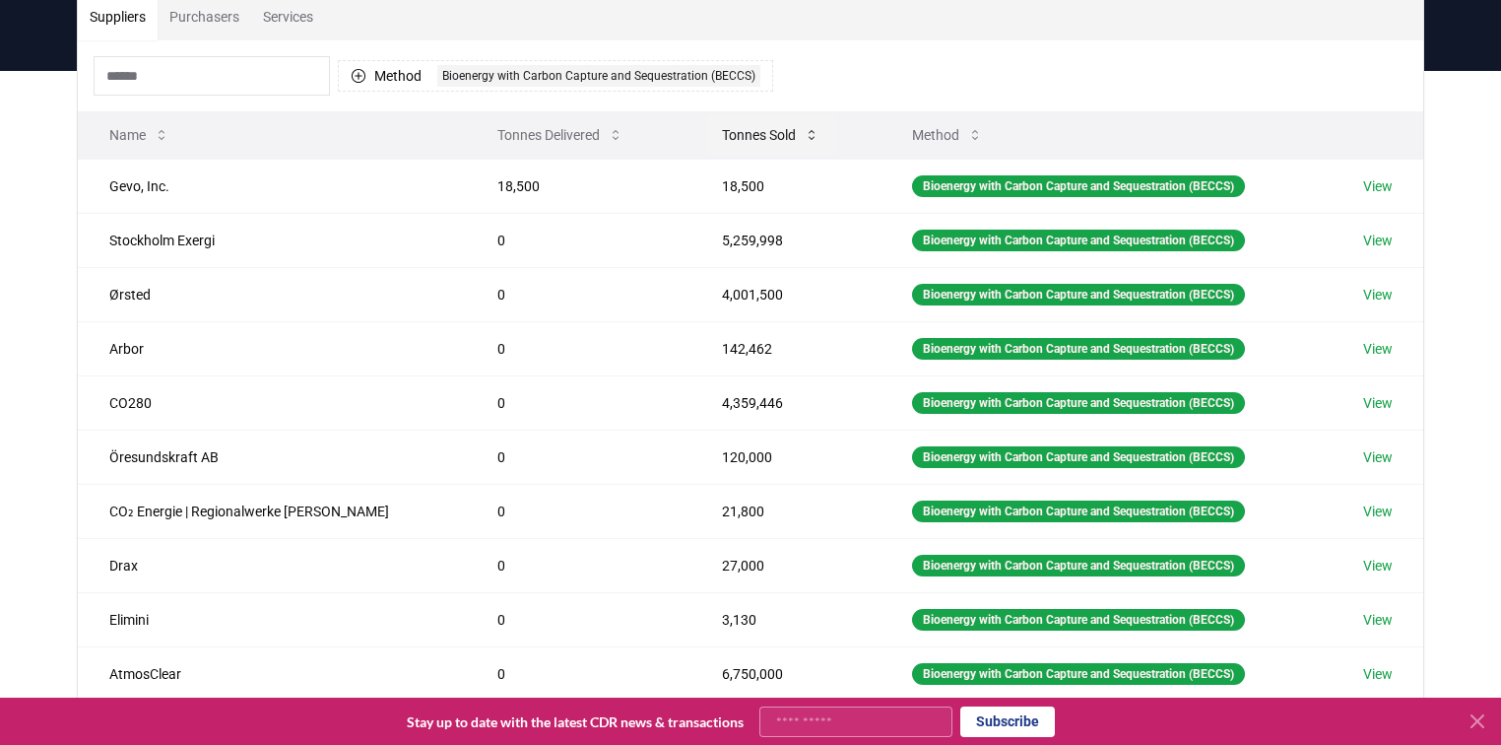
click at [762, 128] on button "Tonnes Sold" at bounding box center [770, 134] width 129 height 39
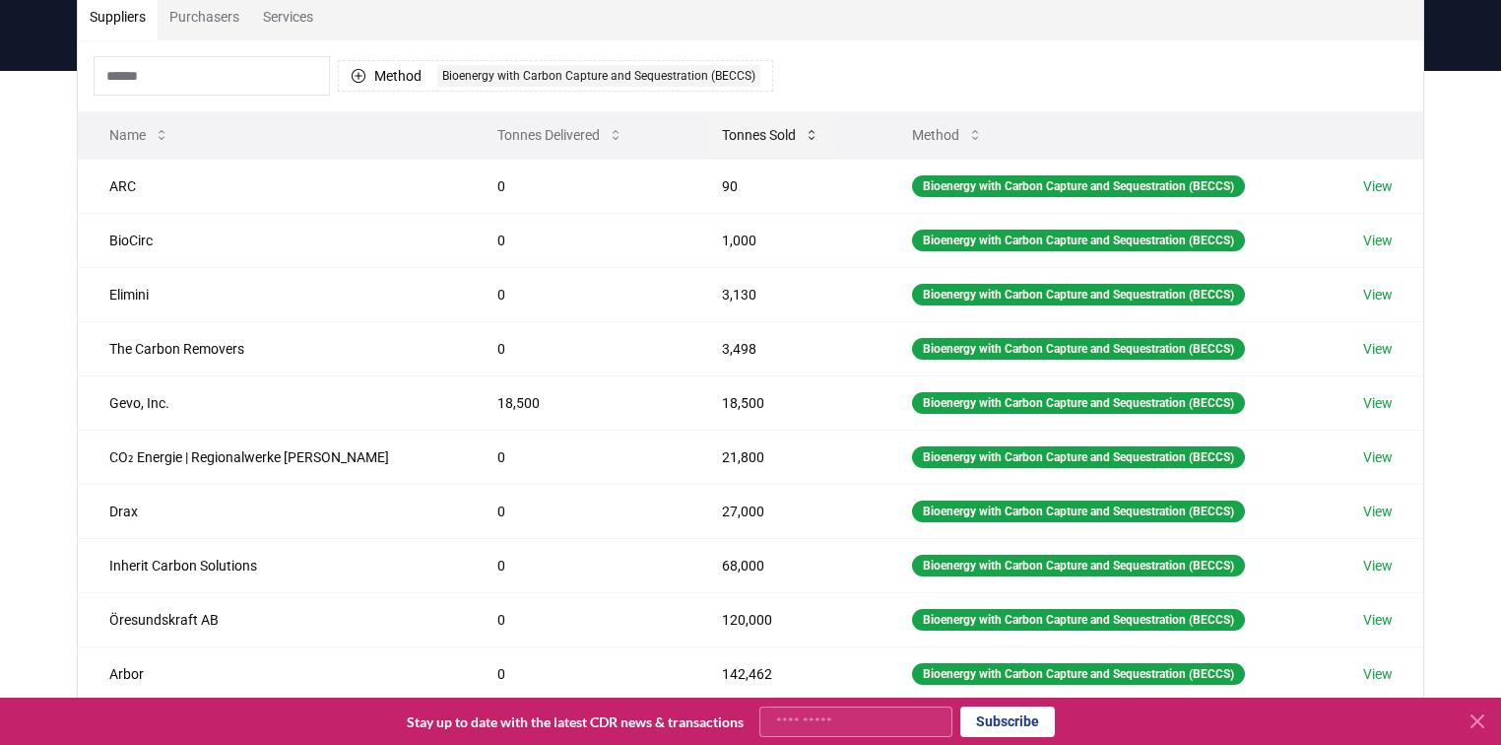
click at [745, 138] on button "Tonnes Sold" at bounding box center [770, 134] width 129 height 39
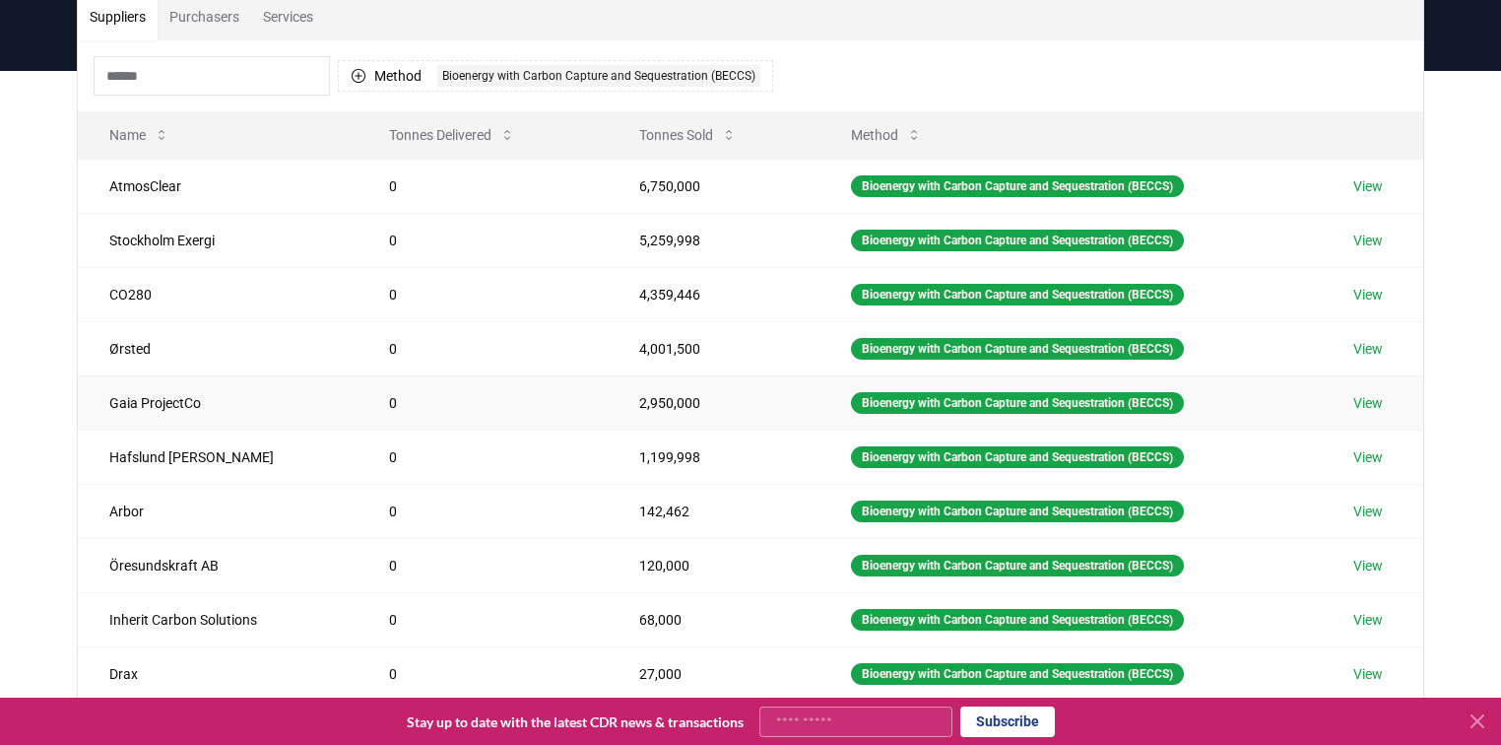
scroll to position [236, 0]
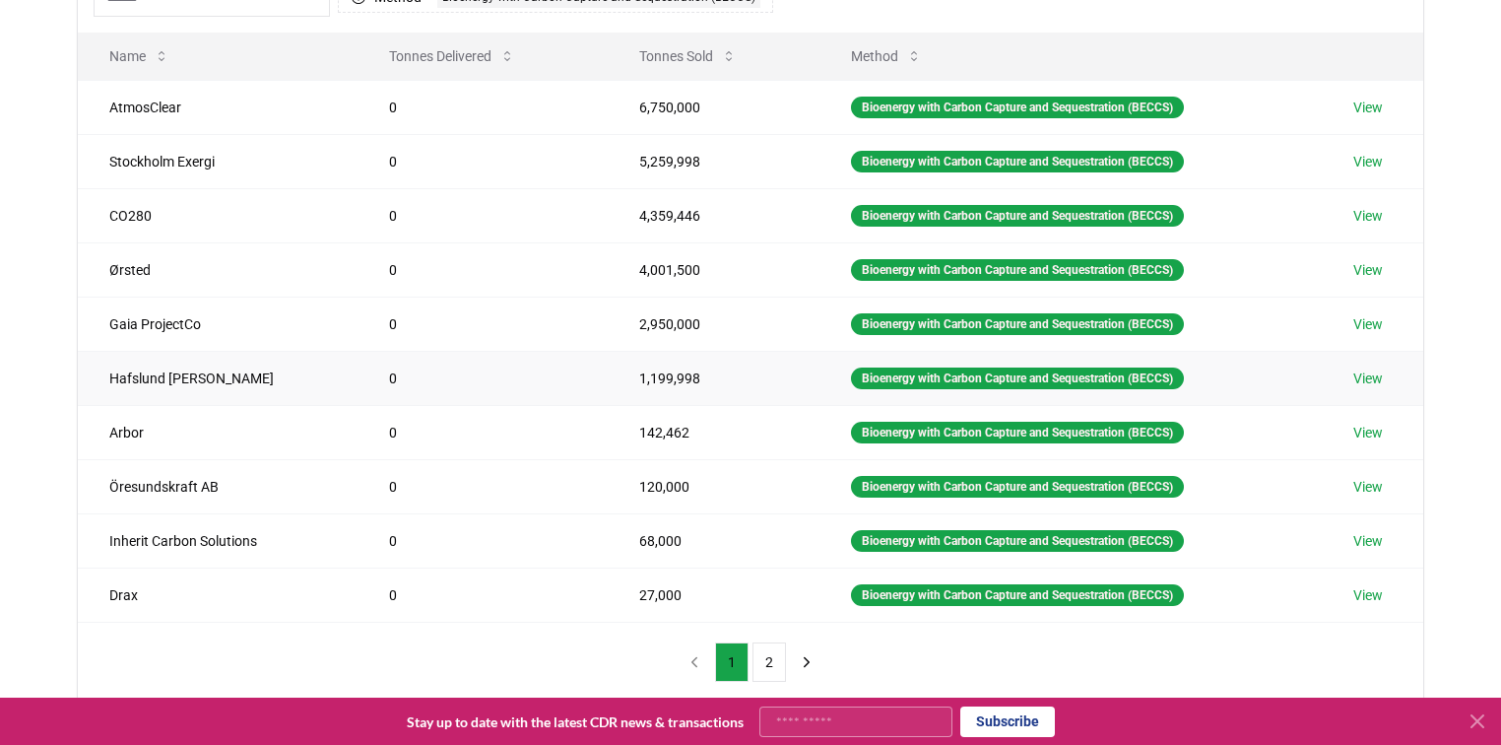
click at [1376, 374] on link "View" at bounding box center [1369, 378] width 30 height 20
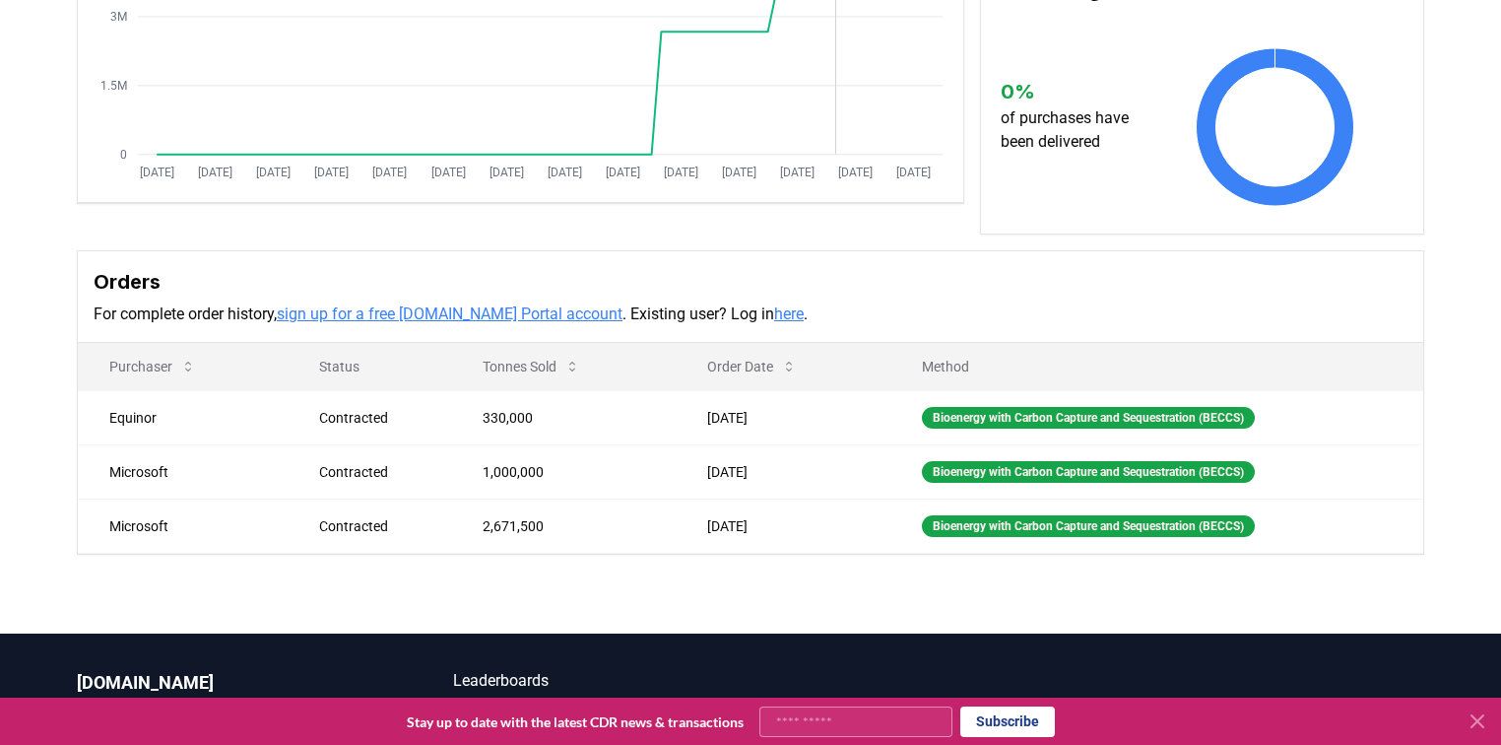
scroll to position [394, 0]
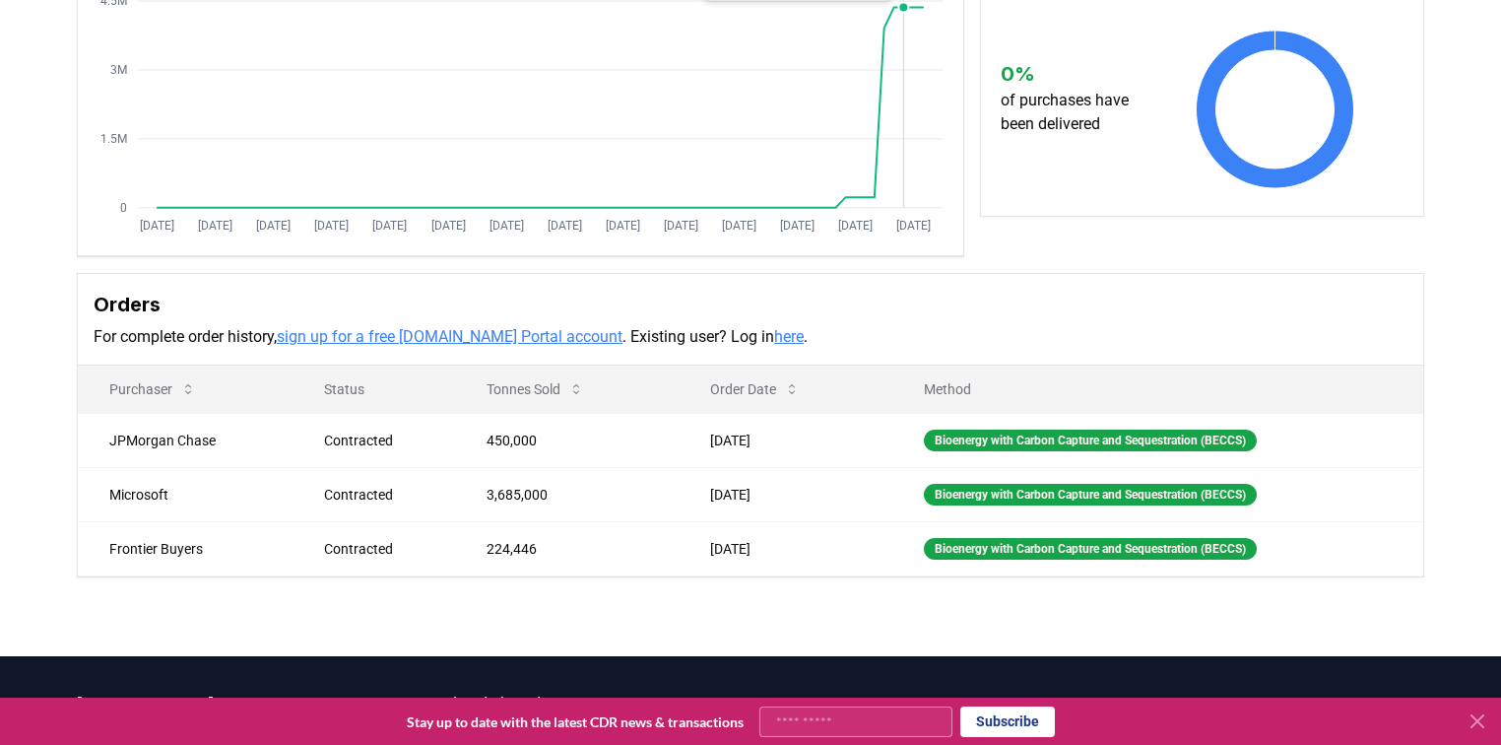
scroll to position [315, 0]
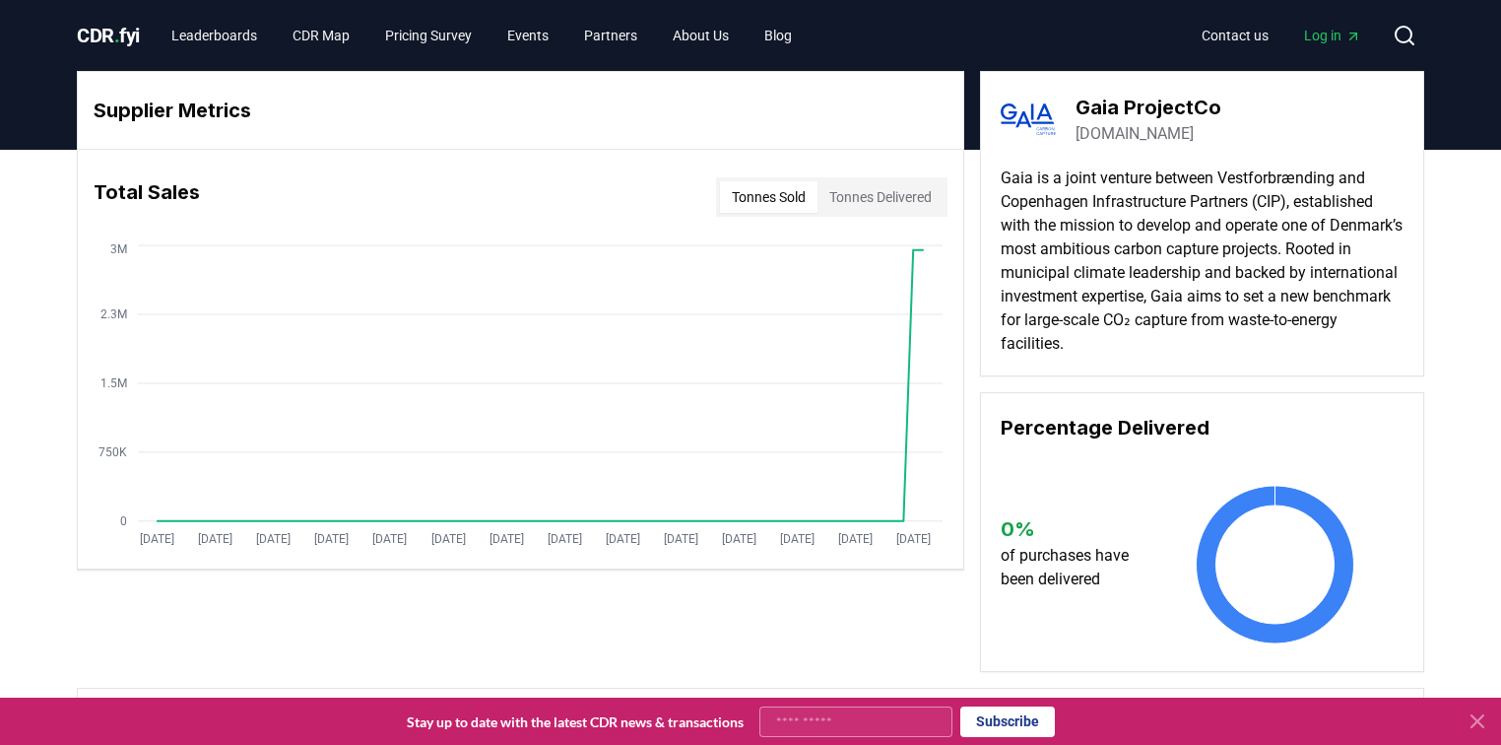
drag, startPoint x: 1037, startPoint y: 174, endPoint x: 1152, endPoint y: 255, distance: 139.9
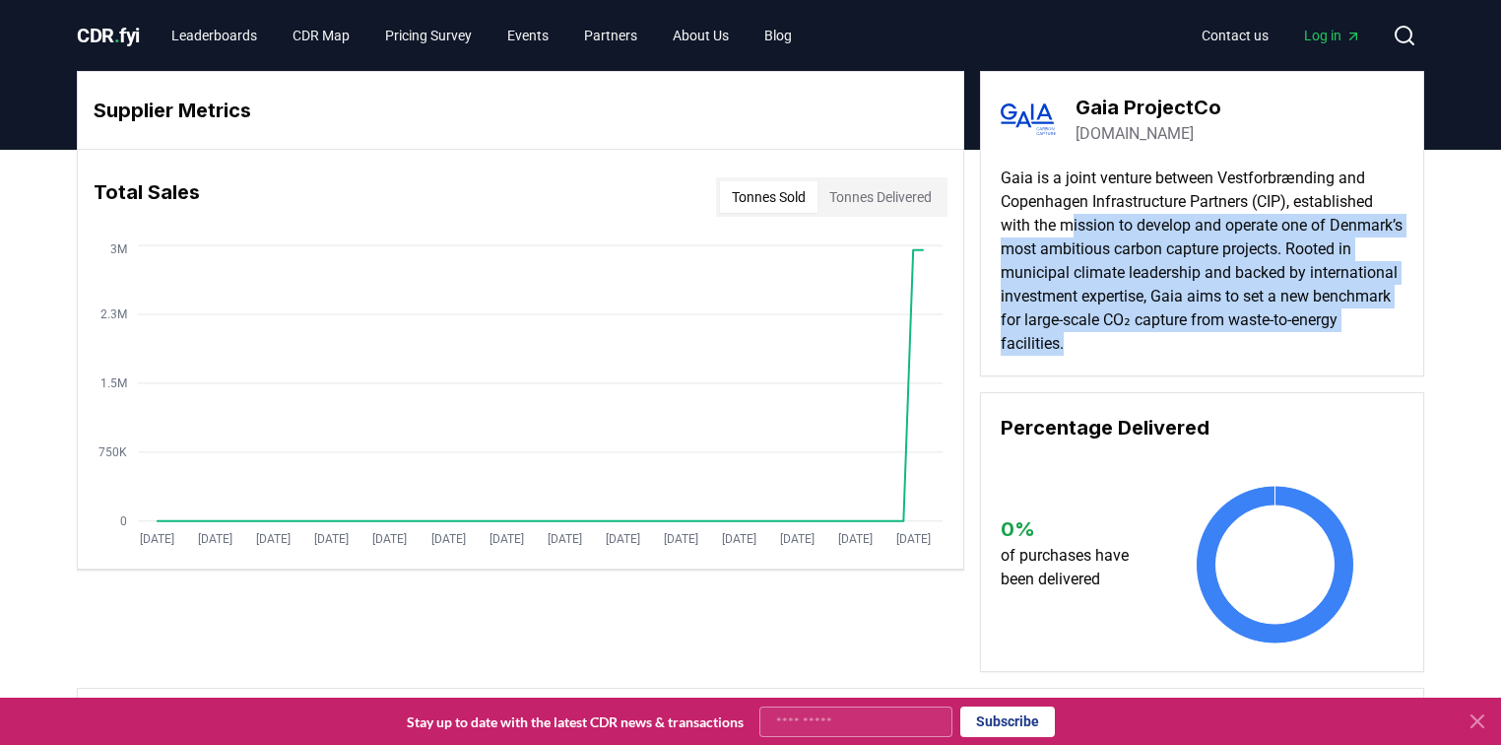
drag, startPoint x: 1074, startPoint y: 228, endPoint x: 1218, endPoint y: 349, distance: 188.1
click at [1218, 349] on p "Gaia is a joint venture between Vestforbrænding and Copenhagen Infrastructure P…" at bounding box center [1202, 260] width 403 height 189
click at [1200, 336] on p "Gaia is a joint venture between Vestforbrænding and Copenhagen Infrastructure P…" at bounding box center [1202, 260] width 403 height 189
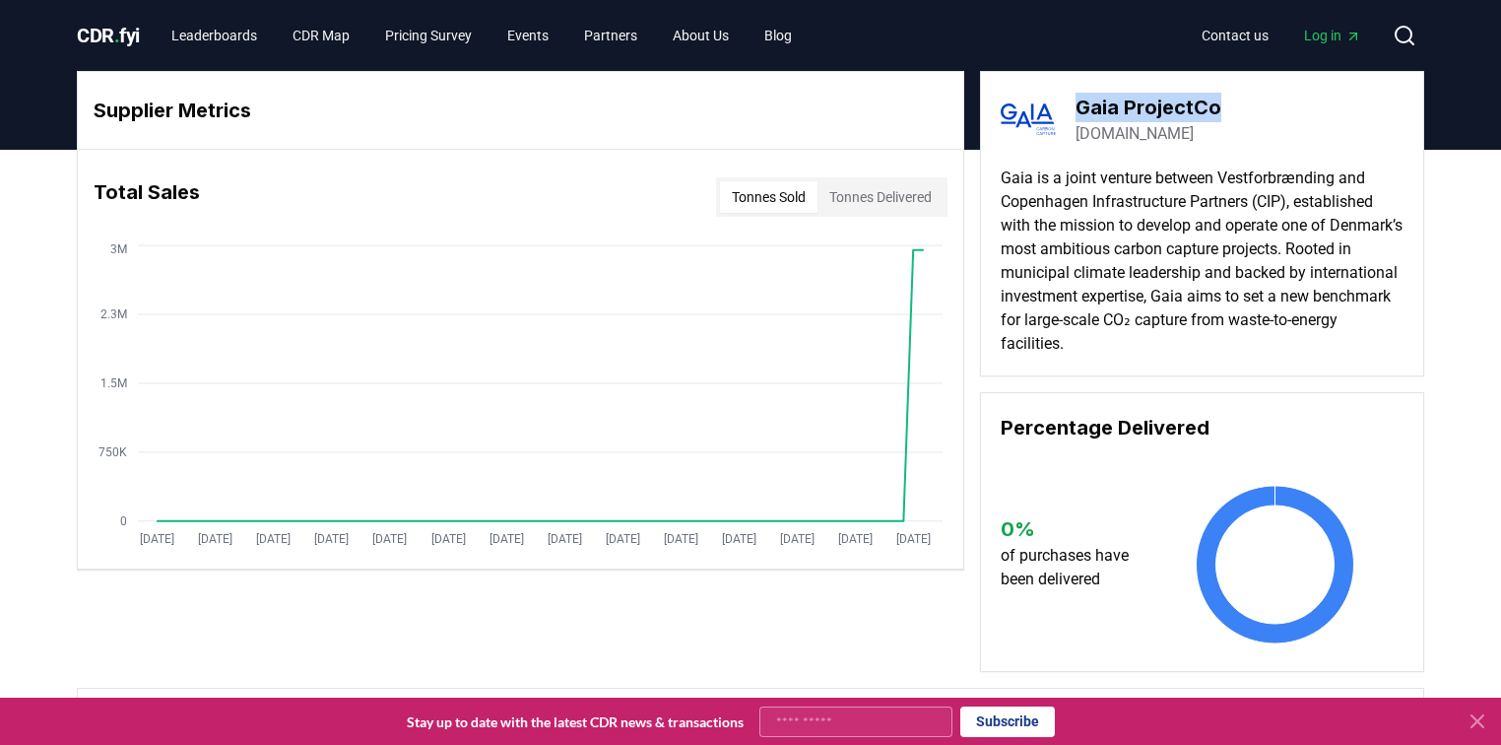
drag, startPoint x: 1077, startPoint y: 102, endPoint x: 1222, endPoint y: 99, distance: 144.9
click at [1222, 99] on div "Gaia ProjectCo gaia-ccs.dk" at bounding box center [1202, 119] width 403 height 55
copy h3 "Gaia ProjectCo"
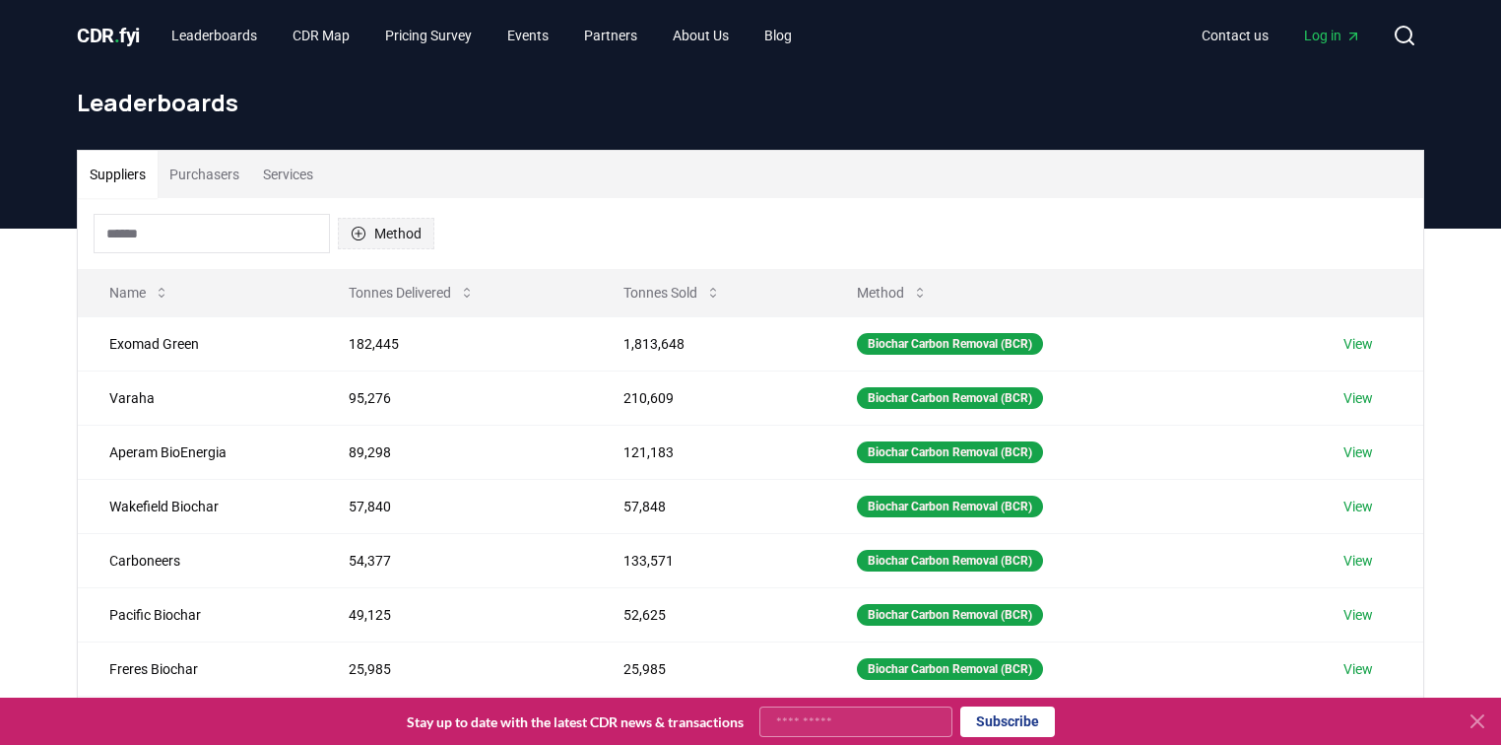
click at [360, 230] on icon "button" at bounding box center [359, 234] width 16 height 16
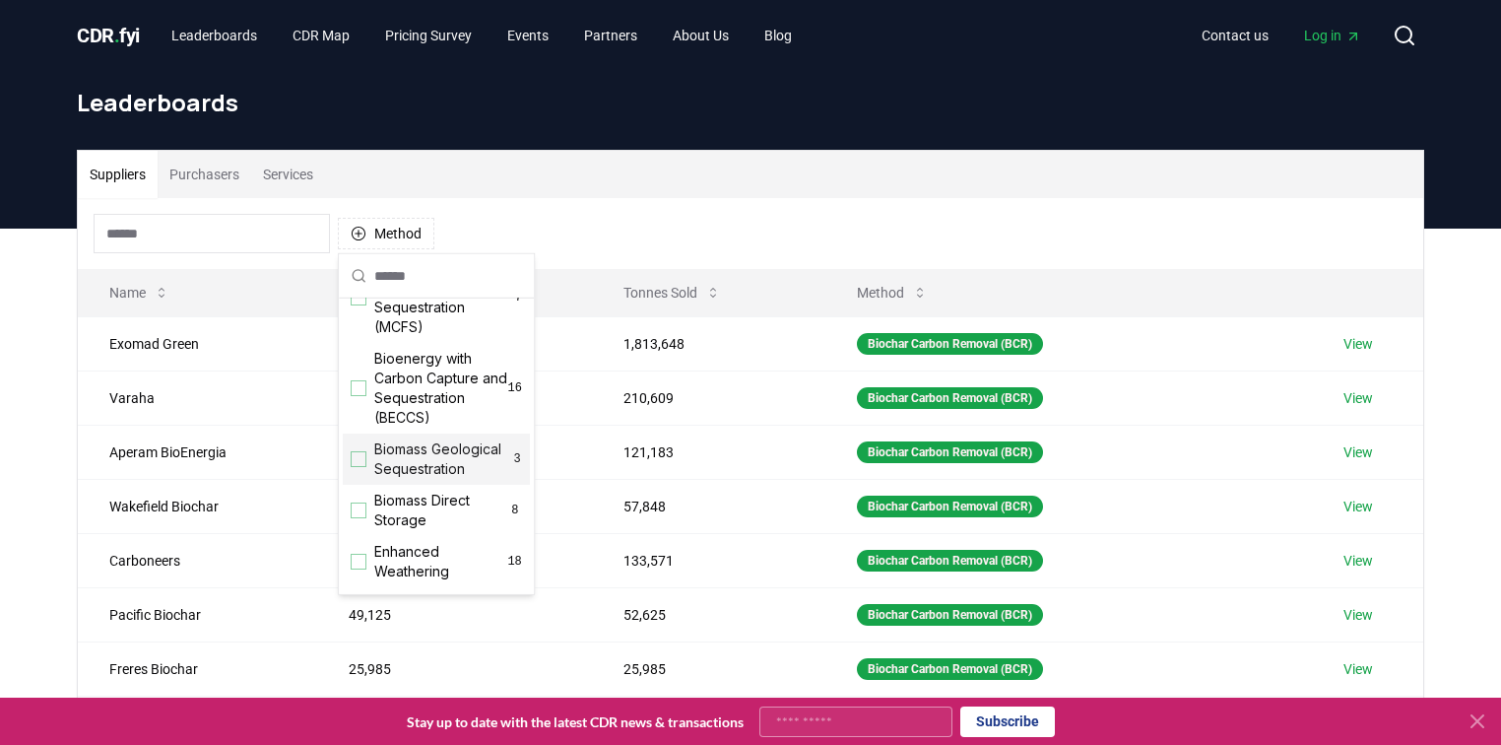
scroll to position [158, 0]
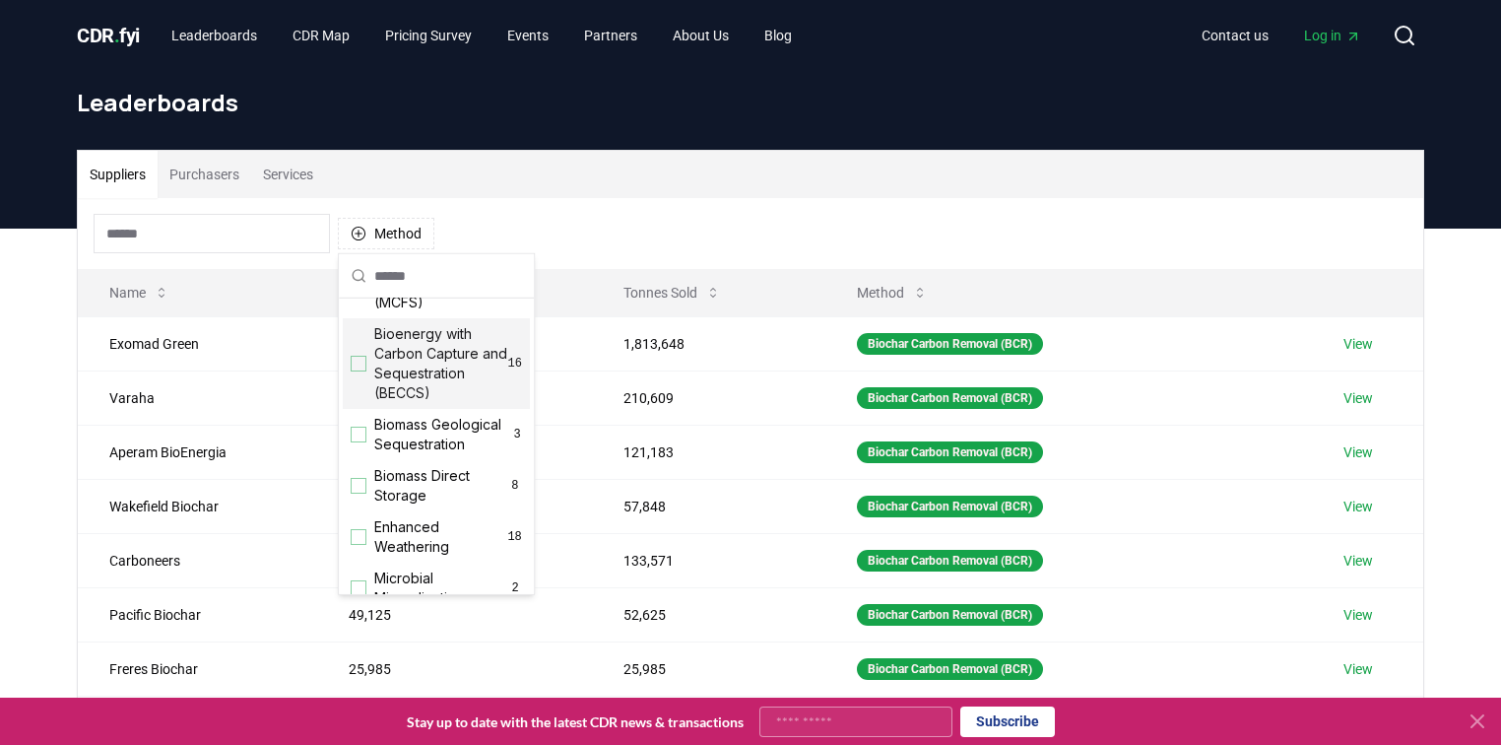
click at [398, 363] on span "Bioenergy with Carbon Capture and Sequestration (BECCS)" at bounding box center [441, 363] width 134 height 79
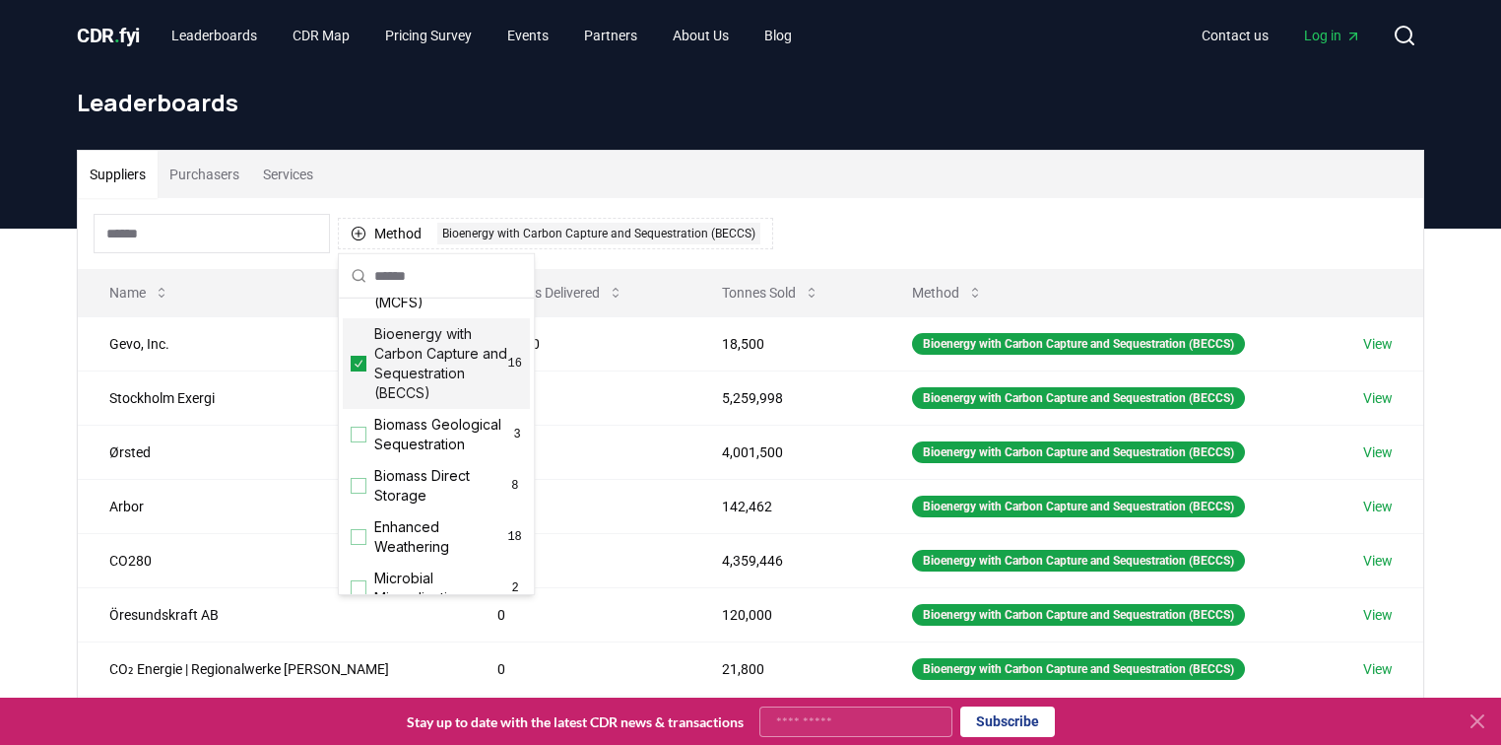
click at [925, 210] on div "Method 1 Bioenergy with Carbon Capture and Sequestration (BECCS)" at bounding box center [751, 233] width 1346 height 71
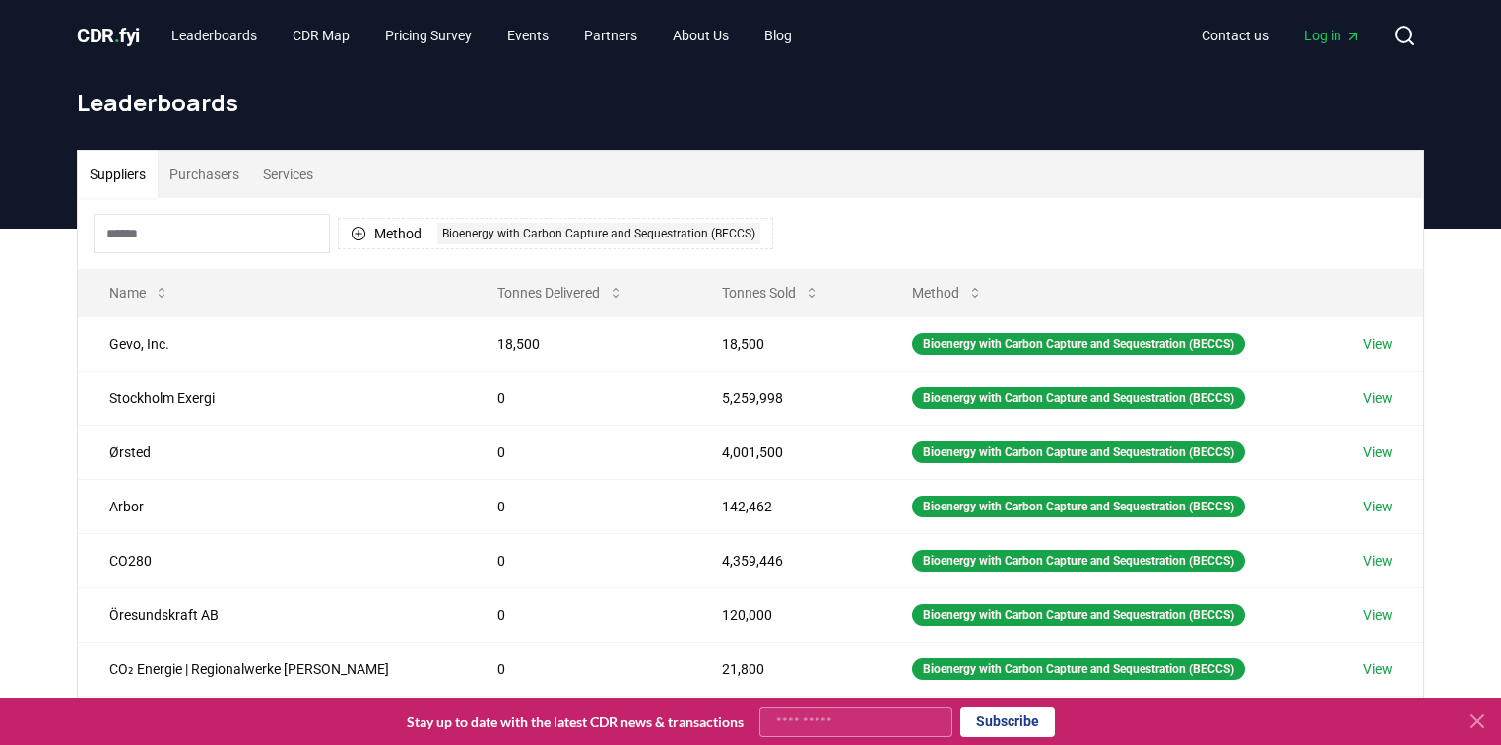
scroll to position [79, 0]
